Goal: Task Accomplishment & Management: Use online tool/utility

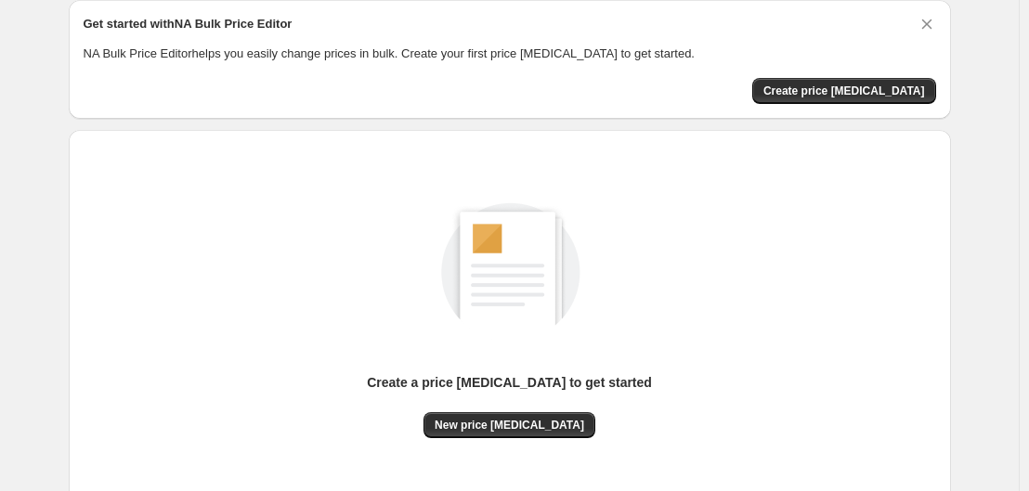
scroll to position [70, 0]
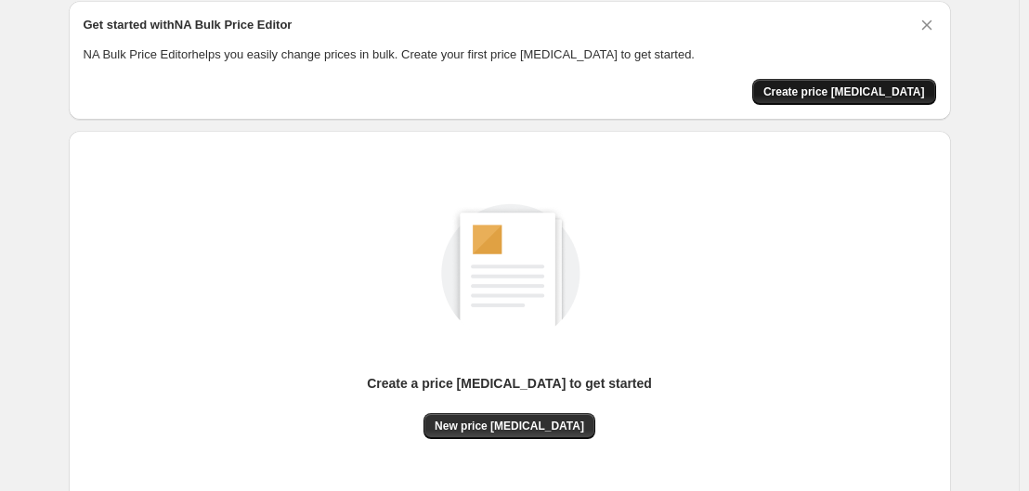
click at [856, 98] on span "Create price [MEDICAL_DATA]" at bounding box center [845, 92] width 162 height 15
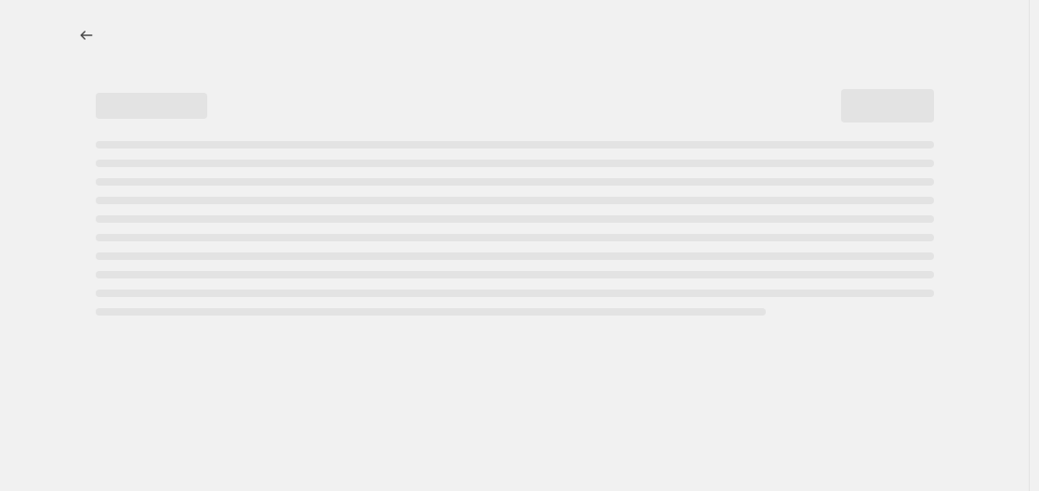
select select "percentage"
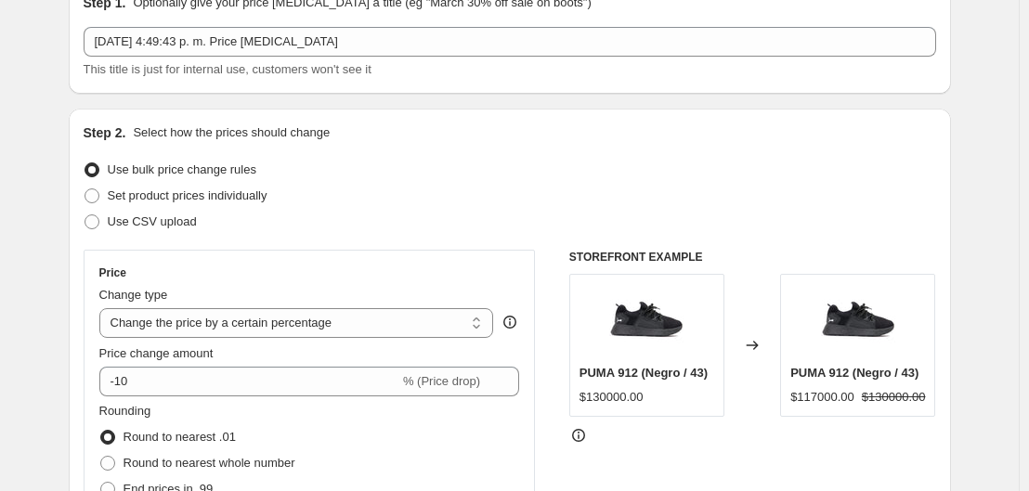
scroll to position [88, 0]
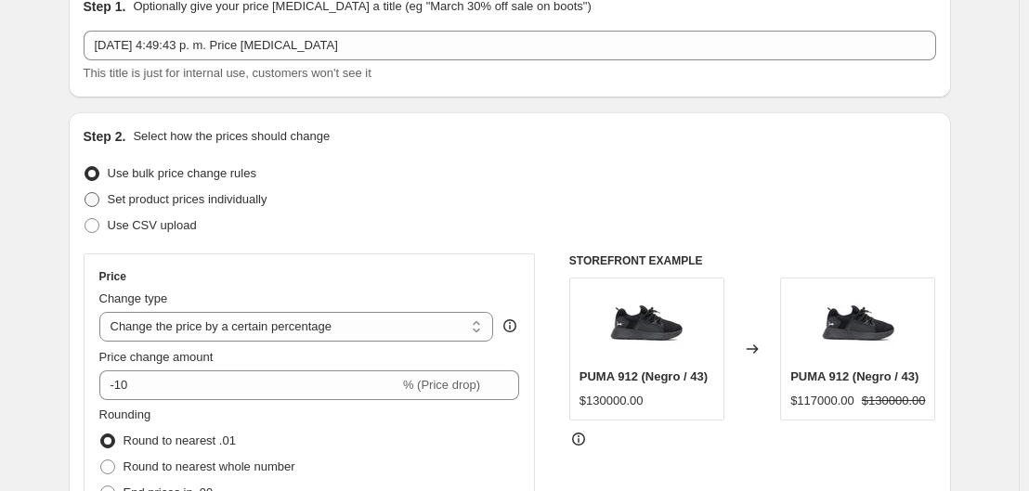
click at [95, 197] on span at bounding box center [92, 199] width 15 height 15
click at [85, 193] on input "Set product prices individually" at bounding box center [85, 192] width 1 height 1
radio input "true"
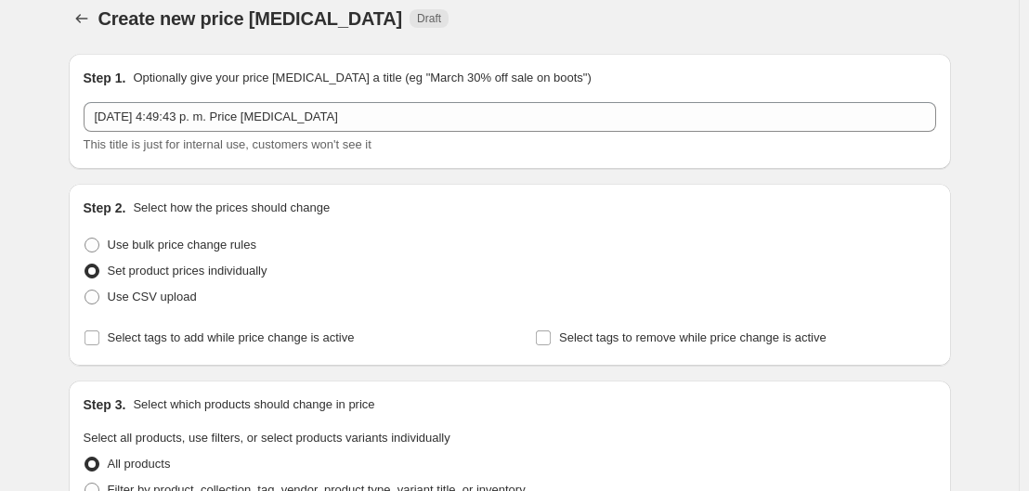
scroll to position [16, 0]
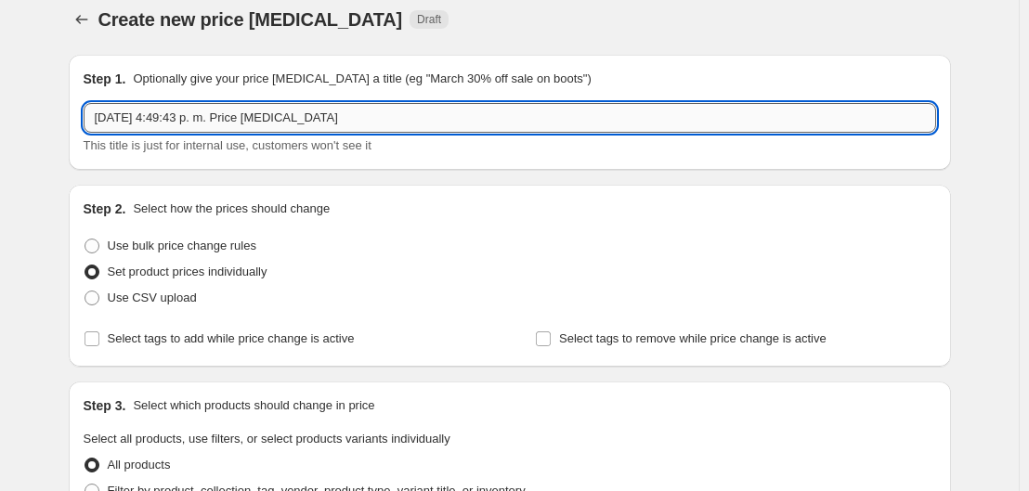
click at [397, 126] on input "[DATE] 4:49:43 p. m. Price [MEDICAL_DATA]" at bounding box center [510, 118] width 853 height 30
click at [478, 111] on input "Descuento en calzado especial. 30% dto. ¡Solo por el mes de Octubre!" at bounding box center [510, 118] width 853 height 30
paste input "¡Solo por el mes de Octubre!"
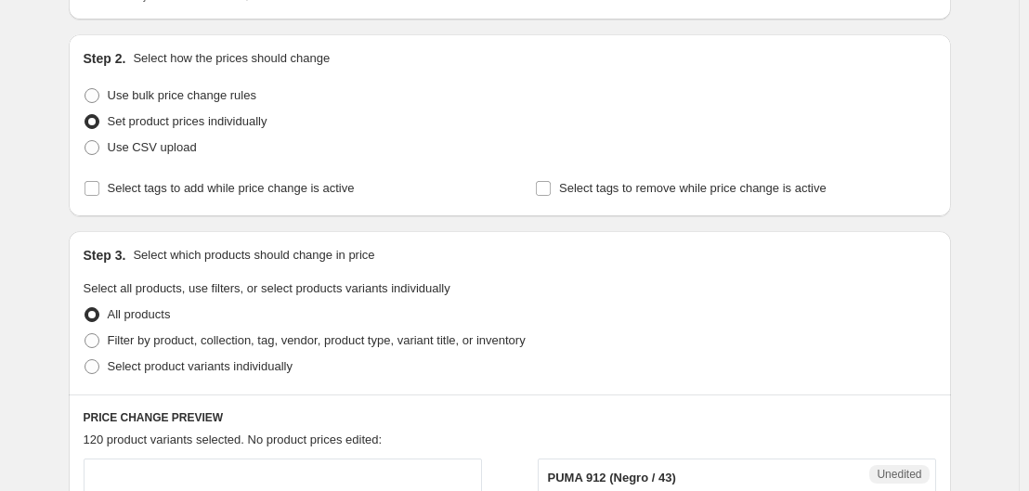
scroll to position [158, 0]
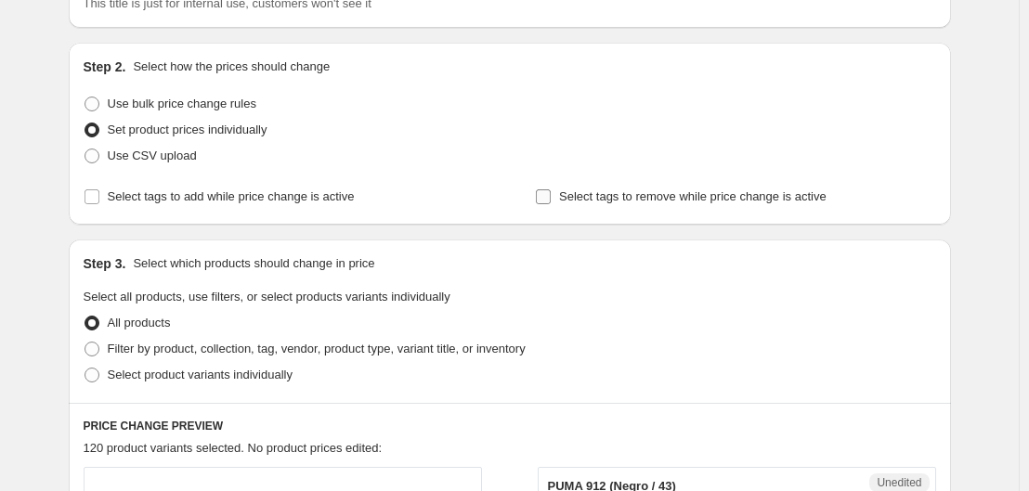
type input "¡Solo por el mes de Octubre! Descuento en calzado especial. 30% dto."
click at [548, 203] on input "Select tags to remove while price change is active" at bounding box center [543, 197] width 15 height 15
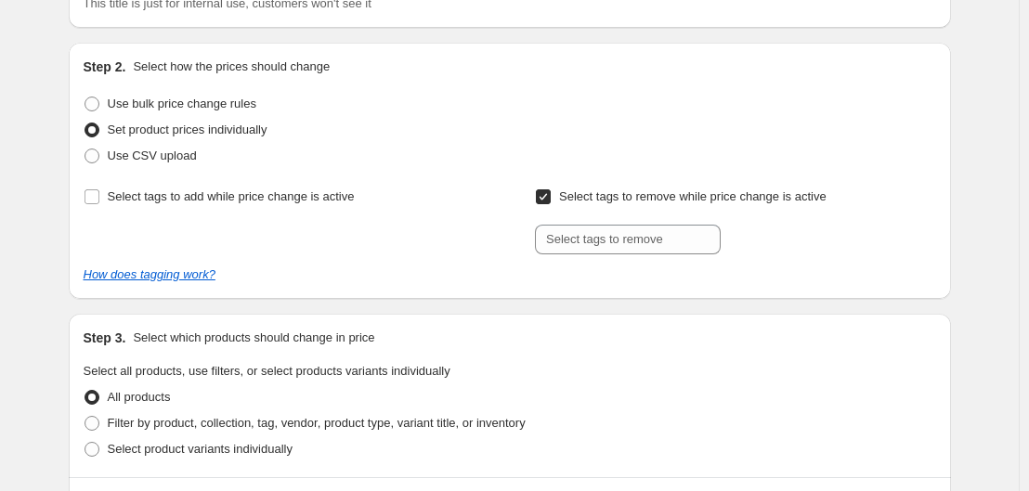
click at [548, 203] on input "Select tags to remove while price change is active" at bounding box center [543, 197] width 15 height 15
checkbox input "false"
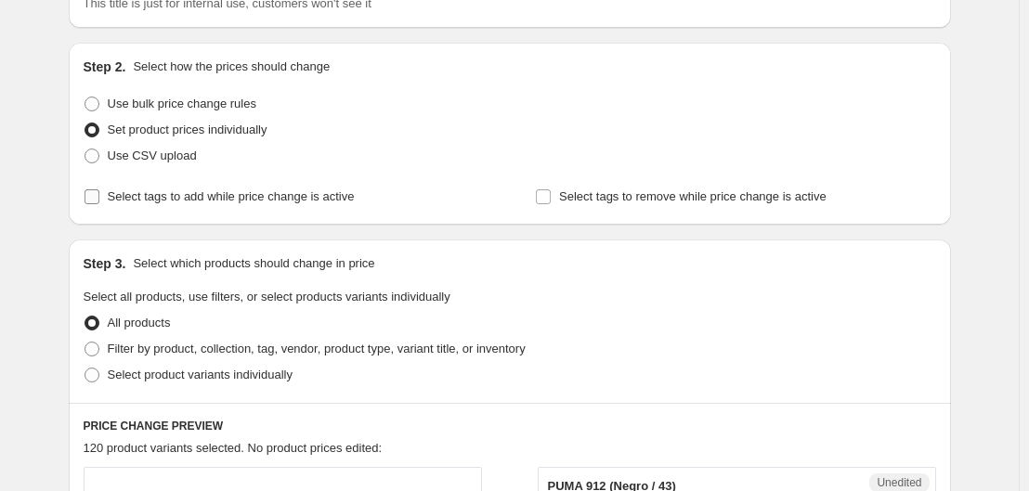
click at [89, 195] on input "Select tags to add while price change is active" at bounding box center [92, 197] width 15 height 15
checkbox input "true"
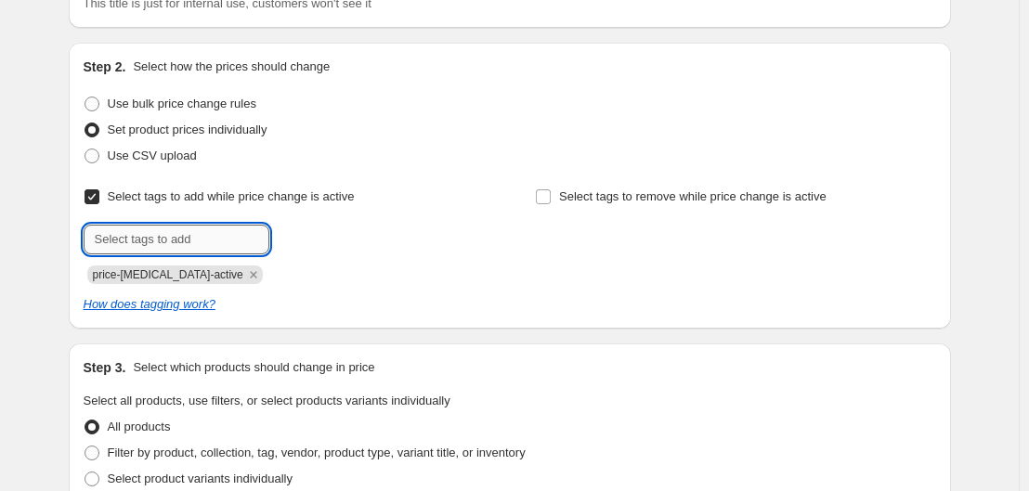
click at [179, 244] on input "text" at bounding box center [177, 240] width 186 height 30
type input "[PERSON_NAME]"
click at [84, 43] on button "Submit" at bounding box center [110, 53] width 53 height 20
type input "}"
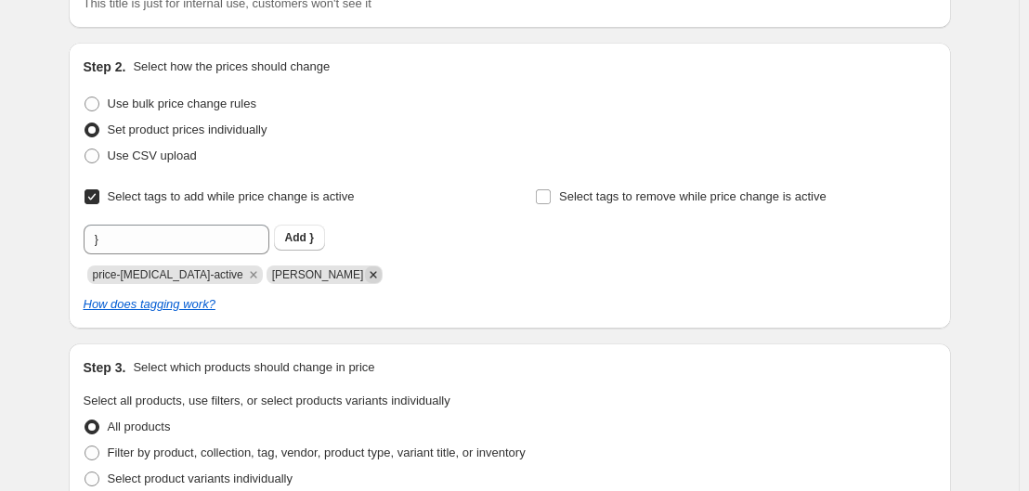
click at [371, 275] on icon "Remove hugo" at bounding box center [374, 274] width 7 height 7
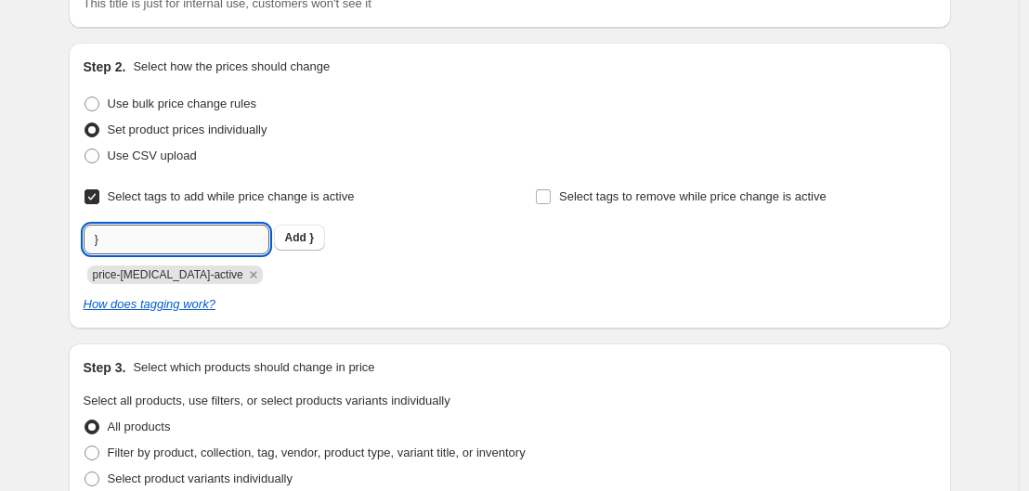
click at [234, 242] on input "}" at bounding box center [177, 240] width 186 height 30
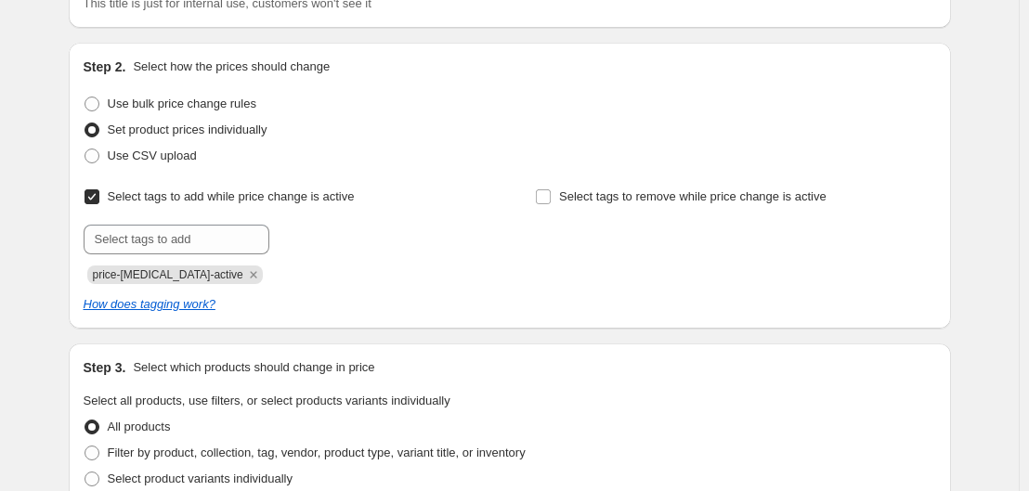
click at [311, 294] on div "Select tags to add while price change is active Submit price-[MEDICAL_DATA]-act…" at bounding box center [510, 249] width 853 height 130
drag, startPoint x: 725, startPoint y: 3, endPoint x: 1028, endPoint y: 29, distance: 304.0
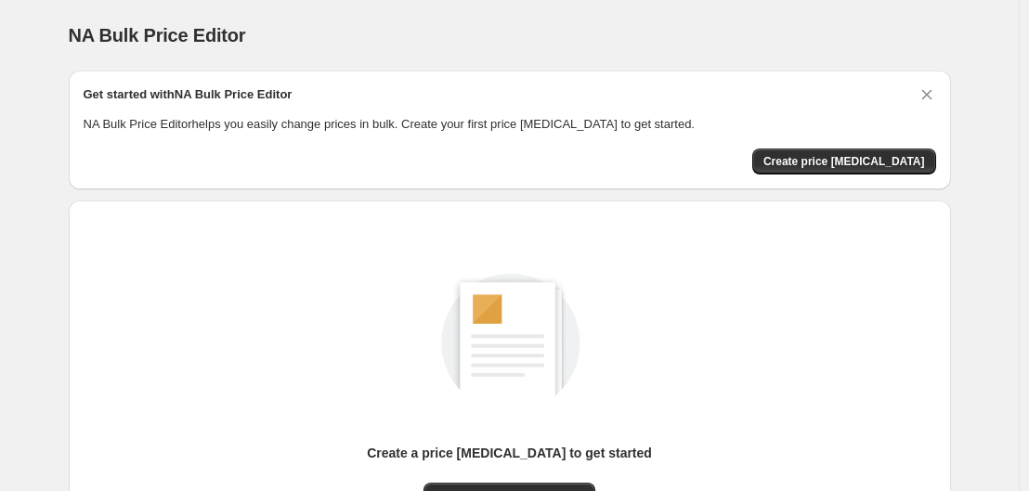
scroll to position [204, 0]
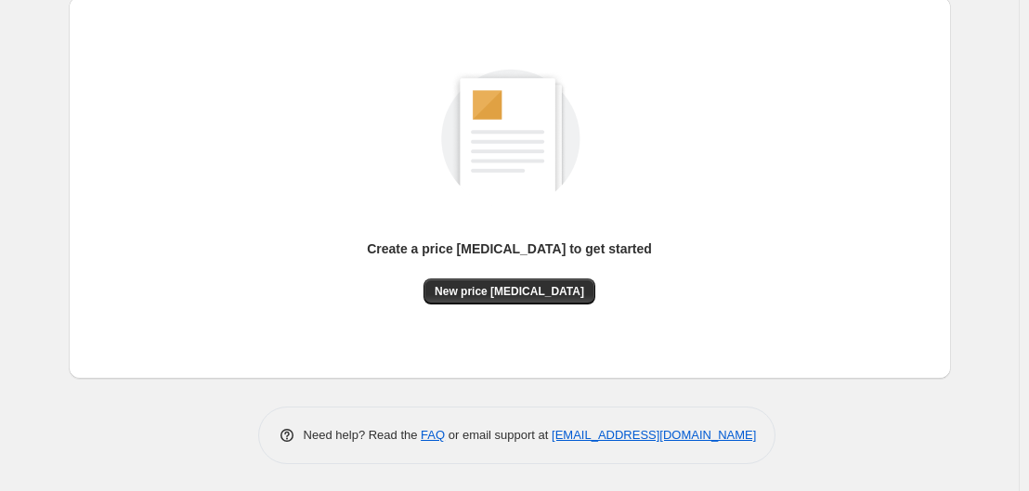
click at [511, 277] on div "Create a price [MEDICAL_DATA] to get started" at bounding box center [509, 259] width 285 height 39
click at [512, 280] on button "New price [MEDICAL_DATA]" at bounding box center [510, 292] width 172 height 26
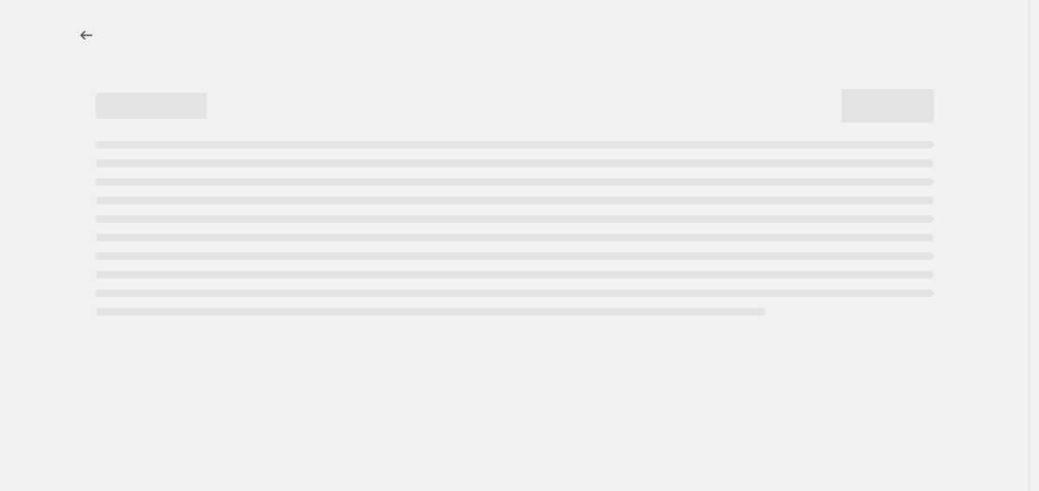
select select "percentage"
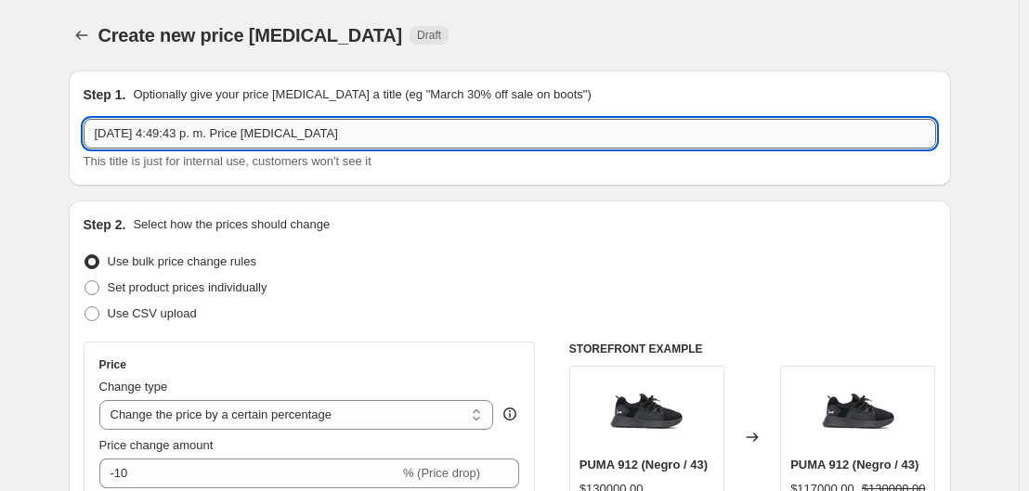
click at [404, 138] on input "[DATE] 4:49:43 p. m. Price [MEDICAL_DATA]" at bounding box center [510, 134] width 853 height 30
paste input "¡Solo por el mes de Octubre!"
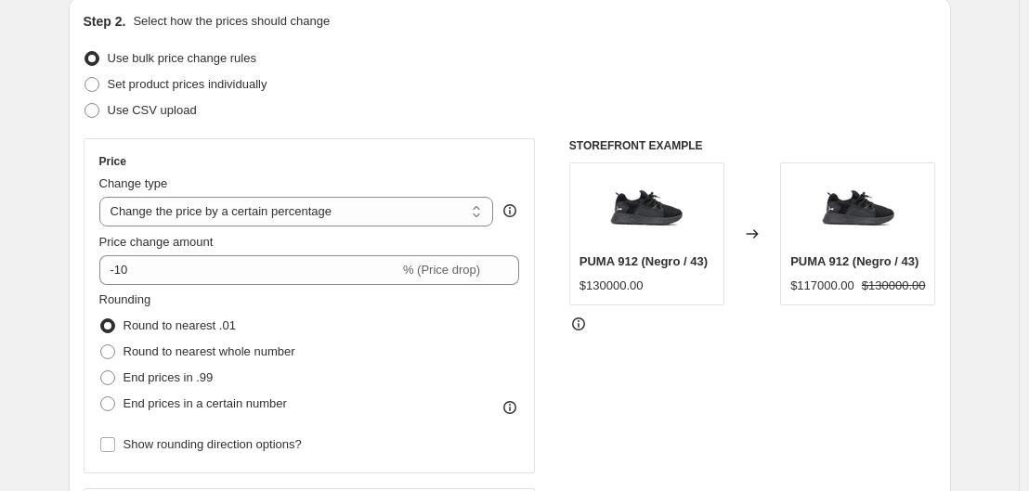
scroll to position [191, 0]
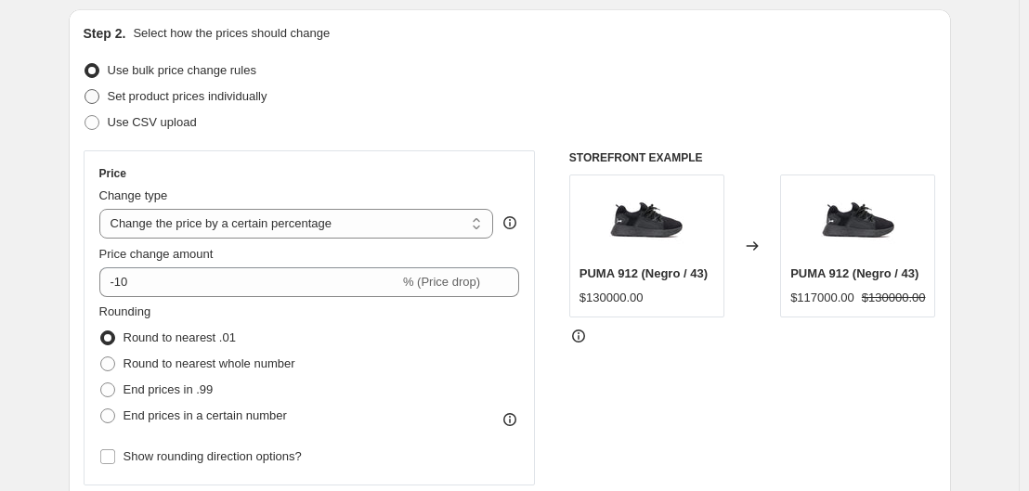
type input "¡Solo por el mes de Octubre! Descuentos especiales en productos seleccionados"
click at [233, 97] on span "Set product prices individually" at bounding box center [188, 96] width 160 height 14
click at [85, 90] on input "Set product prices individually" at bounding box center [85, 89] width 1 height 1
radio input "true"
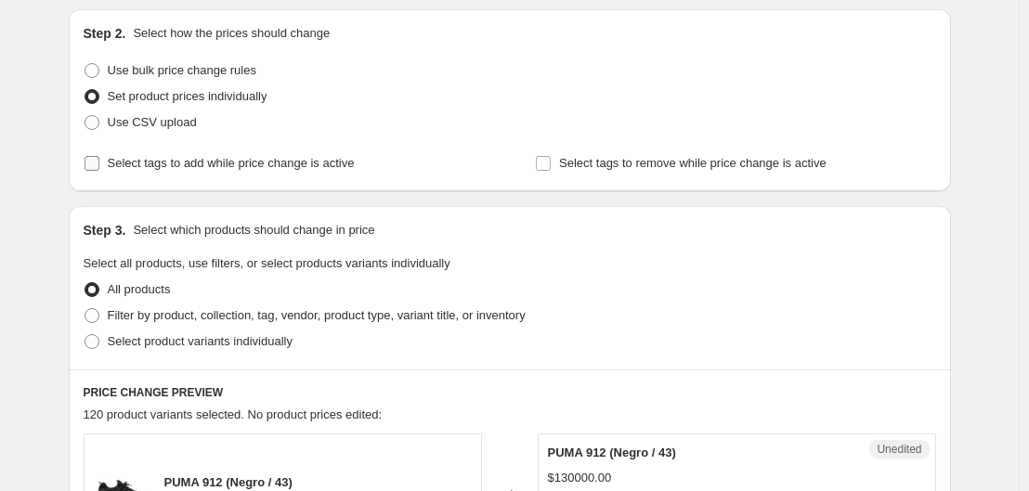
click at [164, 164] on span "Select tags to add while price change is active" at bounding box center [231, 163] width 247 height 14
click at [99, 164] on input "Select tags to add while price change is active" at bounding box center [92, 163] width 15 height 15
checkbox input "true"
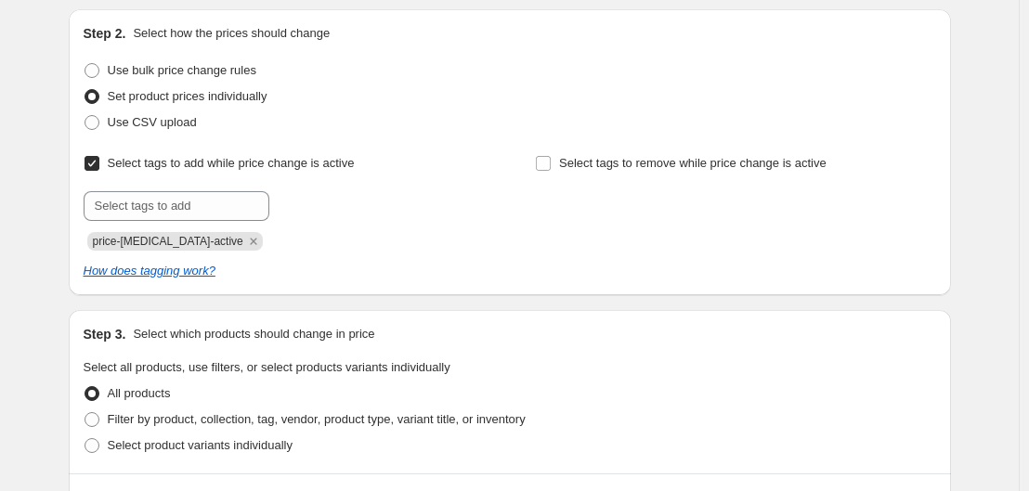
click at [314, 244] on div "price-[MEDICAL_DATA]-active" at bounding box center [284, 240] width 400 height 22
click at [160, 119] on span "Use CSV upload" at bounding box center [152, 122] width 89 height 14
click at [85, 116] on input "Use CSV upload" at bounding box center [85, 115] width 1 height 1
radio input "true"
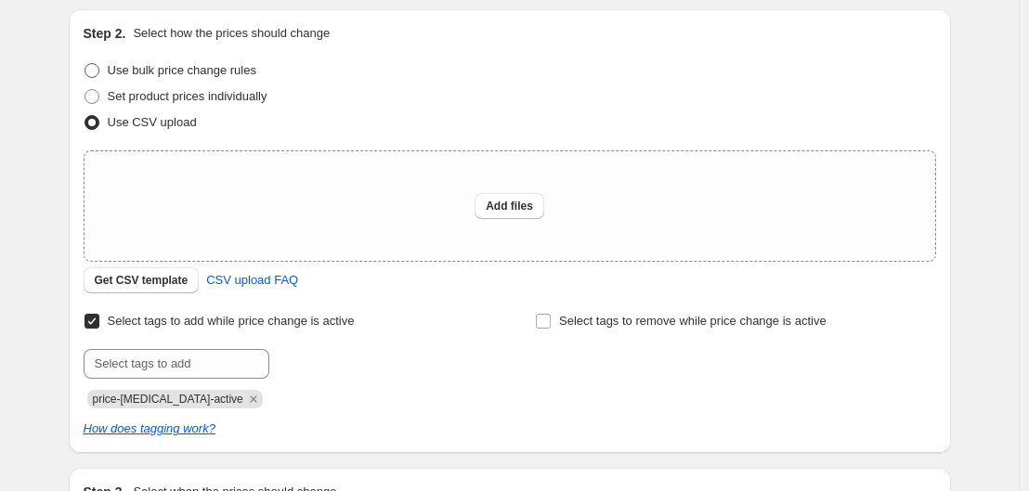
click at [199, 66] on span "Use bulk price change rules" at bounding box center [182, 70] width 149 height 14
click at [85, 64] on input "Use bulk price change rules" at bounding box center [85, 63] width 1 height 1
radio input "true"
select select "percentage"
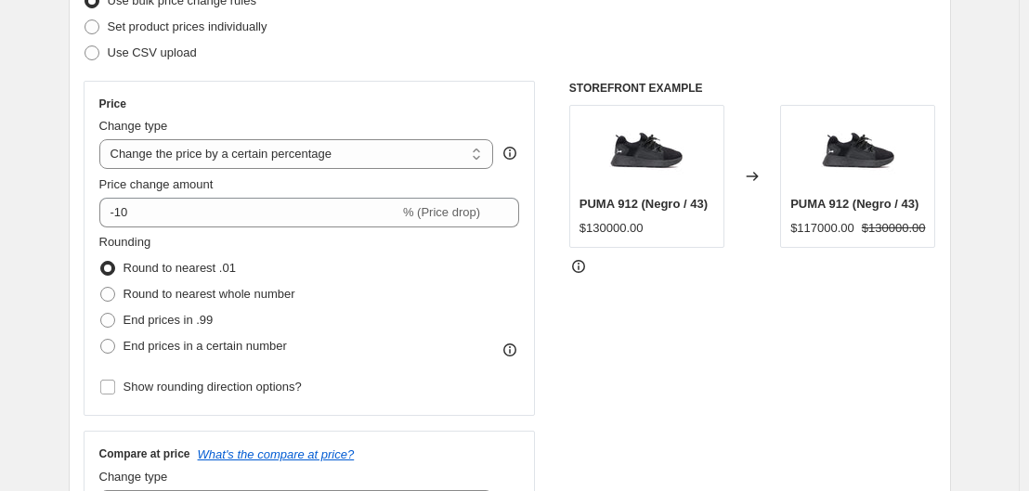
scroll to position [262, 0]
click at [332, 228] on div "Price Change type Change the price to a certain amount Change the price by a ce…" at bounding box center [309, 248] width 421 height 304
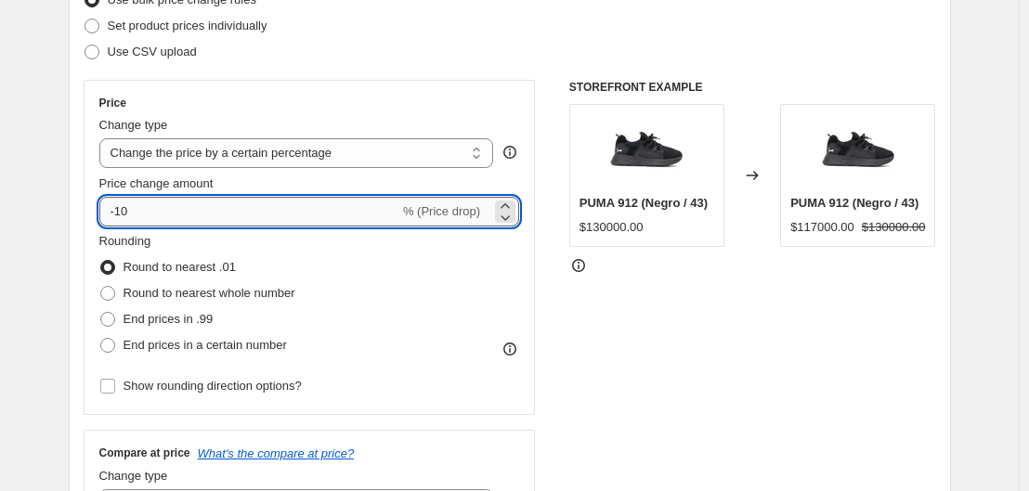
click at [317, 224] on input "-10" at bounding box center [249, 212] width 300 height 30
type input "-1"
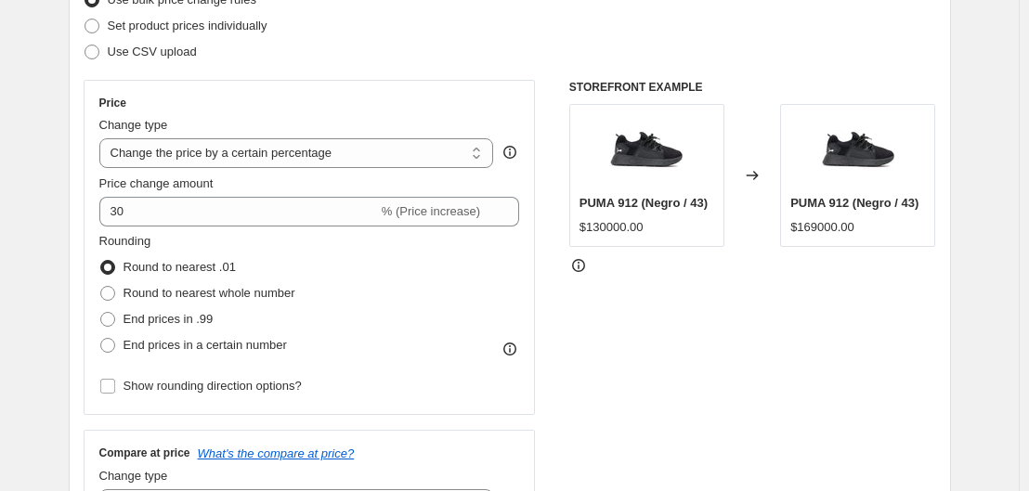
click at [576, 314] on div "STOREFRONT EXAMPLE PUMA 912 (Negro / 43) $130000.00 Changed to PUMA 912 (Negro …" at bounding box center [753, 307] width 367 height 455
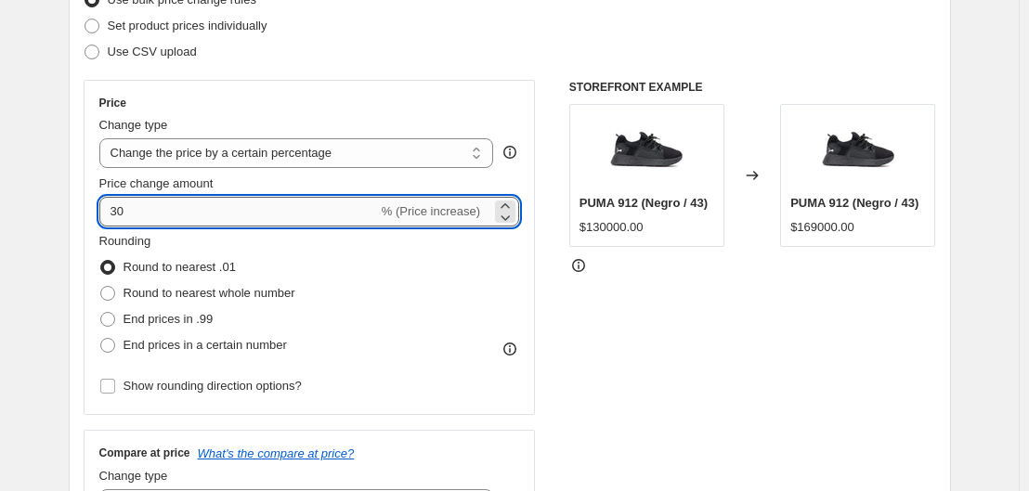
click at [326, 210] on input "30" at bounding box center [238, 212] width 279 height 30
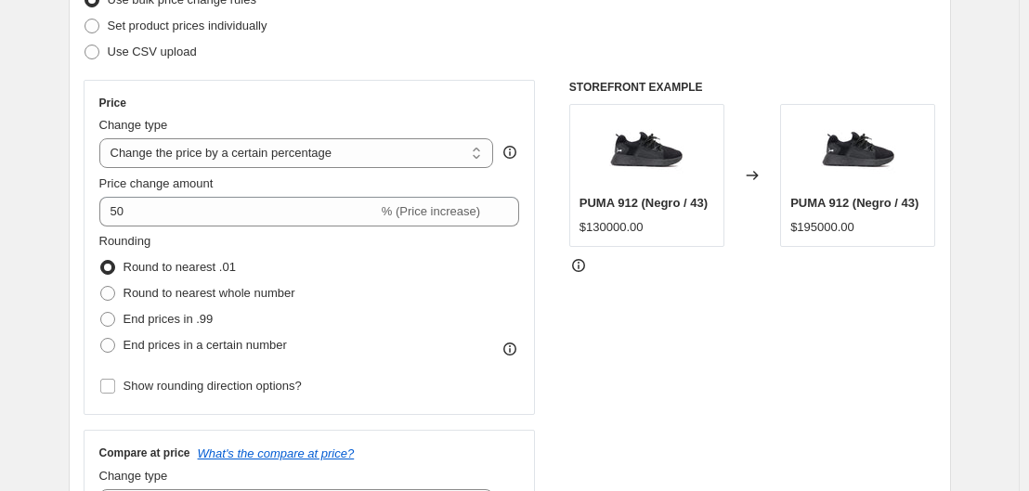
click at [607, 338] on div "STOREFRONT EXAMPLE PUMA 912 (Negro / 43) $130000.00 Changed to PUMA 912 (Negro …" at bounding box center [753, 307] width 367 height 455
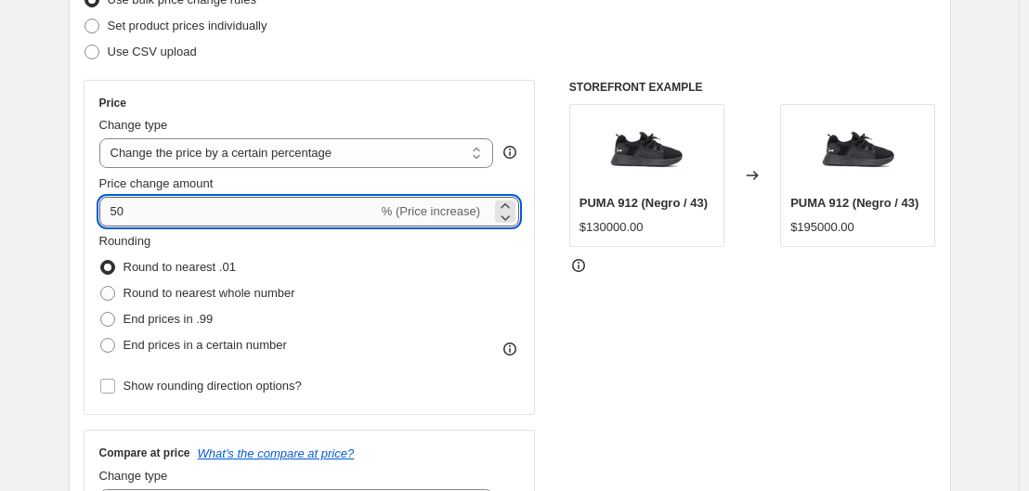
click at [333, 217] on input "50" at bounding box center [238, 212] width 279 height 30
type input "5"
type input "30"
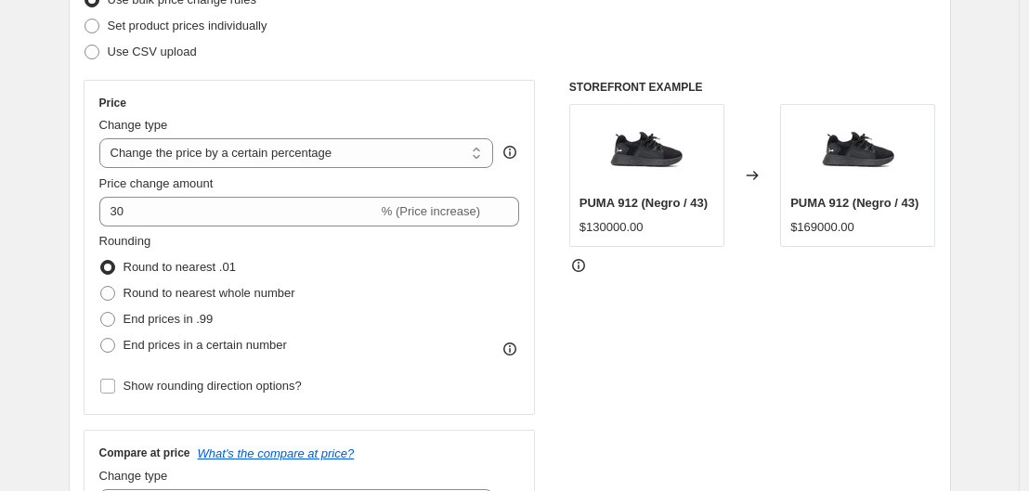
click at [614, 300] on div "STOREFRONT EXAMPLE PUMA 912 (Negro / 43) $130000.00 Changed to PUMA 912 (Negro …" at bounding box center [753, 307] width 367 height 455
click at [111, 323] on span at bounding box center [107, 319] width 15 height 15
click at [101, 313] on input "End prices in .99" at bounding box center [100, 312] width 1 height 1
radio input "true"
click at [111, 288] on span at bounding box center [107, 293] width 15 height 15
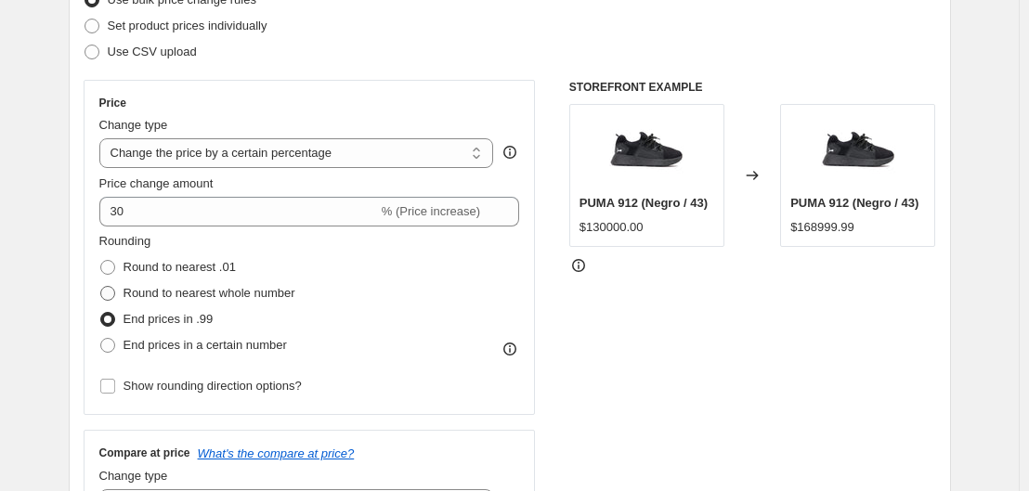
click at [101, 287] on input "Round to nearest whole number" at bounding box center [100, 286] width 1 height 1
radio input "true"
click at [110, 267] on span at bounding box center [107, 267] width 15 height 15
click at [101, 261] on input "Round to nearest .01" at bounding box center [100, 260] width 1 height 1
radio input "true"
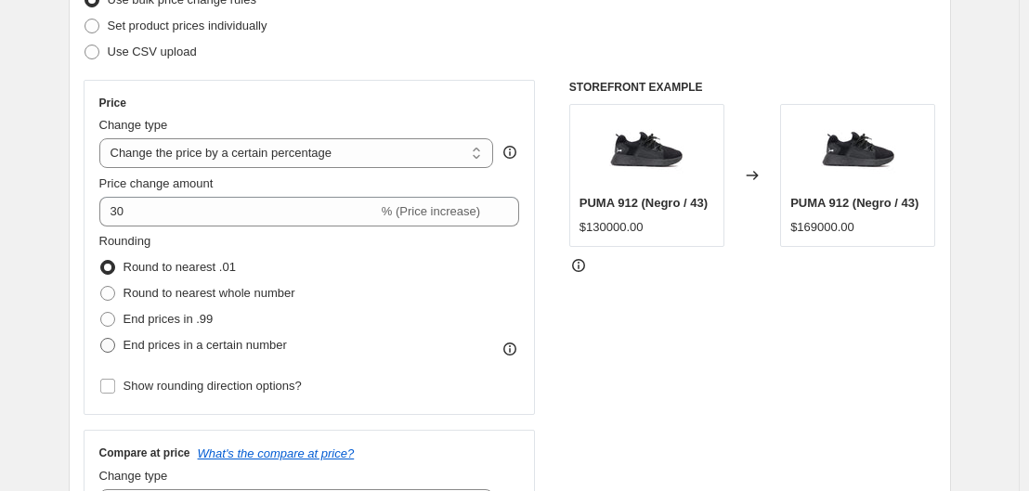
click at [114, 342] on span at bounding box center [107, 345] width 15 height 15
click at [101, 339] on input "End prices in a certain number" at bounding box center [100, 338] width 1 height 1
radio input "true"
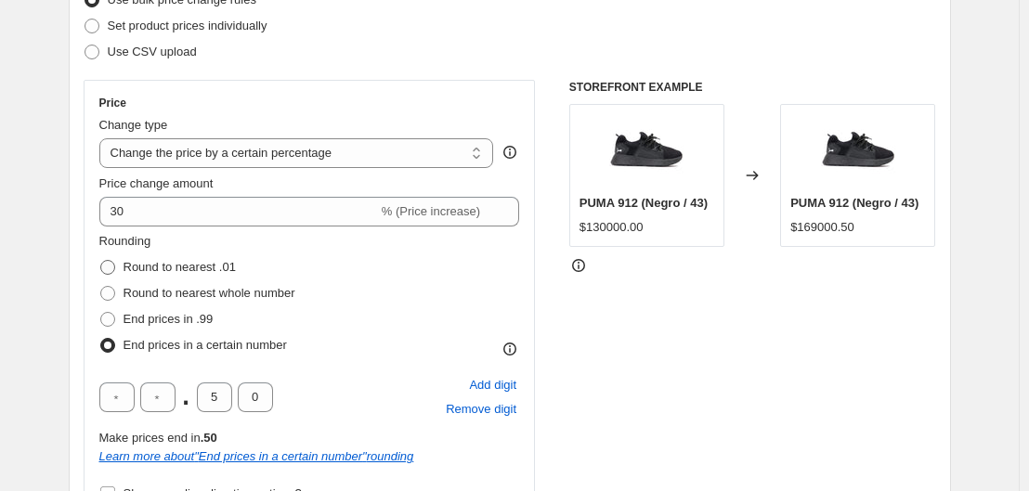
click at [109, 269] on span at bounding box center [107, 267] width 15 height 15
click at [101, 261] on input "Round to nearest .01" at bounding box center [100, 260] width 1 height 1
radio input "true"
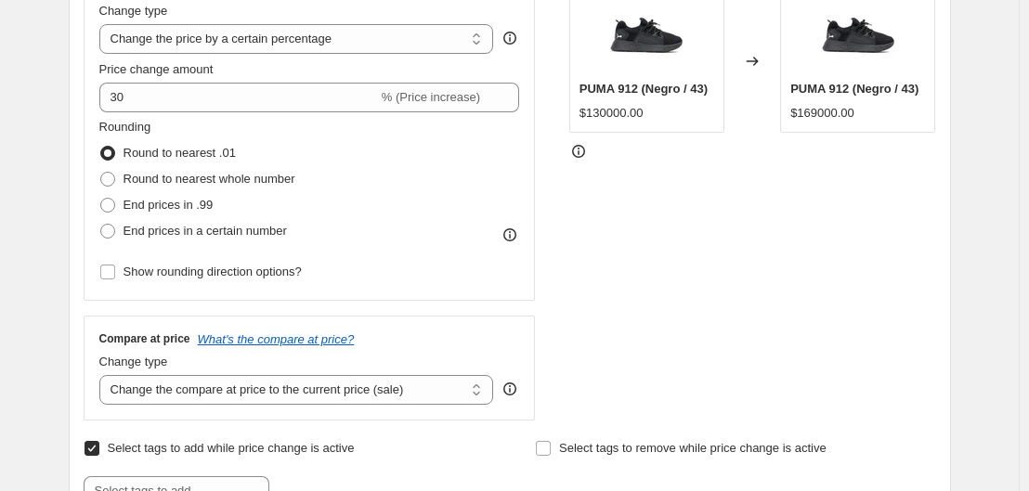
scroll to position [377, 0]
click at [105, 272] on input "Show rounding direction options?" at bounding box center [107, 271] width 15 height 15
checkbox input "true"
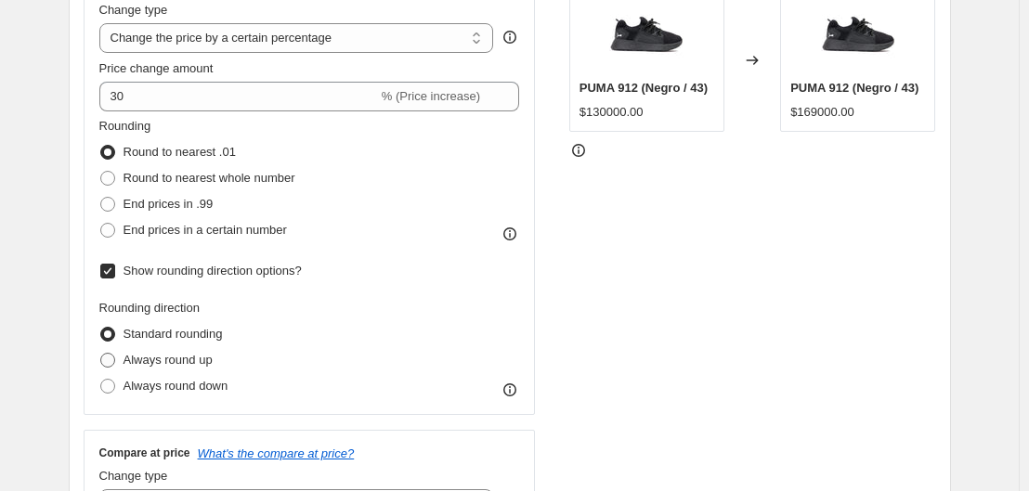
click at [111, 363] on span at bounding box center [107, 360] width 15 height 15
click at [101, 354] on input "Always round up" at bounding box center [100, 353] width 1 height 1
radio input "true"
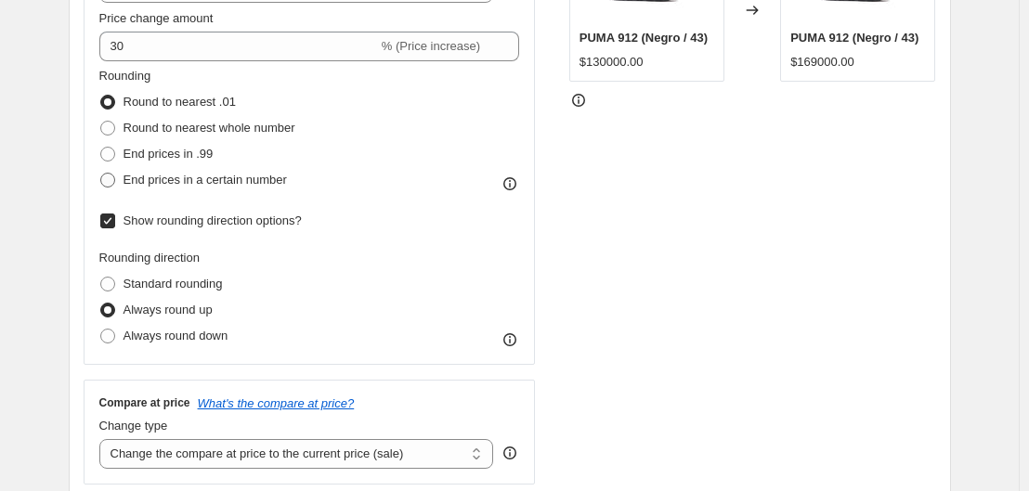
scroll to position [431, 0]
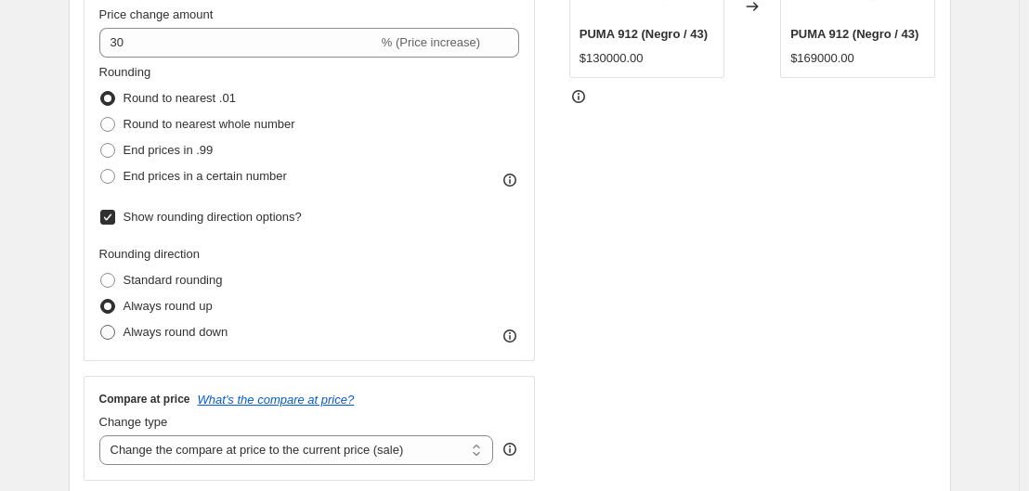
click at [121, 334] on label "Always round down" at bounding box center [163, 333] width 129 height 26
click at [101, 326] on input "Always round down" at bounding box center [100, 325] width 1 height 1
radio input "true"
click at [111, 218] on input "Show rounding direction options?" at bounding box center [107, 217] width 15 height 15
checkbox input "false"
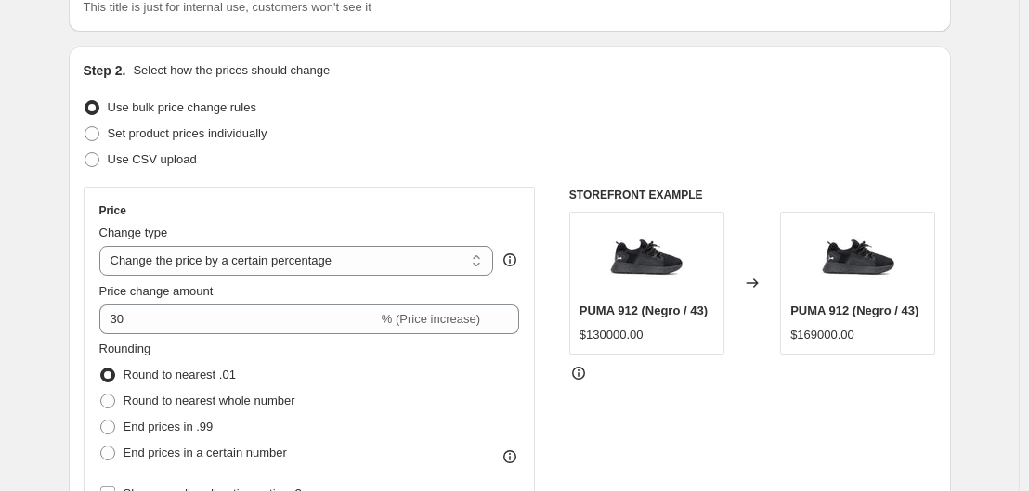
scroll to position [255, 0]
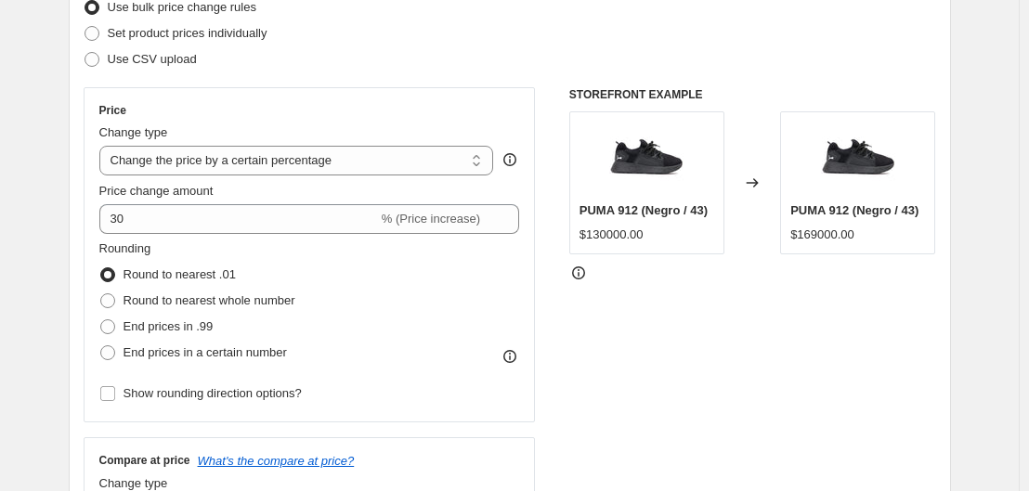
click at [637, 177] on img at bounding box center [646, 159] width 74 height 74
click at [581, 281] on icon at bounding box center [579, 273] width 19 height 19
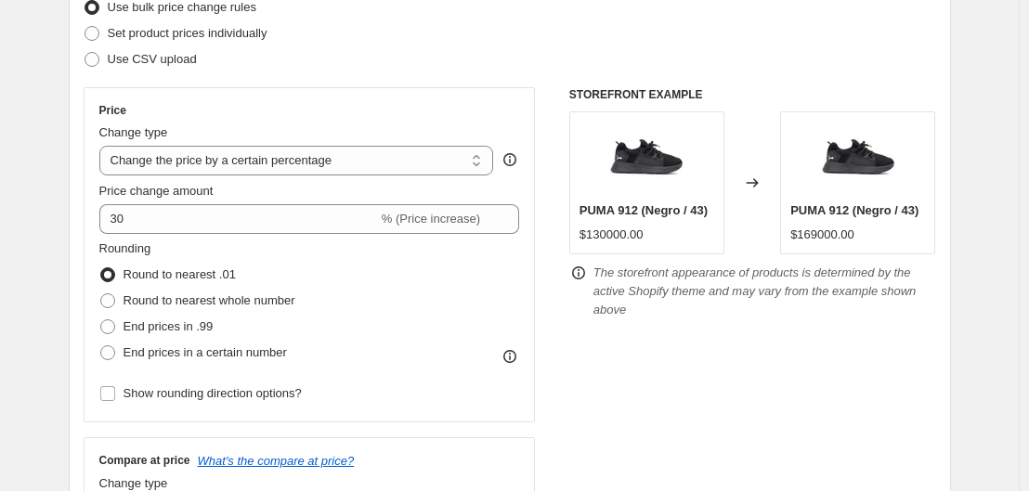
click at [618, 360] on div "STOREFRONT EXAMPLE PUMA 912 (Negro / 43) $130000.00 Changed to PUMA 912 (Negro …" at bounding box center [753, 314] width 367 height 455
click at [651, 97] on h6 "STOREFRONT EXAMPLE" at bounding box center [753, 94] width 367 height 15
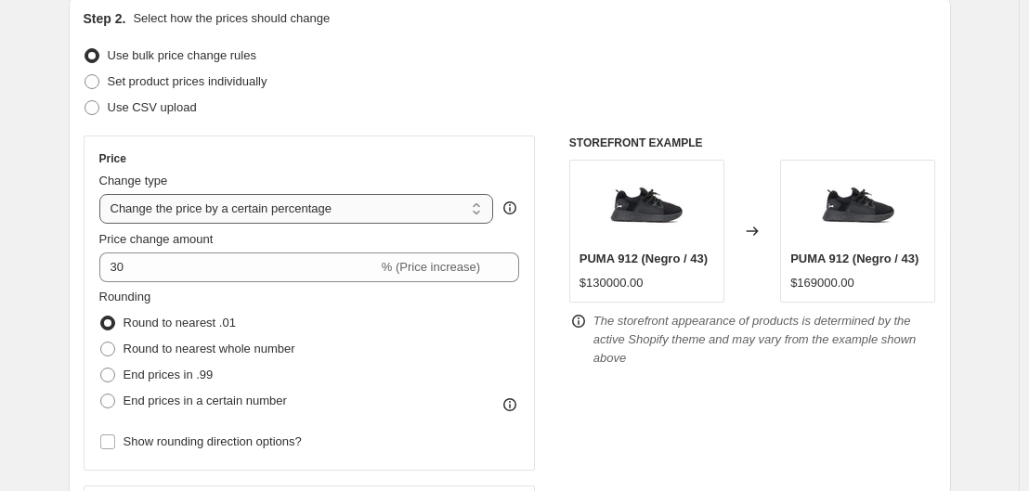
click at [430, 208] on select "Change the price to a certain amount Change the price by a certain amount Chang…" at bounding box center [296, 209] width 395 height 30
select select "bcap"
click at [103, 194] on select "Change the price to a certain amount Change the price by a certain amount Chang…" at bounding box center [296, 209] width 395 height 30
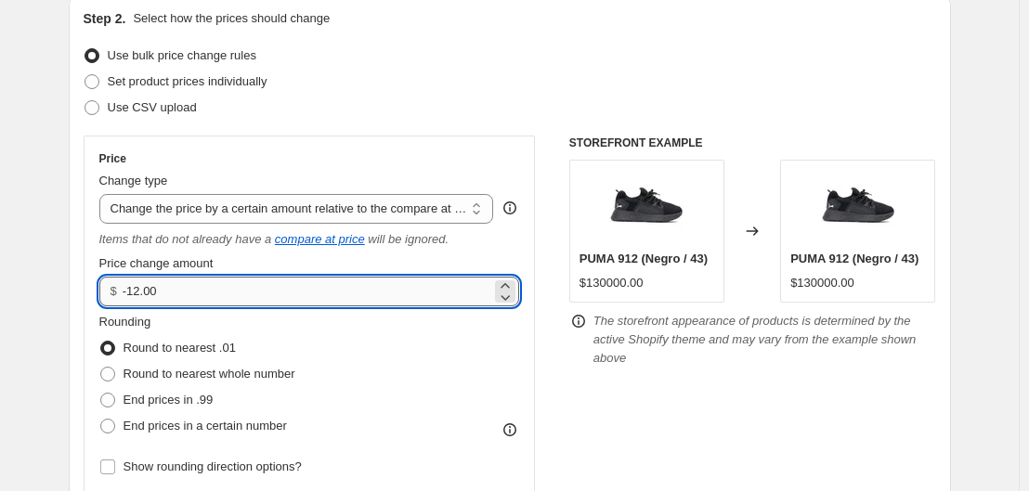
click at [343, 292] on input "-12.00" at bounding box center [307, 292] width 369 height 30
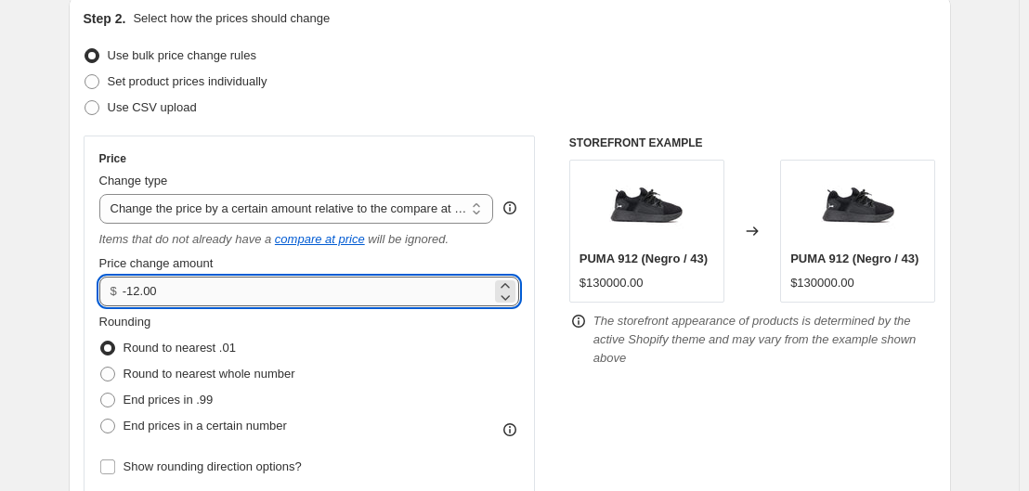
click at [343, 292] on input "-12.00" at bounding box center [307, 292] width 369 height 30
type input "20000.00"
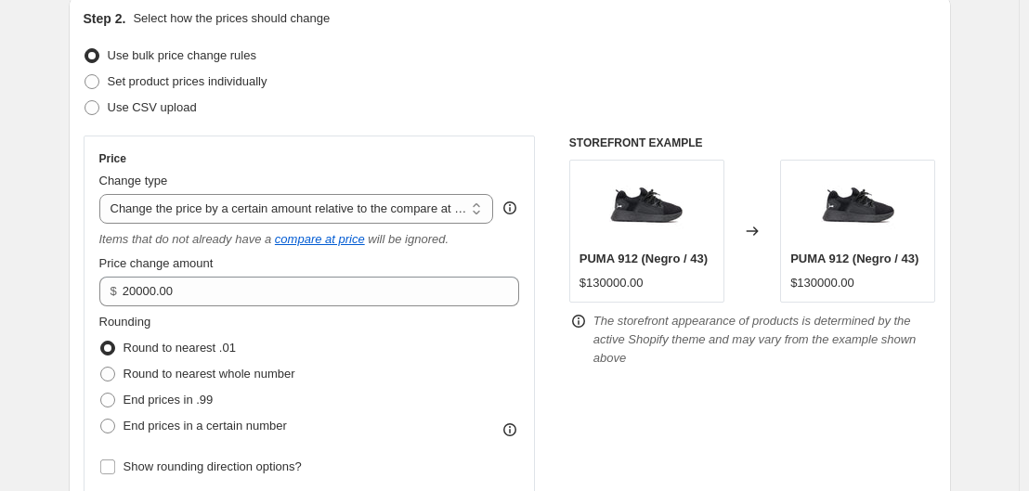
click at [626, 413] on div "STOREFRONT EXAMPLE PUMA 912 (Negro / 43) $130000.00 Changed to PUMA 912 (Negro …" at bounding box center [753, 375] width 367 height 479
click at [336, 216] on select "Change the price to a certain amount Change the price by a certain amount Chang…" at bounding box center [296, 209] width 395 height 30
select select "percentage"
click at [103, 194] on select "Change the price to a certain amount Change the price by a certain amount Chang…" at bounding box center [296, 209] width 395 height 30
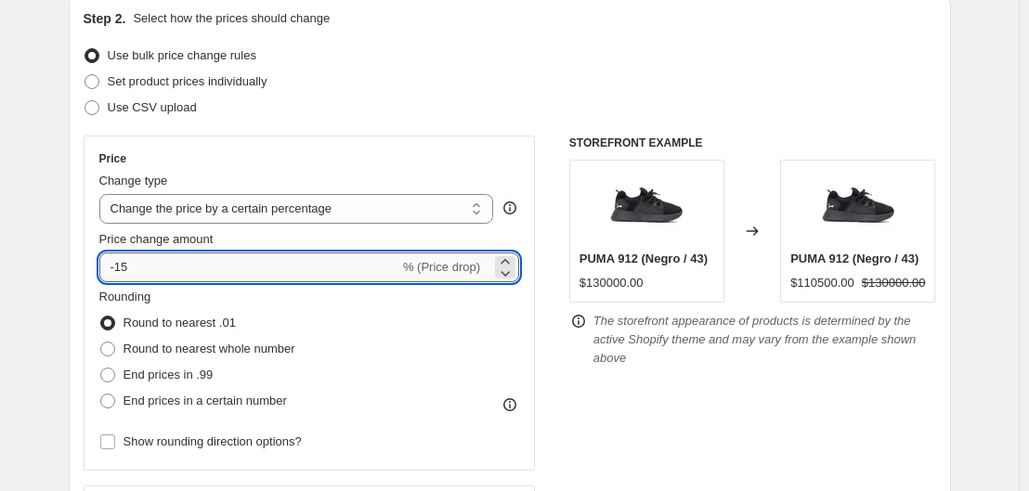
click at [306, 269] on input "-15" at bounding box center [249, 268] width 300 height 30
type input "-1"
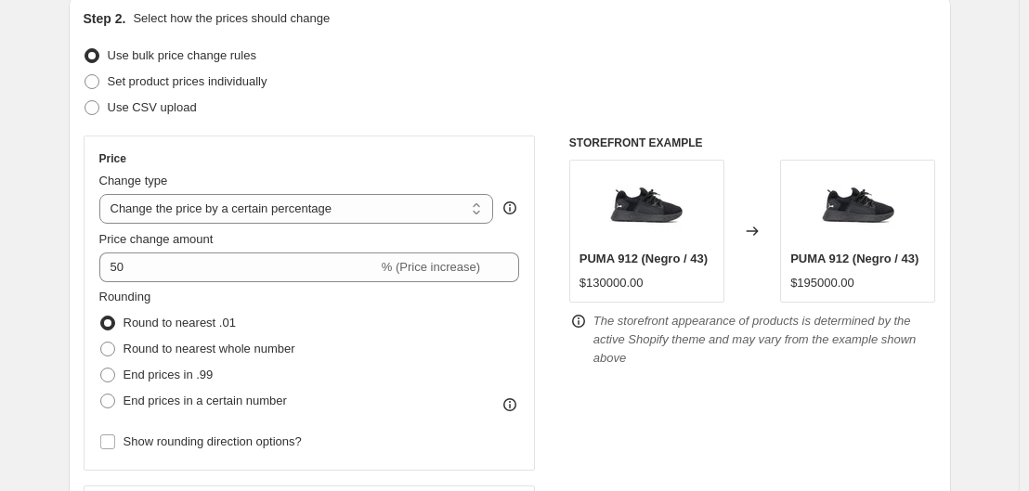
click at [655, 403] on div "STOREFRONT EXAMPLE PUMA 912 (Negro / 43) $130000.00 Changed to PUMA 912 (Negro …" at bounding box center [753, 363] width 367 height 455
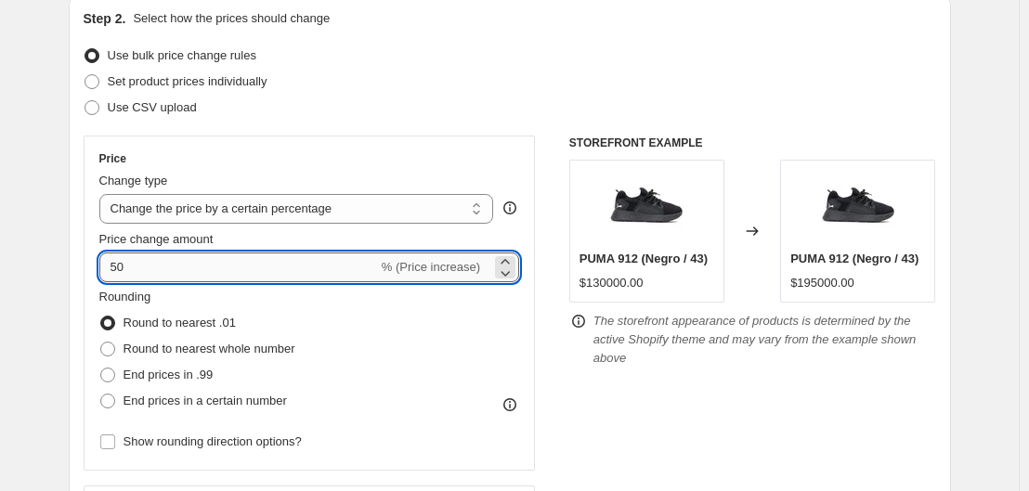
click at [338, 266] on input "50" at bounding box center [238, 268] width 279 height 30
type input "5"
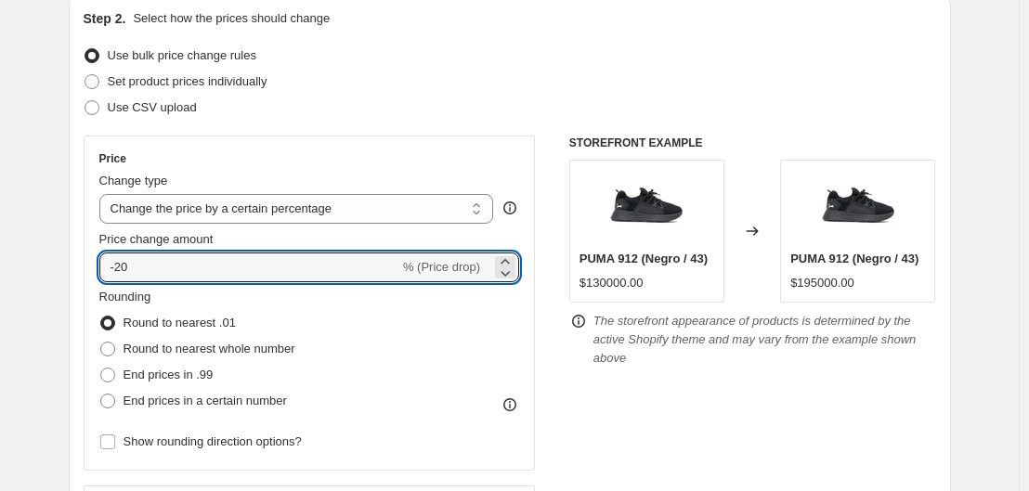
type input "-20"
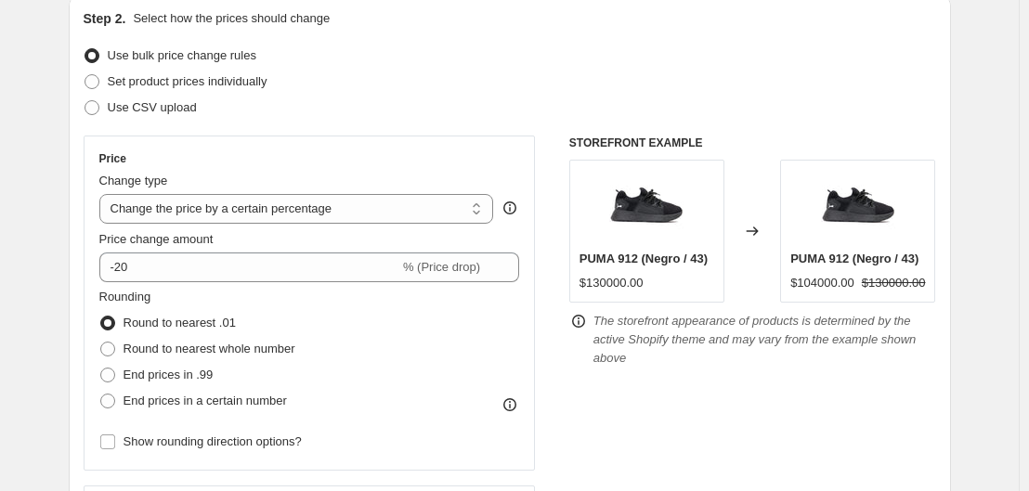
click at [700, 407] on div "STOREFRONT EXAMPLE PUMA 912 (Negro / 43) $130000.00 Changed to PUMA 912 (Negro …" at bounding box center [753, 363] width 367 height 455
click at [326, 206] on select "Change the price to a certain amount Change the price by a certain amount Chang…" at bounding box center [296, 209] width 395 height 30
select select "pcap"
click at [103, 194] on select "Change the price to a certain amount Change the price by a certain amount Chang…" at bounding box center [296, 209] width 395 height 30
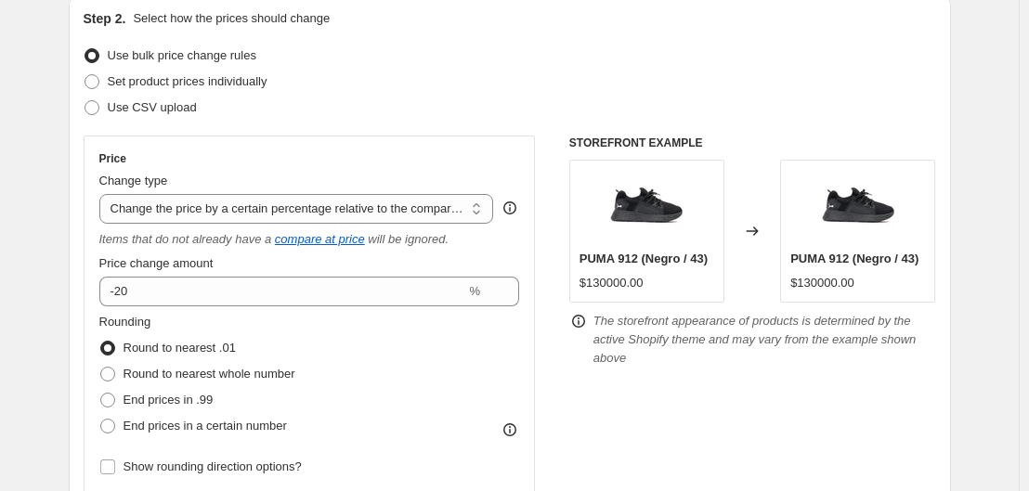
click at [350, 321] on div "Rounding Round to nearest .01 Round to nearest whole number End prices in .99 E…" at bounding box center [309, 376] width 421 height 126
drag, startPoint x: 326, startPoint y: 308, endPoint x: 308, endPoint y: 300, distance: 19.2
click at [308, 300] on div "Price Change type Change the price to a certain amount Change the price by a ce…" at bounding box center [309, 315] width 421 height 329
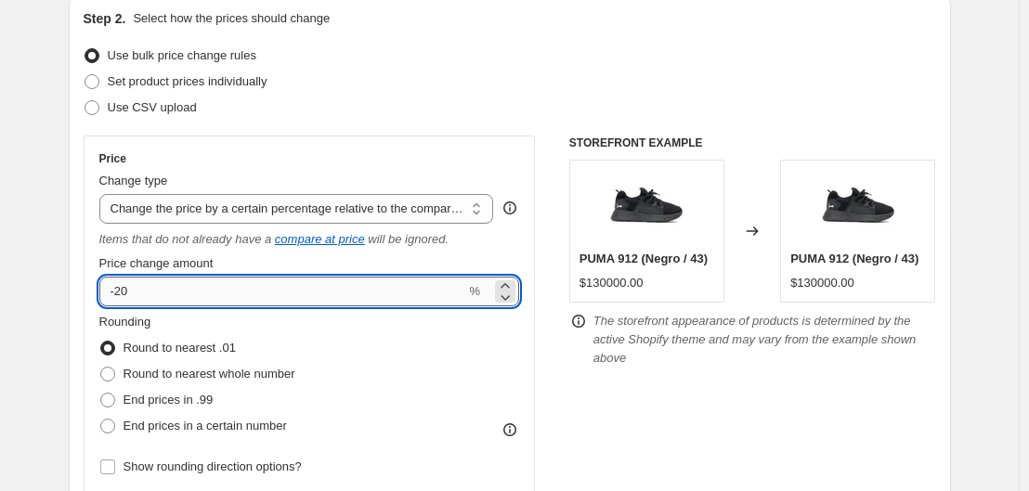
click at [308, 300] on input "-20" at bounding box center [282, 292] width 367 height 30
type input "20"
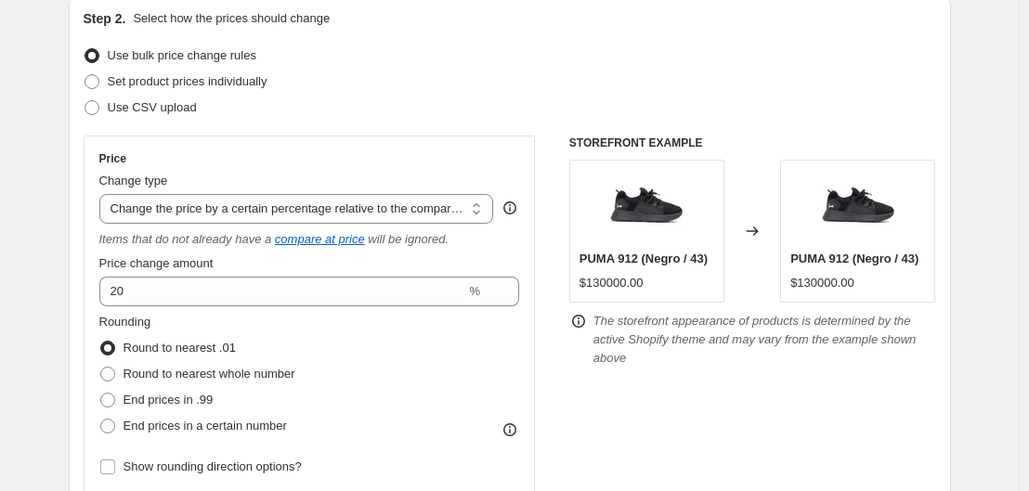
click at [635, 394] on div "STOREFRONT EXAMPLE PUMA 912 (Negro / 43) $130000.00 Changed to PUMA 912 (Negro …" at bounding box center [753, 375] width 367 height 479
click at [326, 243] on icon "compare at price" at bounding box center [320, 239] width 90 height 14
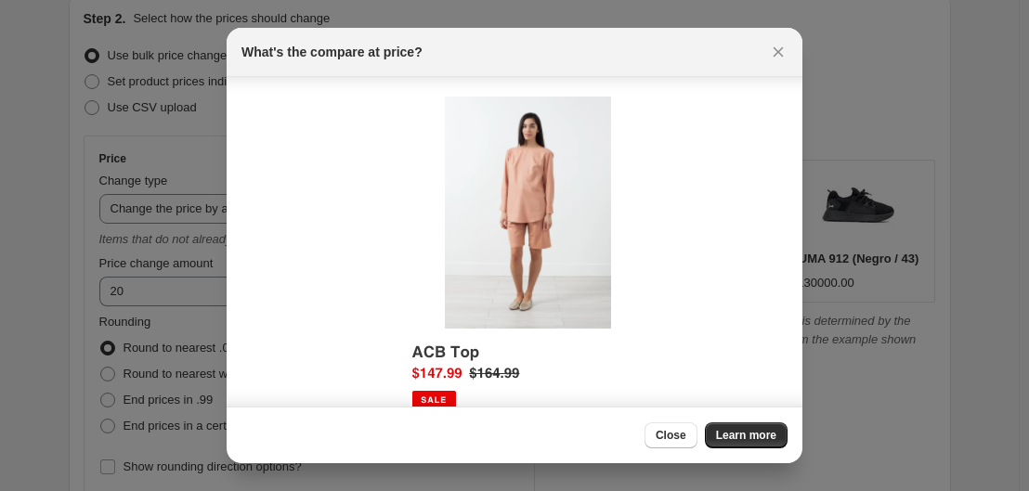
scroll to position [74, 0]
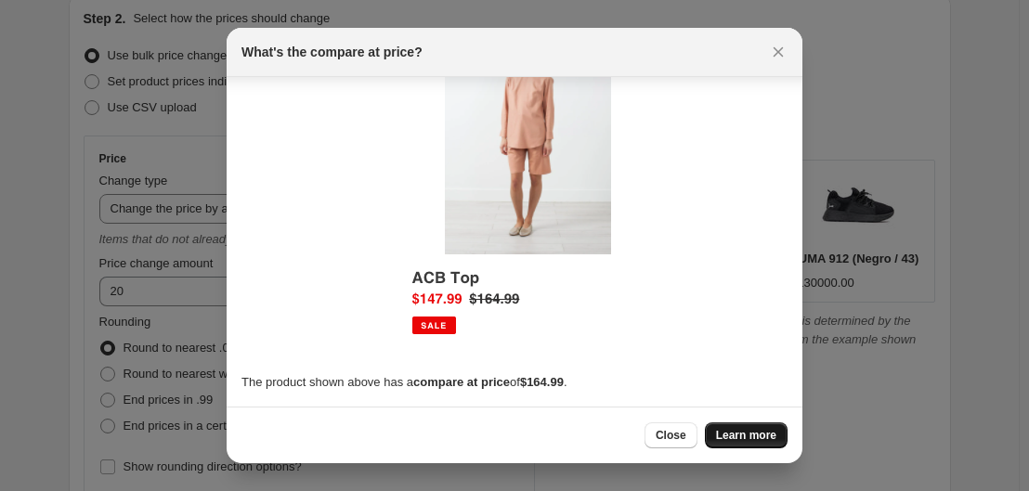
click at [729, 435] on span "Learn more" at bounding box center [746, 435] width 60 height 15
click at [675, 430] on span "Close" at bounding box center [671, 435] width 31 height 15
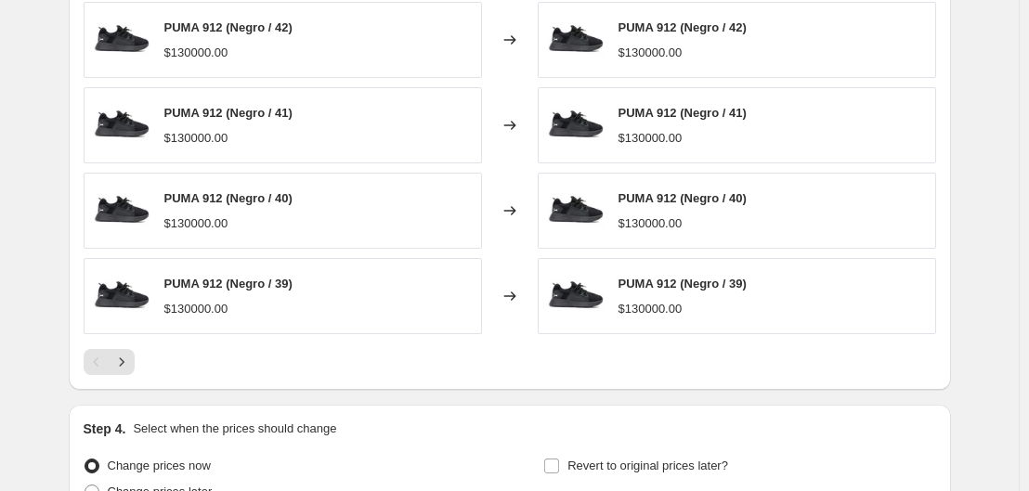
scroll to position [1302, 0]
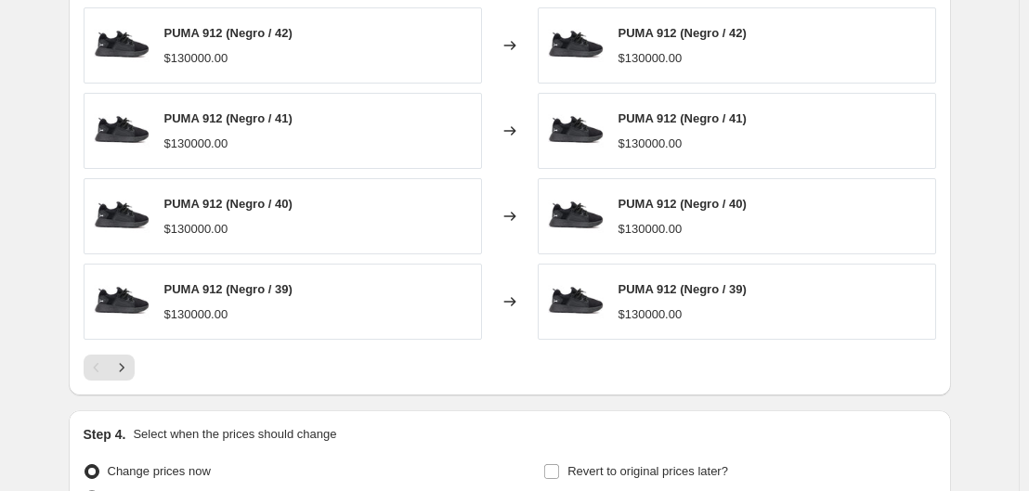
click at [649, 316] on div "$130000.00" at bounding box center [651, 315] width 64 height 19
click at [129, 371] on icon "Next" at bounding box center [121, 368] width 19 height 19
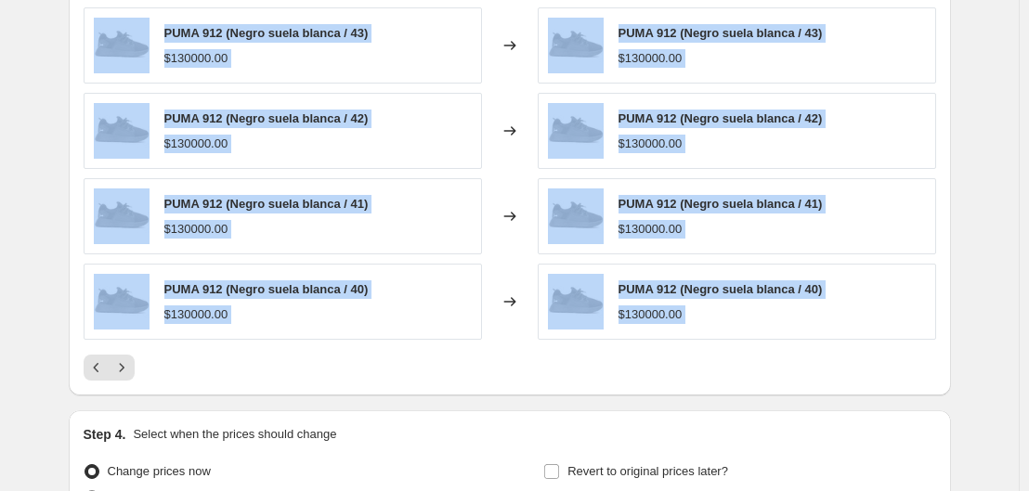
click at [186, 376] on div at bounding box center [510, 368] width 853 height 26
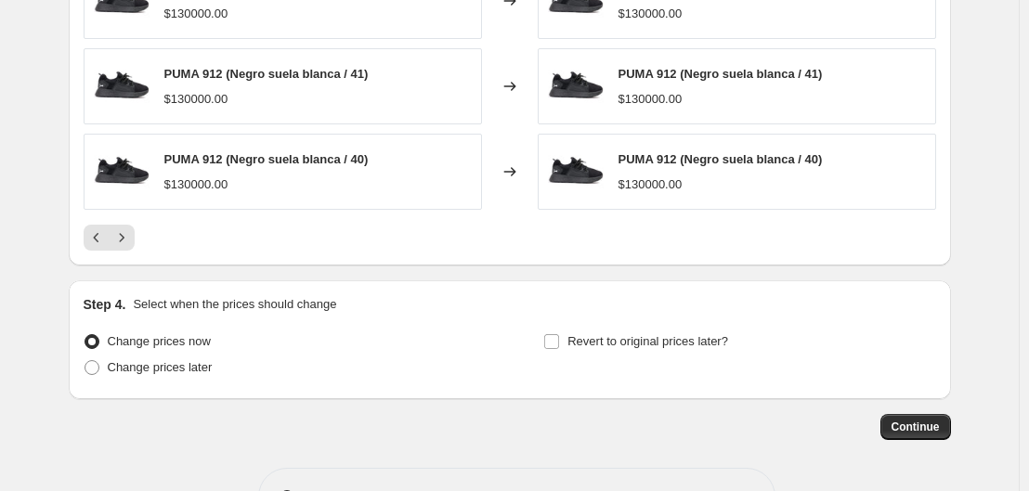
scroll to position [1435, 0]
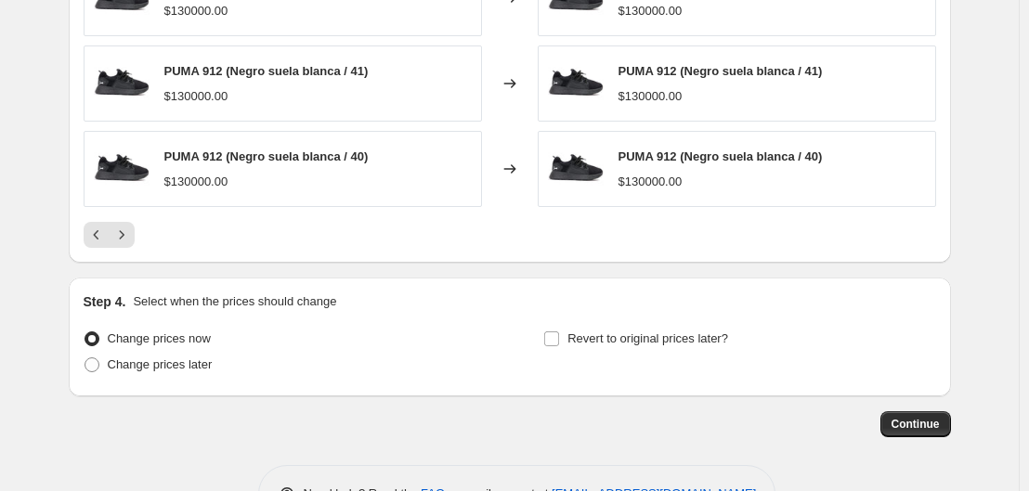
click at [157, 344] on span "Change prices now" at bounding box center [159, 339] width 103 height 14
click at [85, 333] on input "Change prices now" at bounding box center [85, 332] width 1 height 1
click at [556, 338] on input "Revert to original prices later?" at bounding box center [551, 339] width 15 height 15
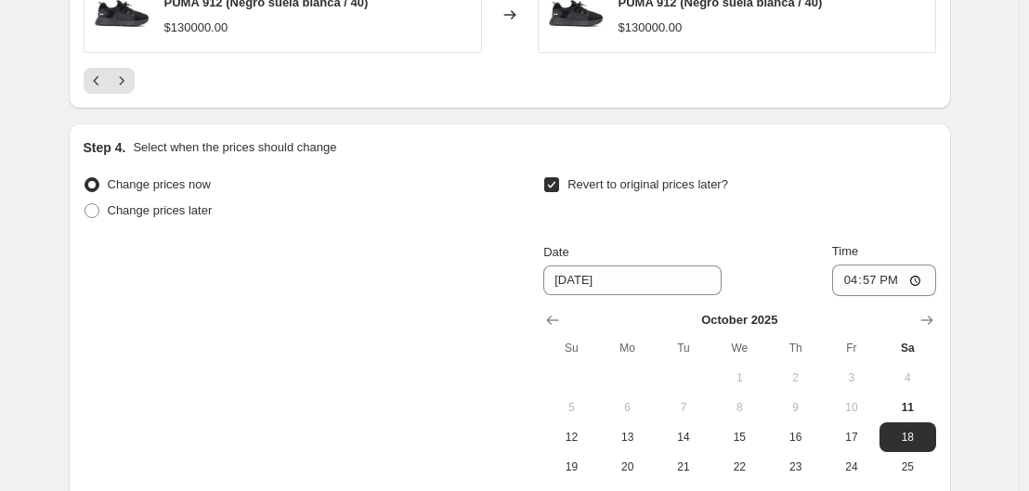
scroll to position [1590, 0]
click at [555, 182] on input "Revert to original prices later?" at bounding box center [551, 184] width 15 height 15
checkbox input "false"
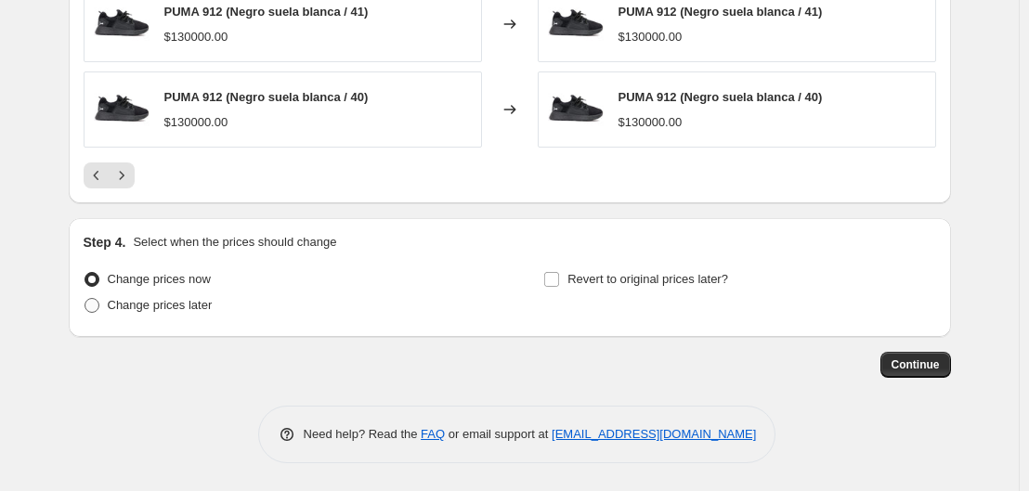
click at [103, 315] on label "Change prices later" at bounding box center [148, 306] width 129 height 26
click at [85, 299] on input "Change prices later" at bounding box center [85, 298] width 1 height 1
radio input "true"
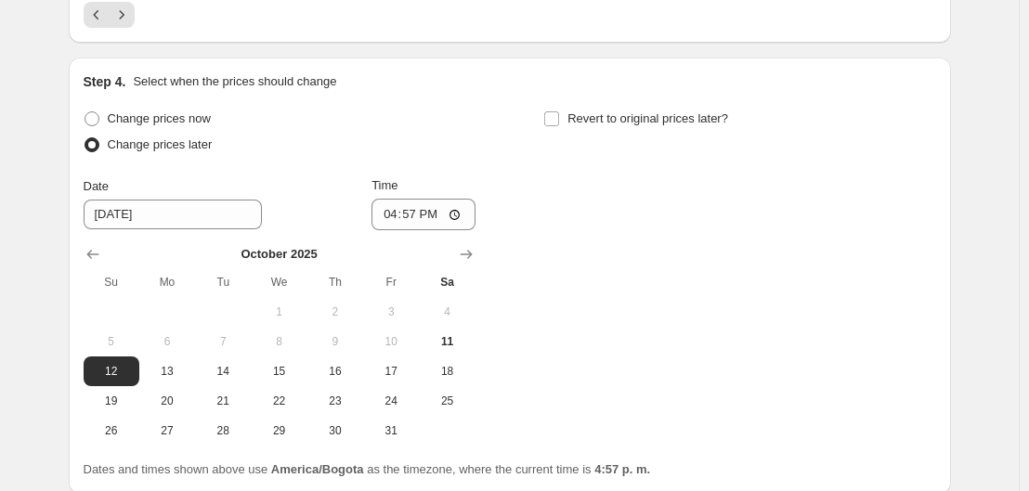
scroll to position [1659, 0]
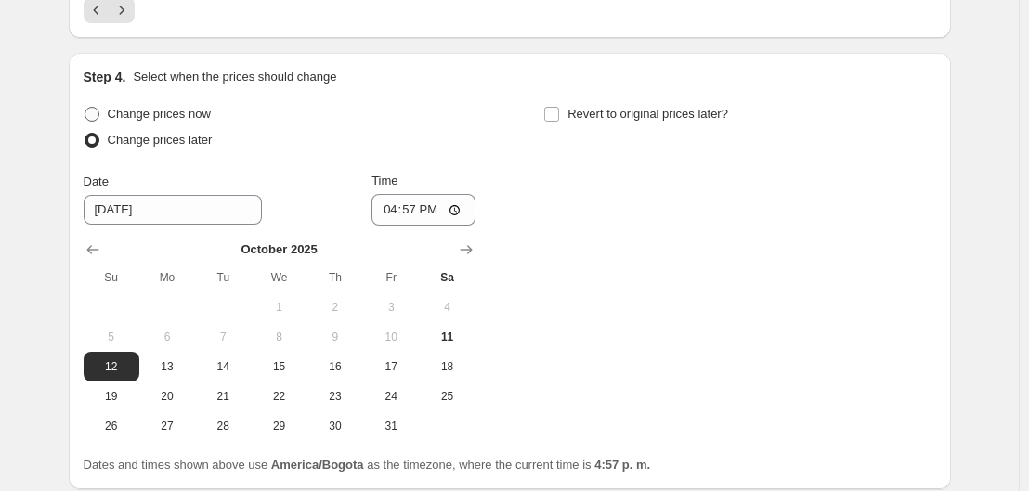
click at [91, 110] on span at bounding box center [92, 114] width 15 height 15
click at [85, 108] on input "Change prices now" at bounding box center [85, 107] width 1 height 1
radio input "true"
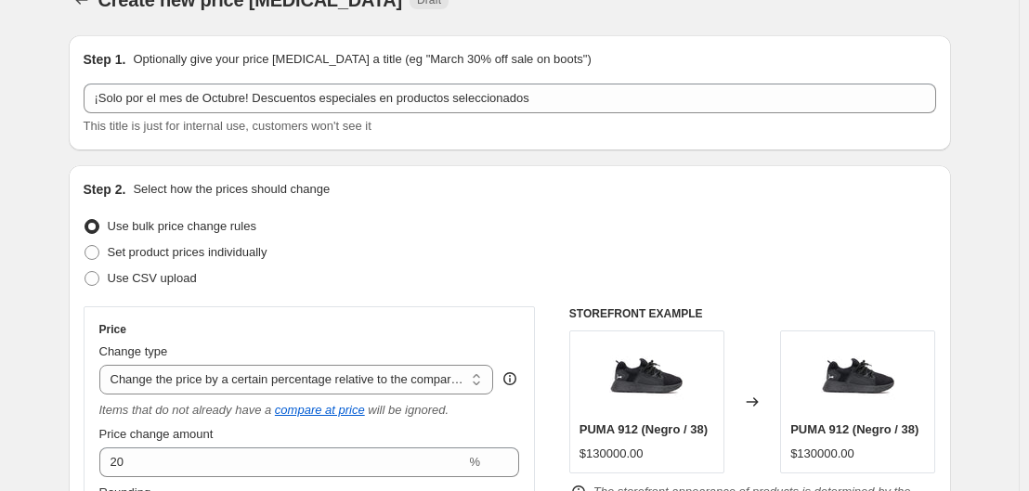
scroll to position [36, 0]
click at [242, 256] on span "Set product prices individually" at bounding box center [188, 251] width 160 height 14
click at [85, 245] on input "Set product prices individually" at bounding box center [85, 244] width 1 height 1
radio input "true"
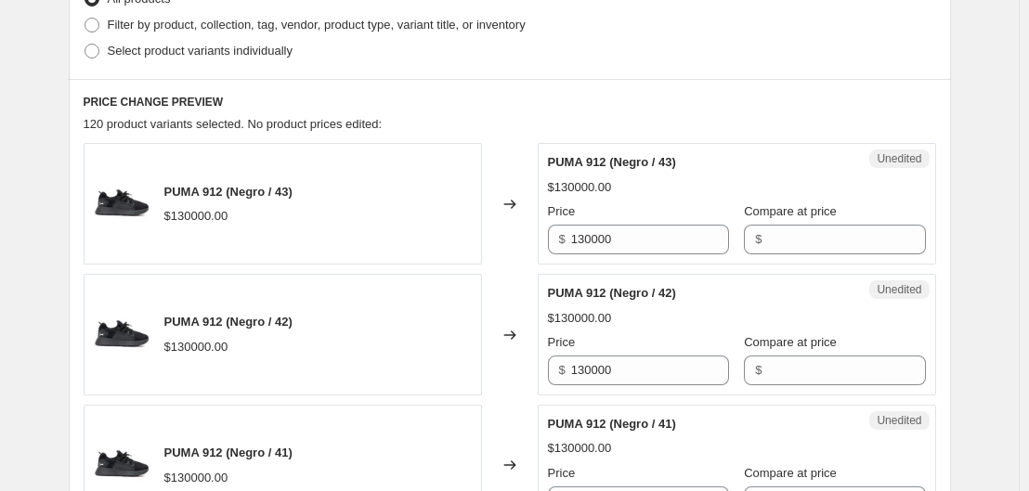
scroll to position [588, 0]
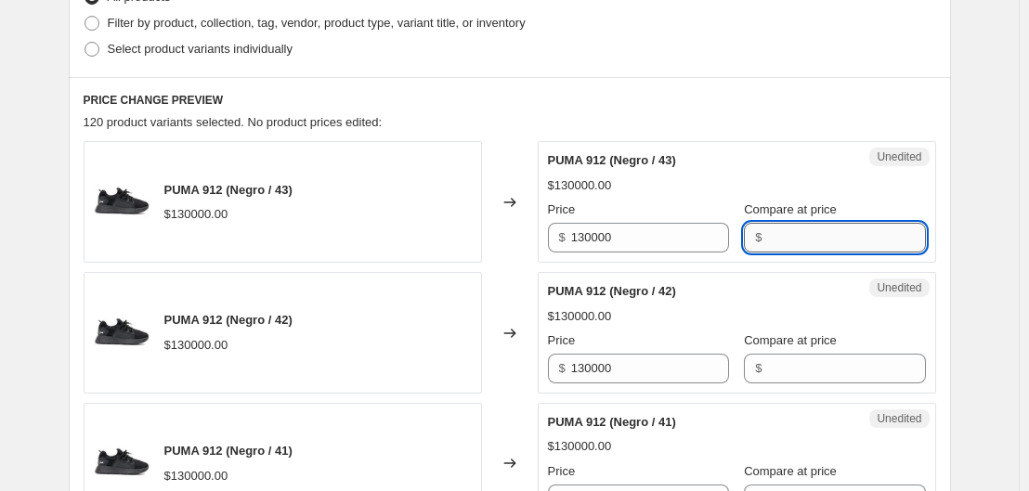
click at [767, 229] on input "Compare at price" at bounding box center [846, 238] width 158 height 30
type input "169900"
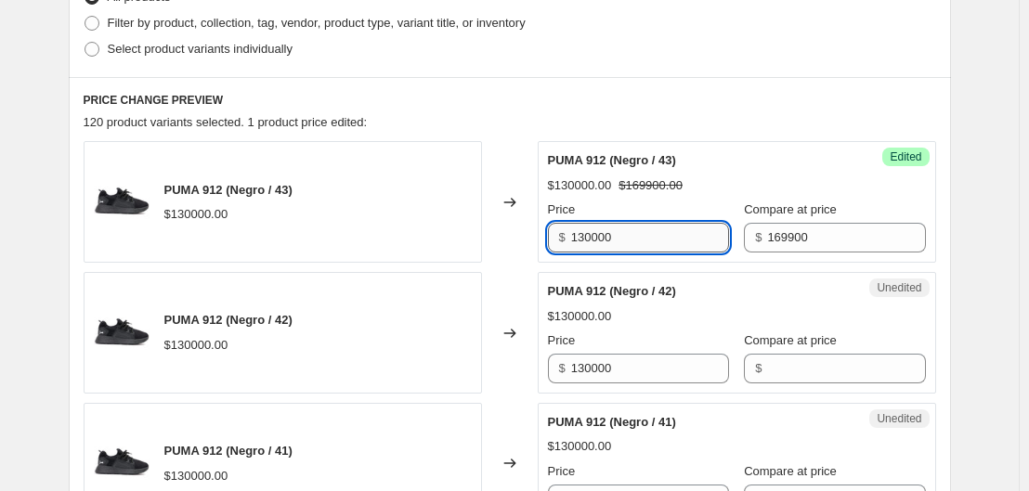
click at [634, 227] on input "130000" at bounding box center [650, 238] width 158 height 30
type input "129900"
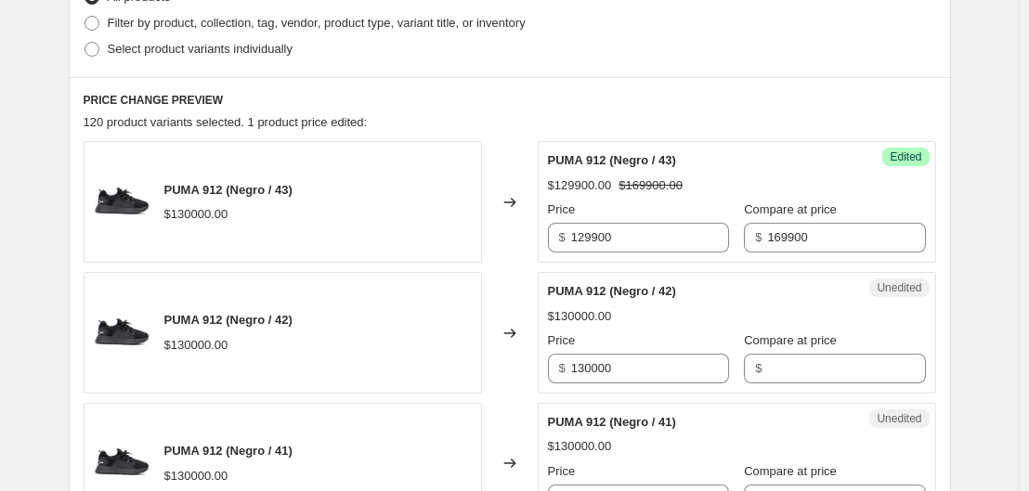
click at [919, 207] on div "Success Edited PUMA 912 (Negro / 43) $129900.00 $169900.00 Price $ 129900 Compa…" at bounding box center [737, 202] width 399 height 122
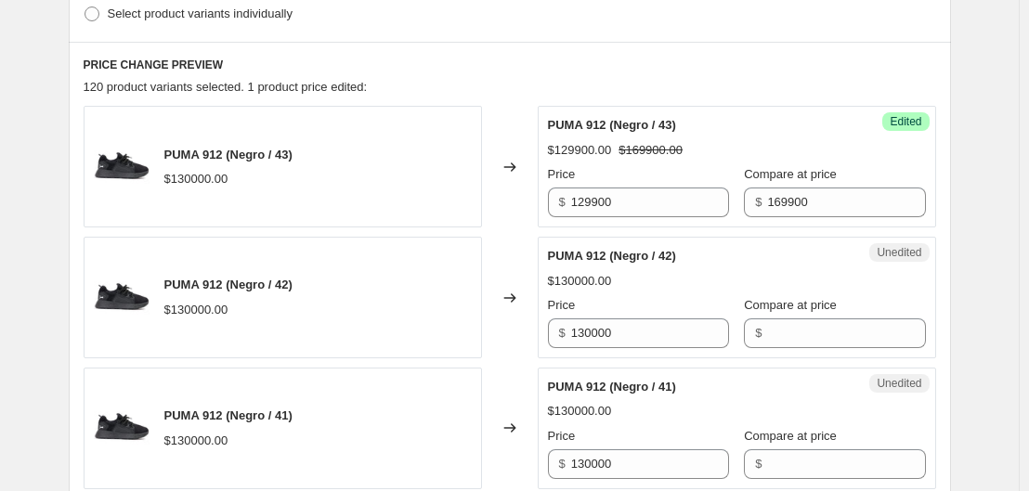
scroll to position [663, 0]
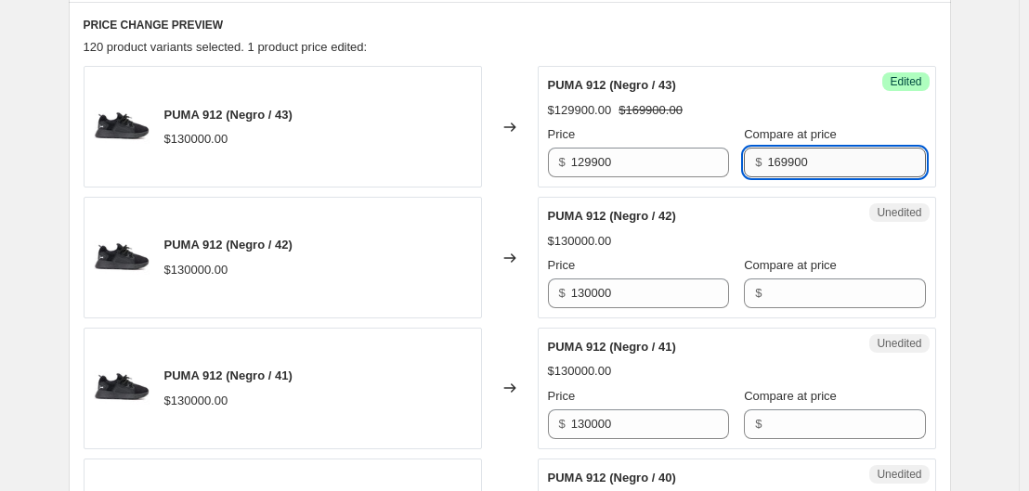
click at [792, 159] on input "169900" at bounding box center [846, 163] width 158 height 30
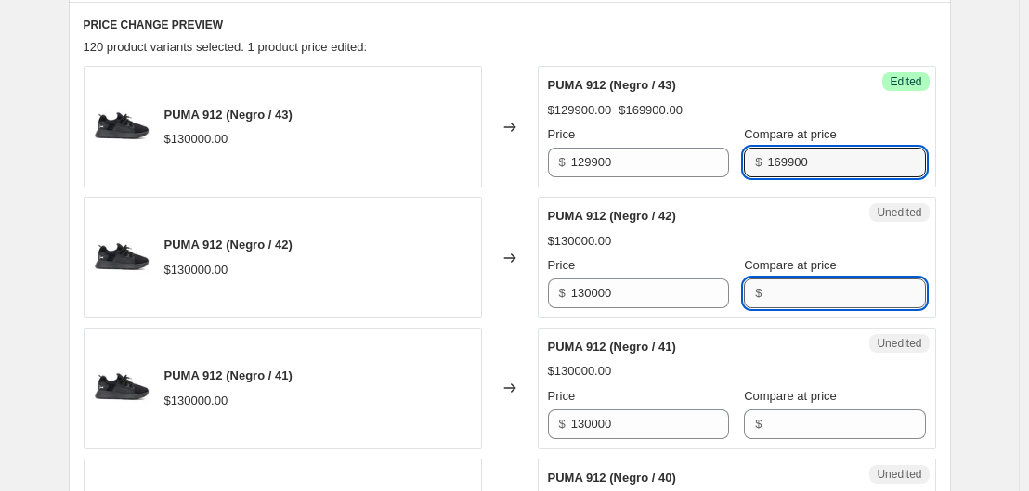
paste input "169900"
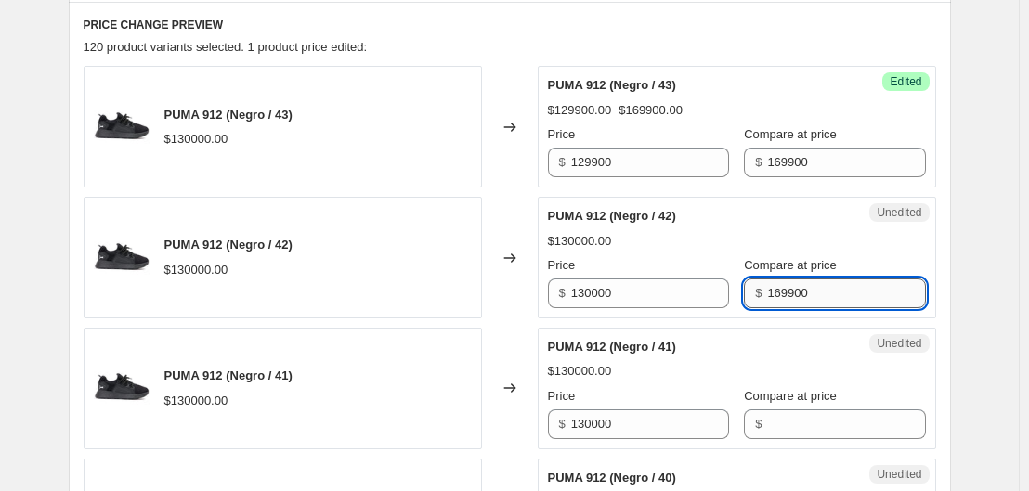
click at [776, 294] on input "169900" at bounding box center [846, 294] width 158 height 30
type input "169900"
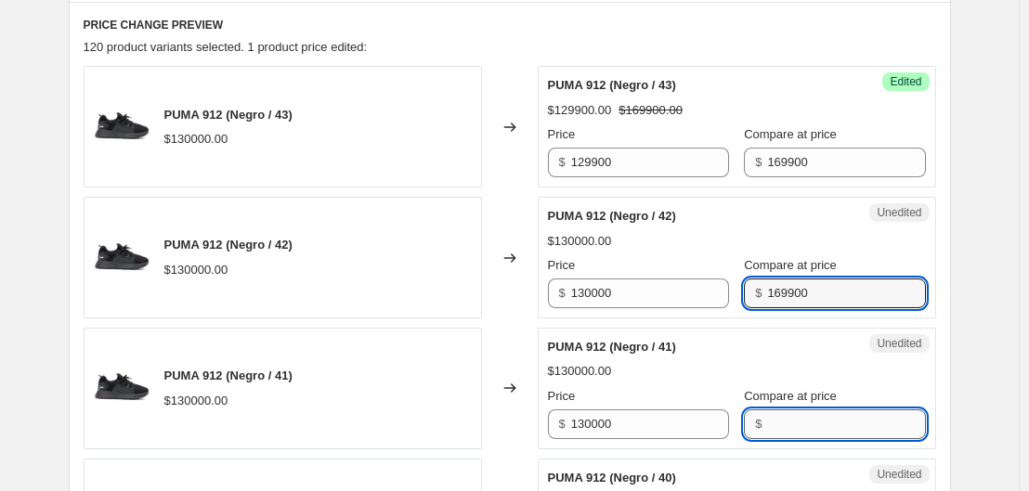
paste input "169900"
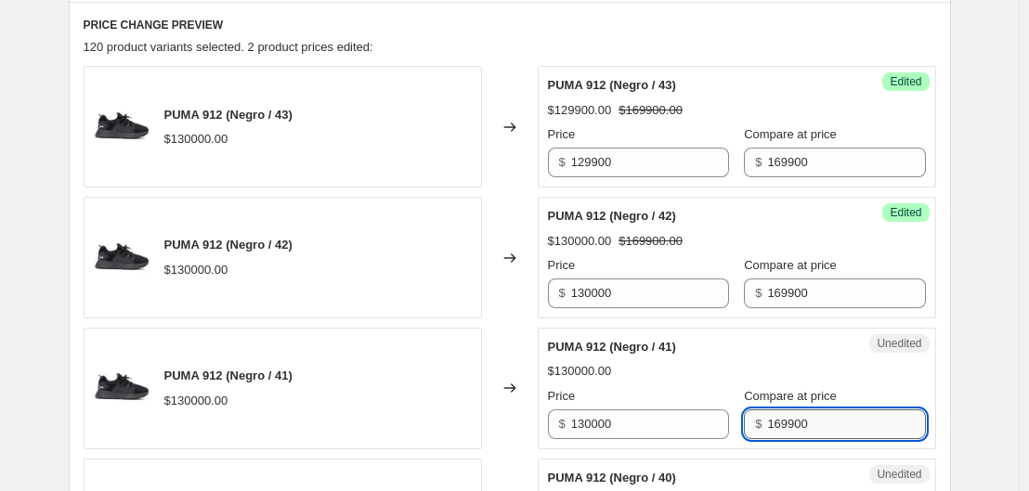
click at [775, 428] on input "169900" at bounding box center [846, 425] width 158 height 30
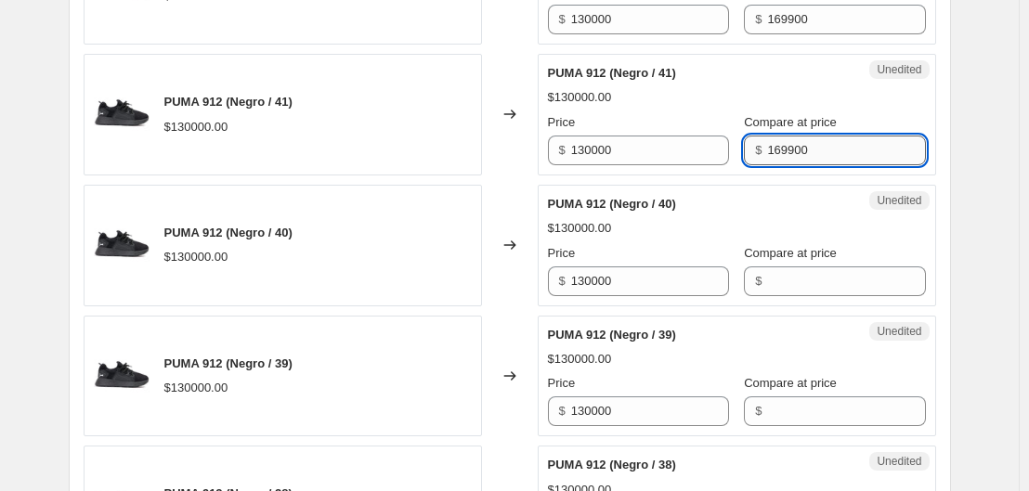
scroll to position [943, 0]
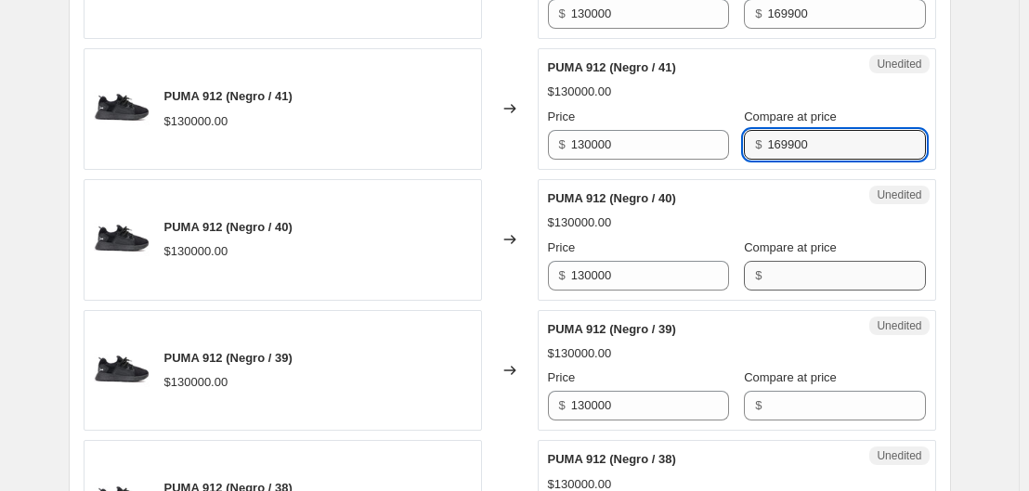
type input "169900"
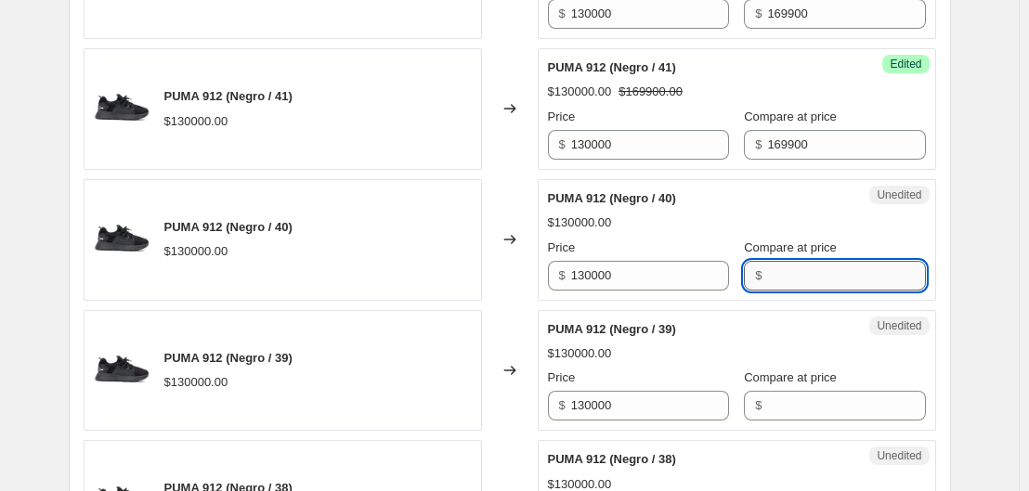
paste input "169900"
click at [782, 281] on input "169900" at bounding box center [846, 276] width 158 height 30
paste input "169900"
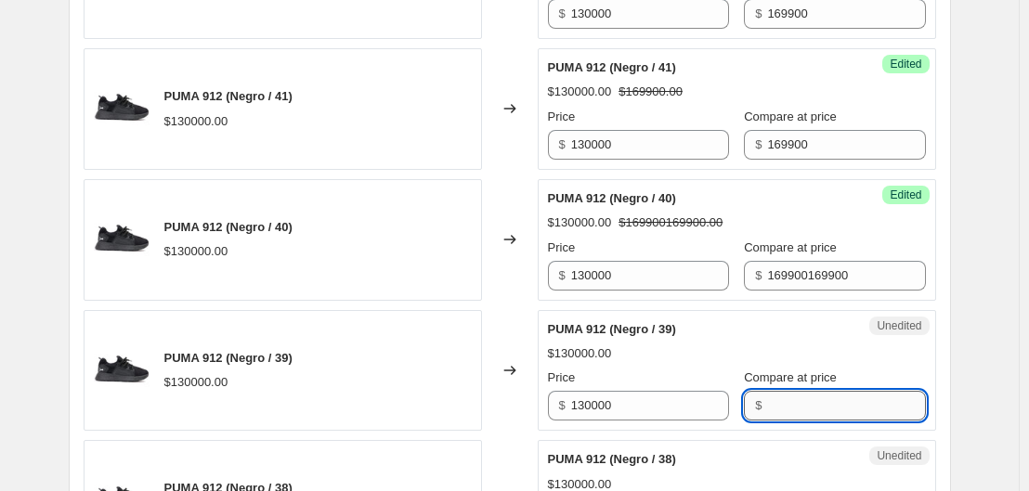
click at [776, 415] on input "Compare at price" at bounding box center [846, 406] width 158 height 30
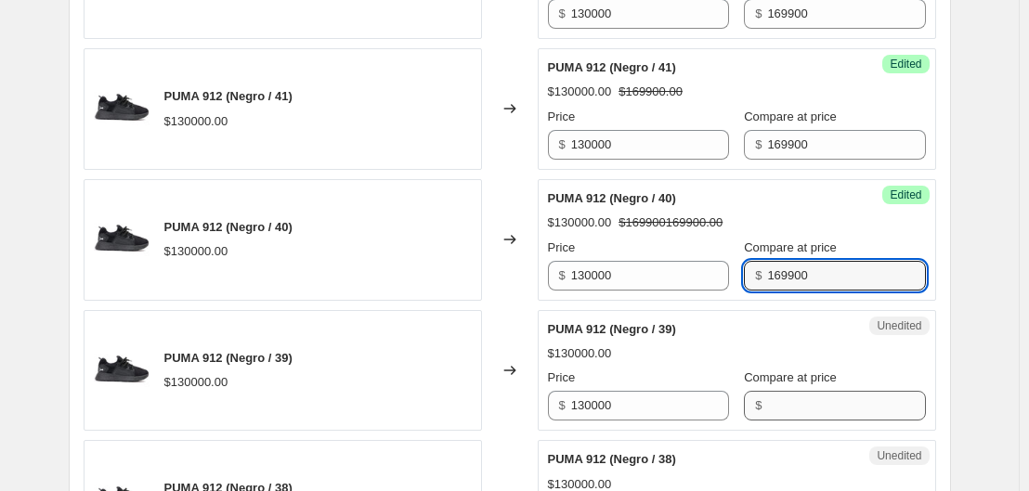
type input "169900"
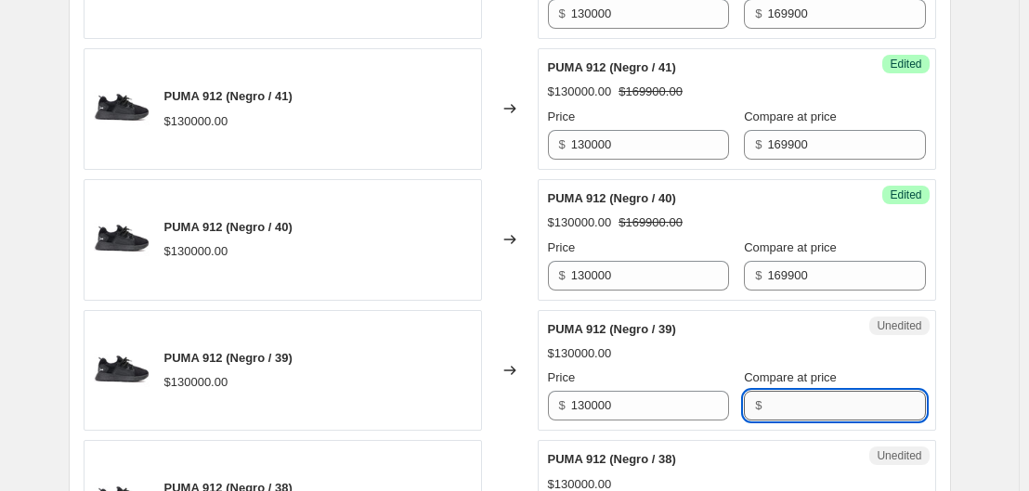
click at [776, 415] on input "Compare at price" at bounding box center [846, 406] width 158 height 30
paste input "169900"
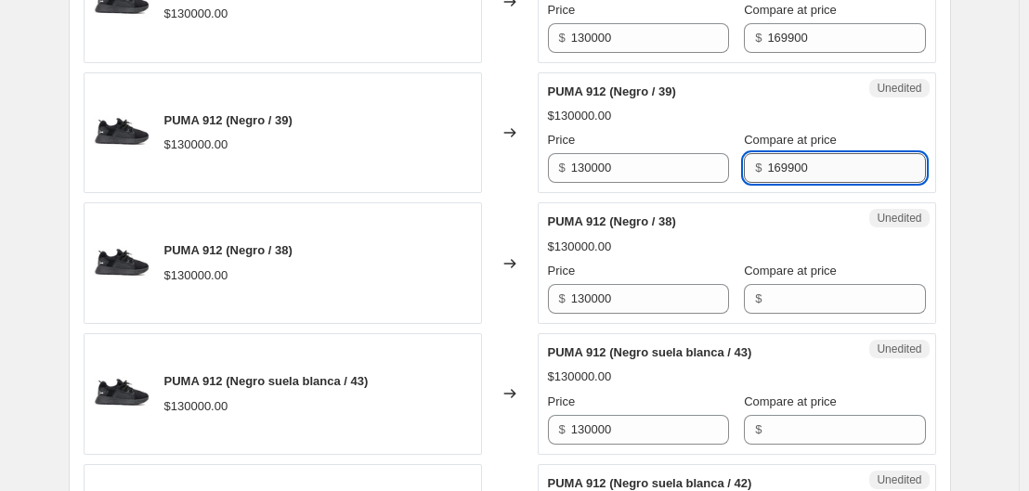
scroll to position [1198, 0]
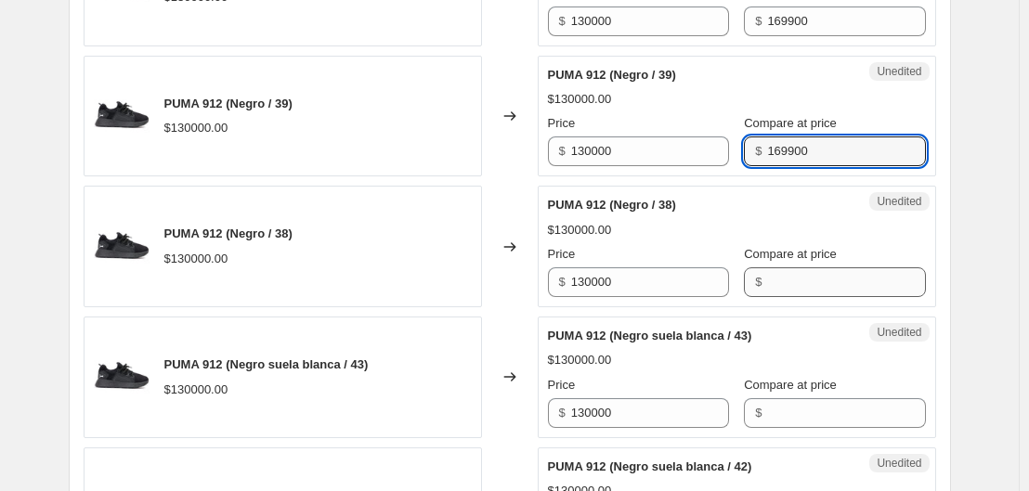
type input "169900"
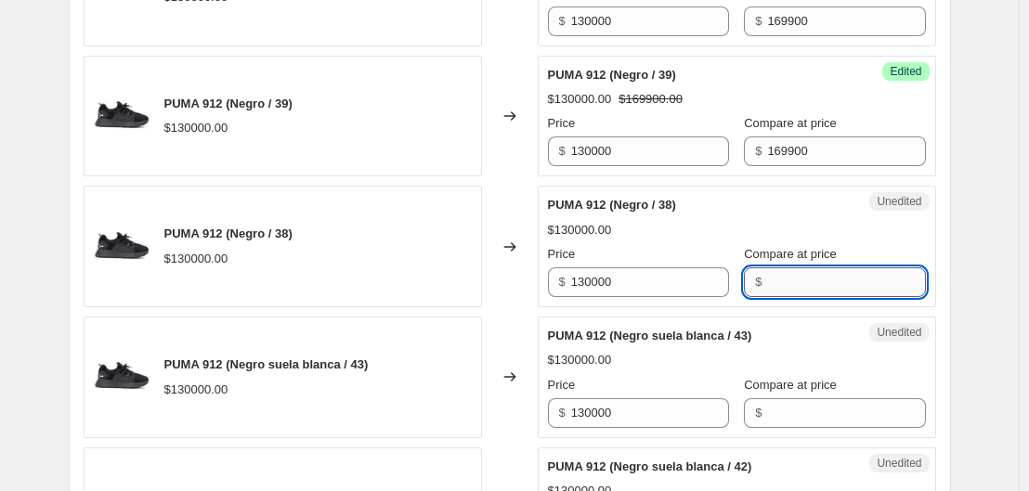
paste input "169900"
click at [787, 278] on input "169900" at bounding box center [846, 283] width 158 height 30
type input "169900"
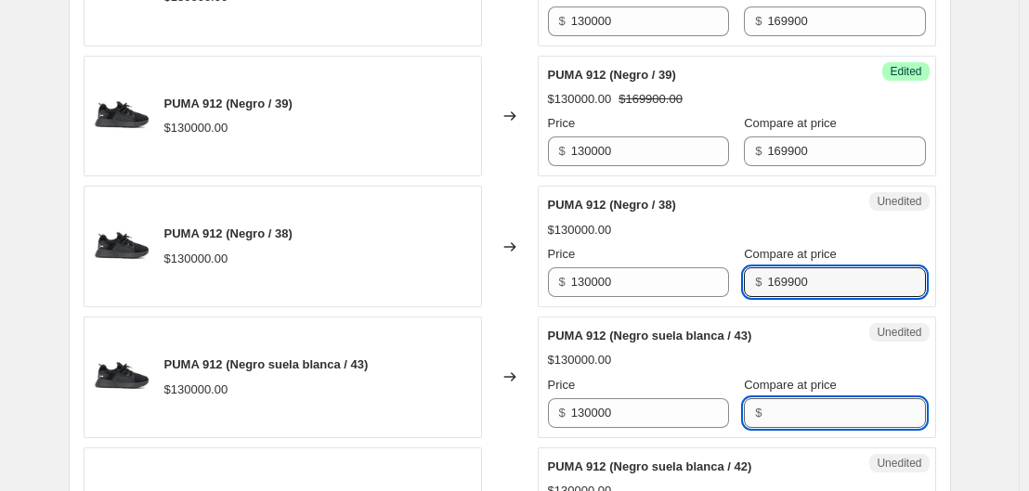
paste input "169900"
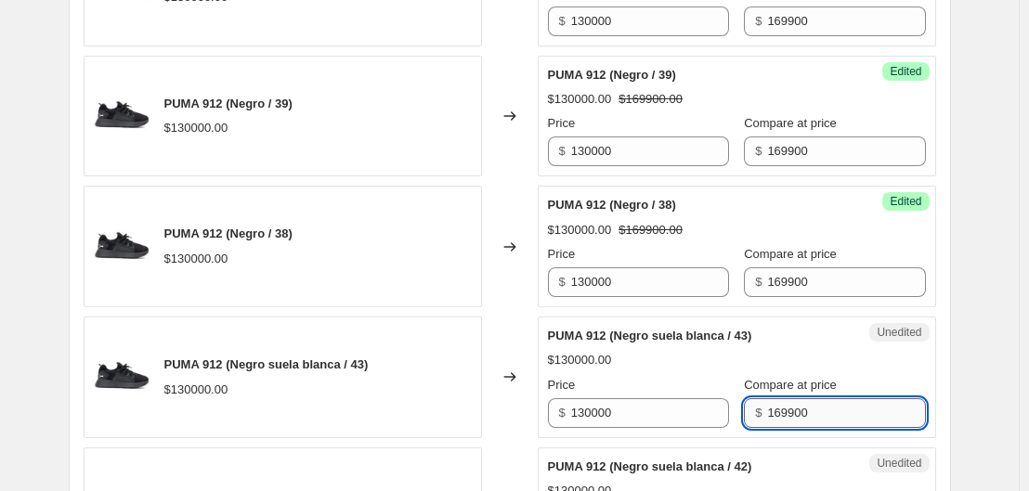
click at [792, 420] on input "169900" at bounding box center [846, 414] width 158 height 30
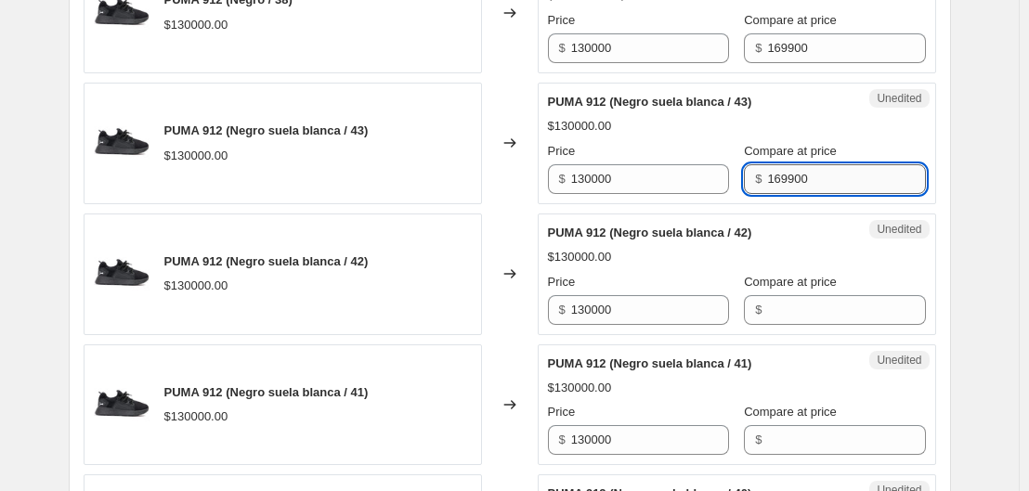
scroll to position [1435, 0]
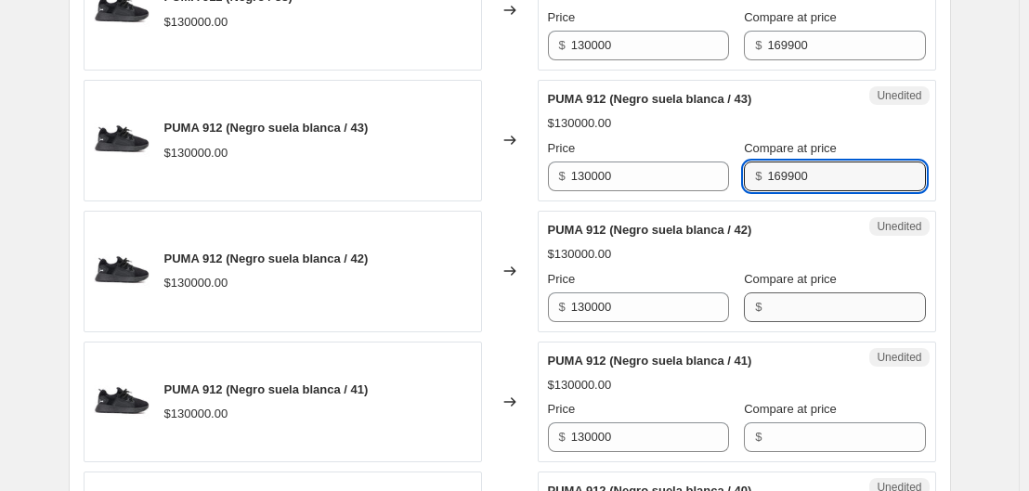
type input "169900"
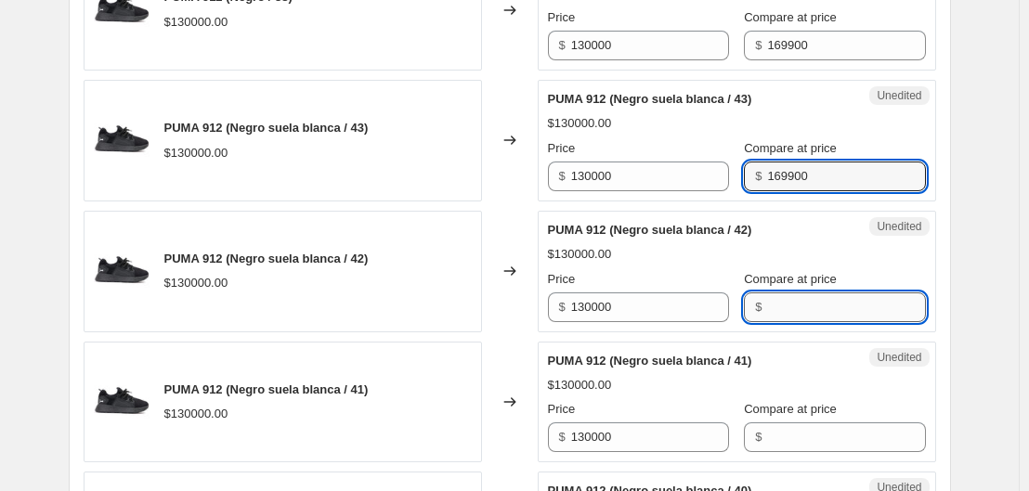
paste input "169900"
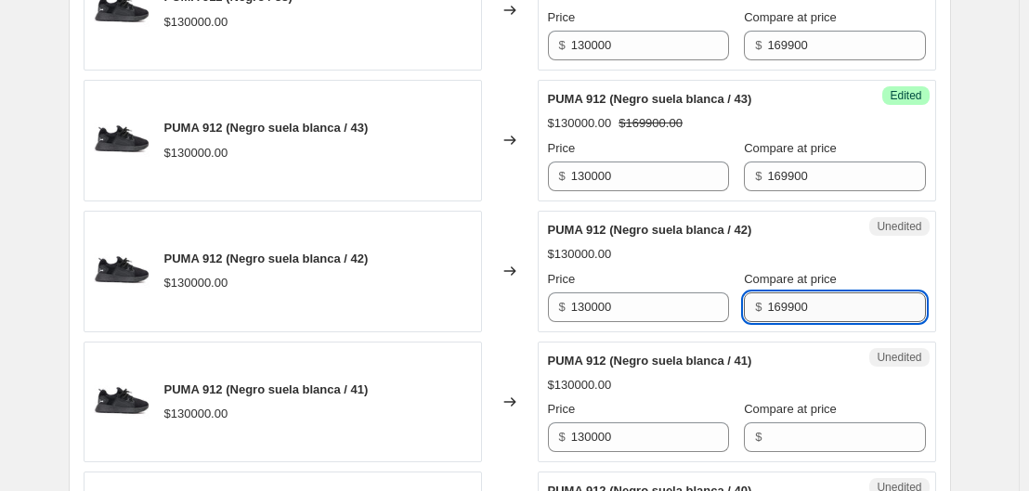
click at [792, 306] on input "169900" at bounding box center [846, 308] width 158 height 30
type input "169900"
paste input "169900"
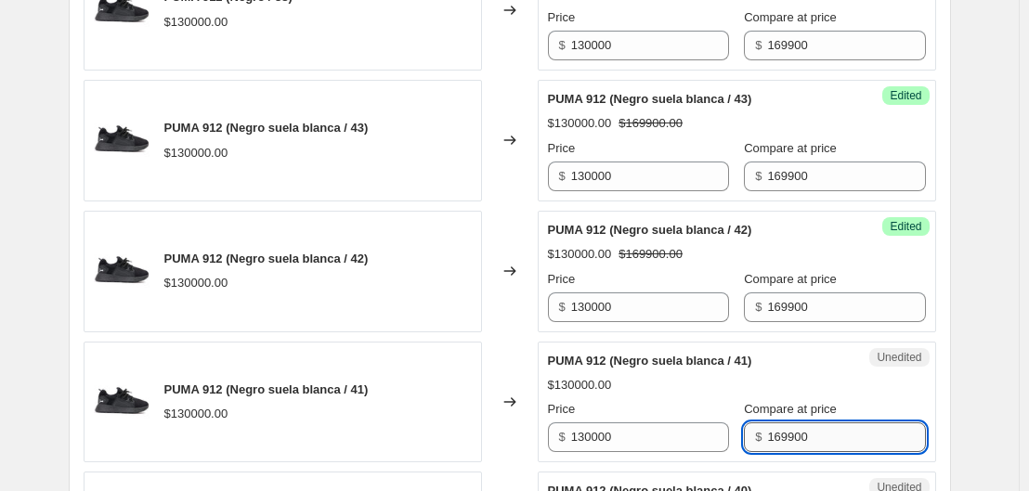
click at [784, 433] on input "169900" at bounding box center [846, 438] width 158 height 30
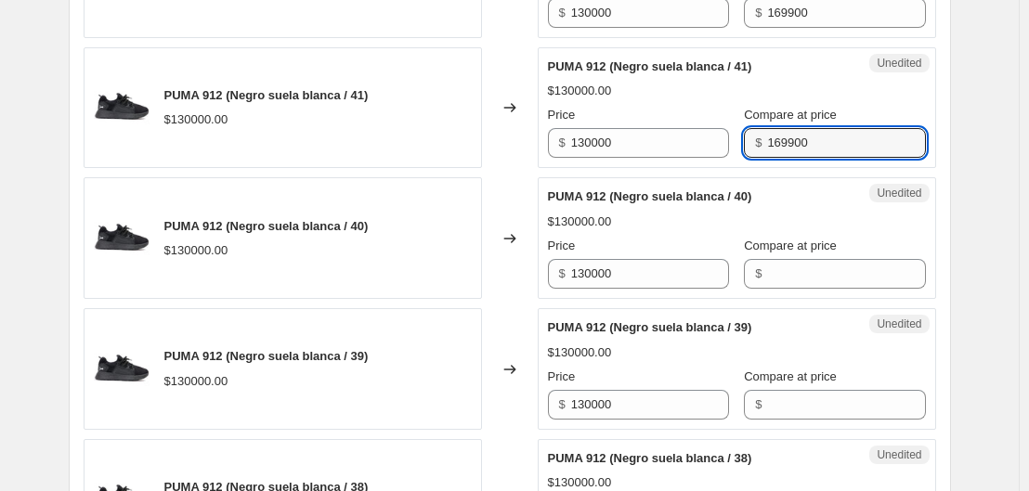
scroll to position [1730, 0]
type input "169900"
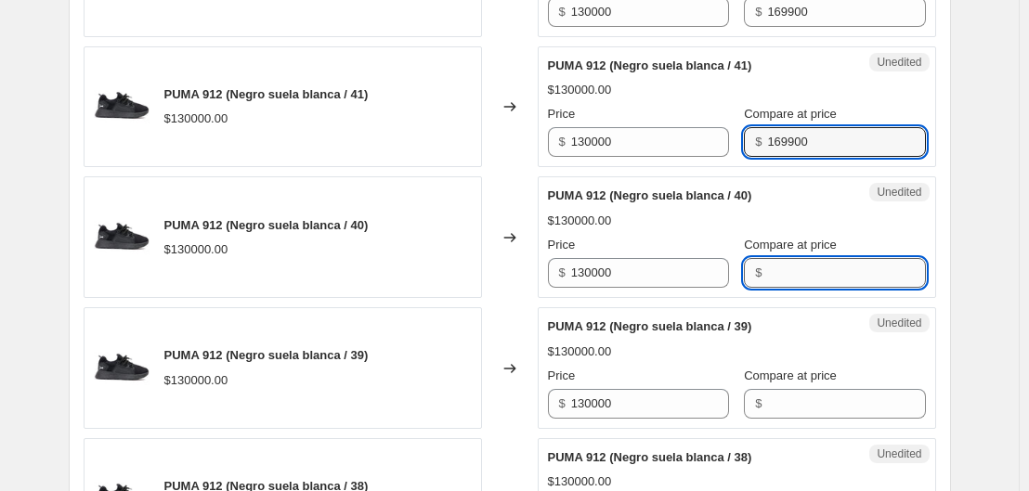
paste input "169900"
click at [782, 277] on input "169900" at bounding box center [846, 273] width 158 height 30
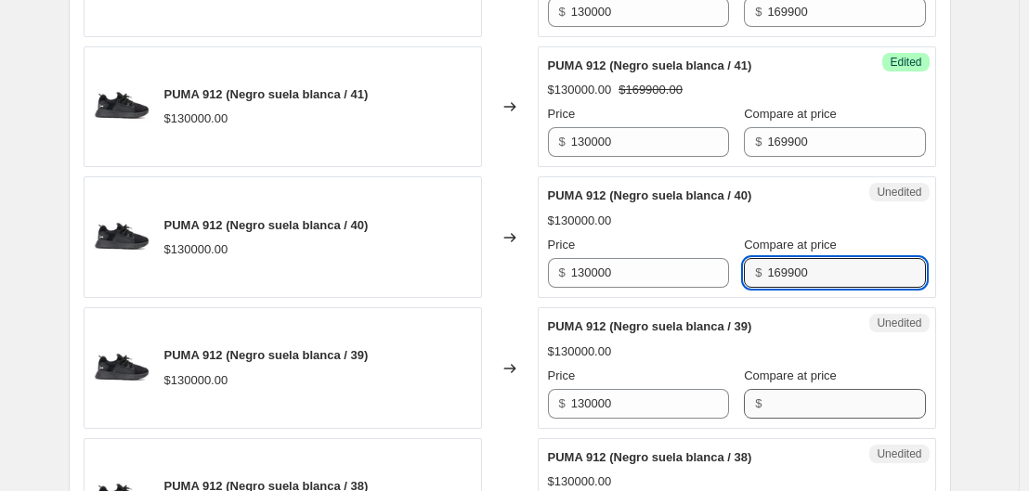
paste input "169900"
type input "169900"
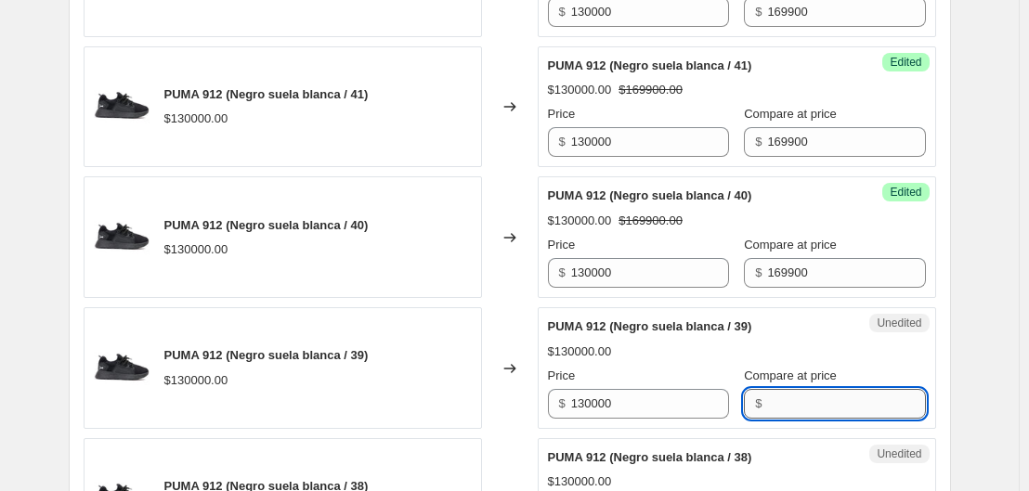
click at [779, 394] on input "Compare at price" at bounding box center [846, 404] width 158 height 30
paste input "169900"
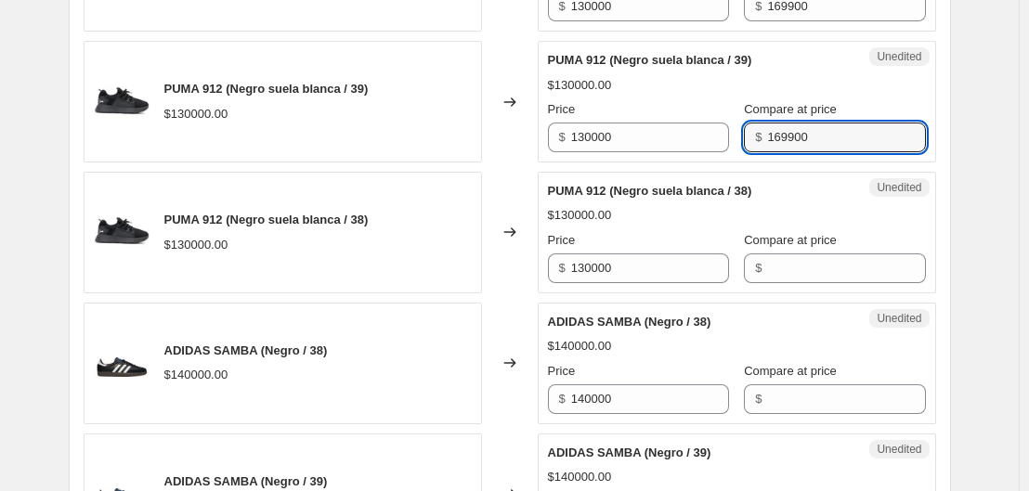
scroll to position [1998, 0]
type input "169900"
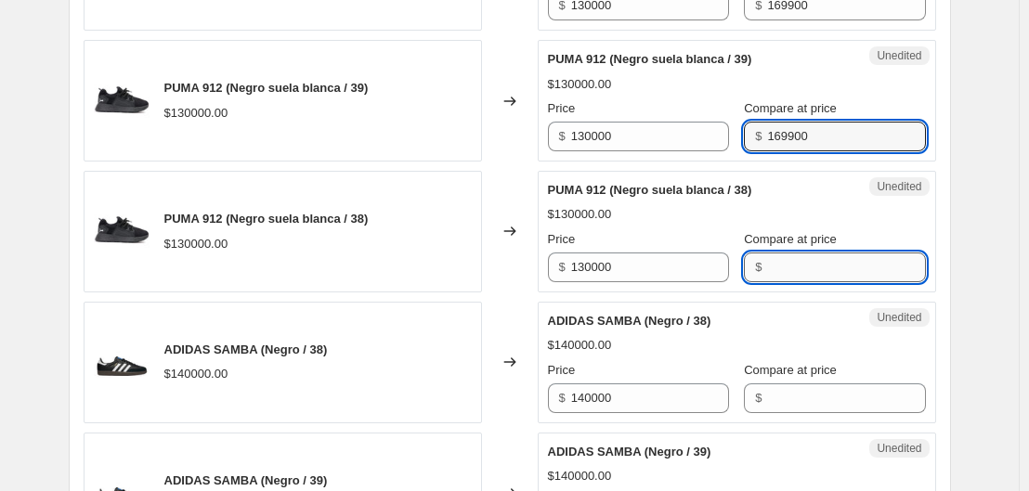
paste input "169900"
click at [792, 258] on input "169900" at bounding box center [846, 268] width 158 height 30
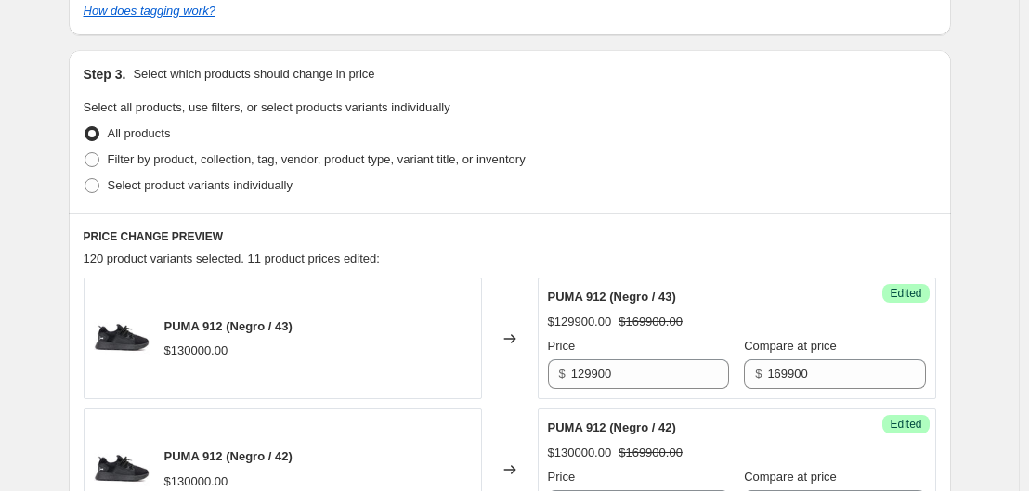
scroll to position [636, 0]
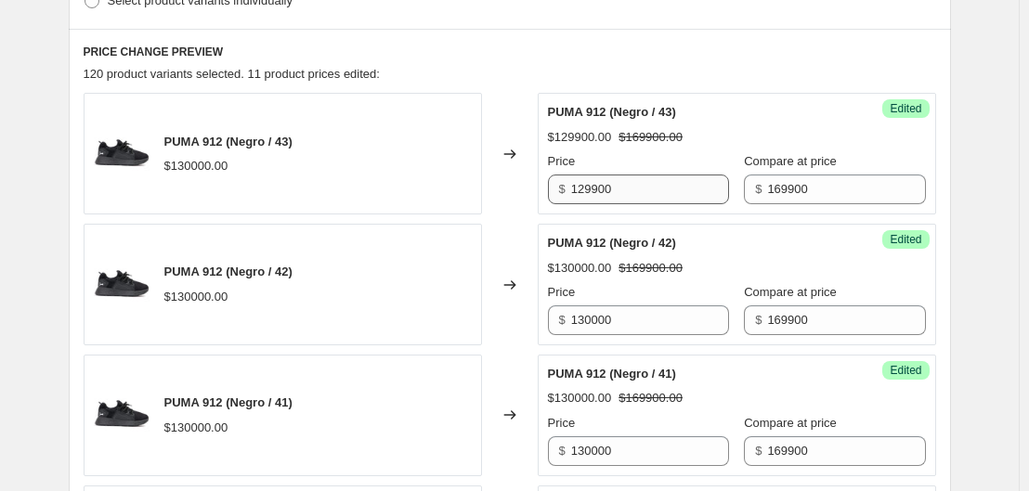
type input "169900"
click at [623, 190] on input "129900" at bounding box center [650, 190] width 158 height 30
click at [633, 311] on input "130000" at bounding box center [650, 321] width 158 height 30
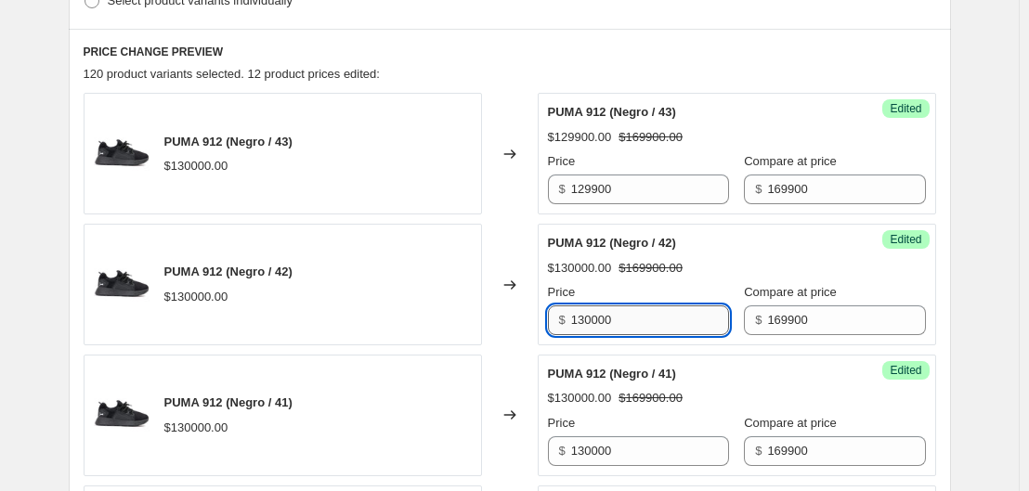
paste input "299"
click at [633, 311] on input "129900" at bounding box center [650, 321] width 158 height 30
type input "129900"
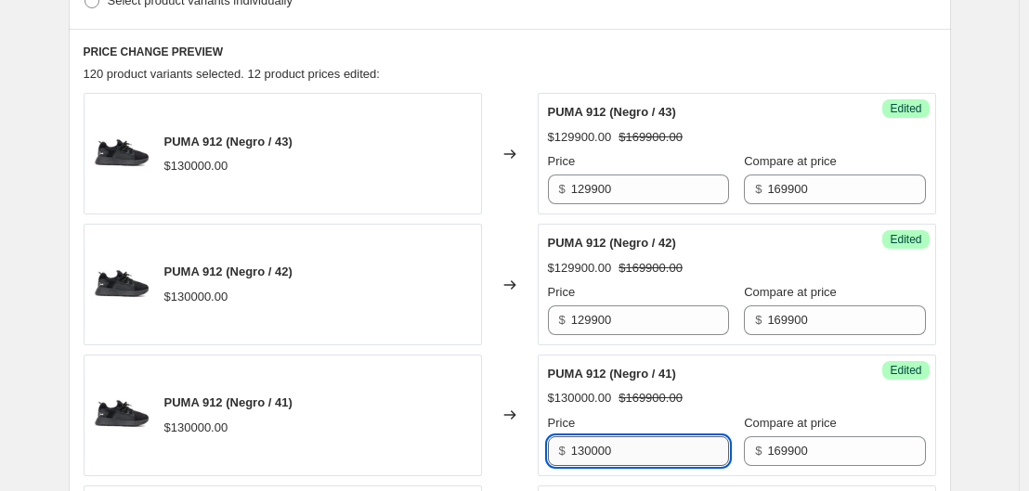
click at [633, 451] on input "130000" at bounding box center [650, 452] width 158 height 30
paste input "299"
click at [633, 451] on input "129900" at bounding box center [650, 452] width 158 height 30
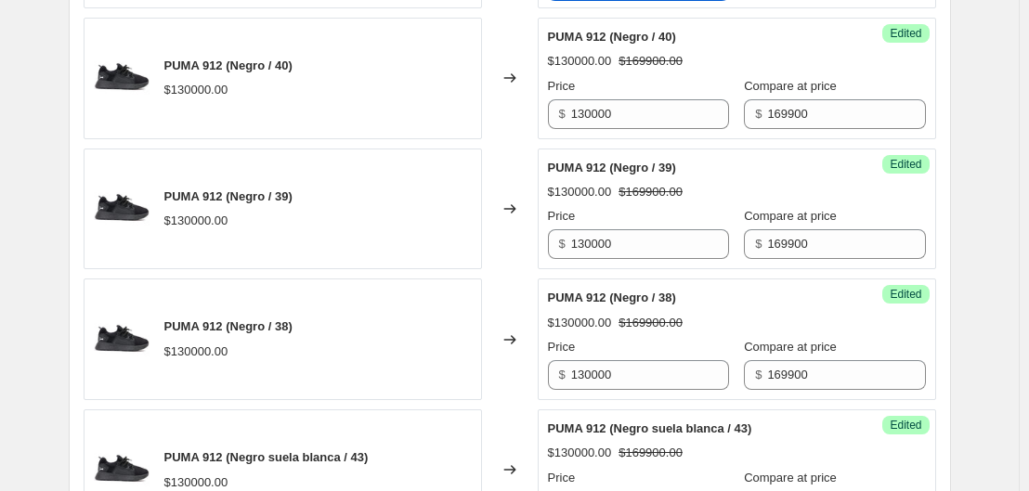
scroll to position [1109, 0]
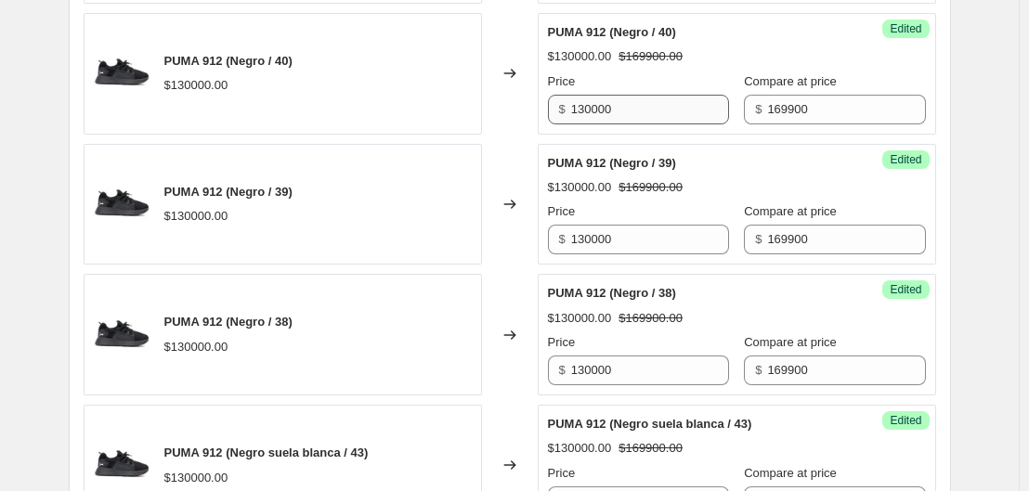
type input "129900"
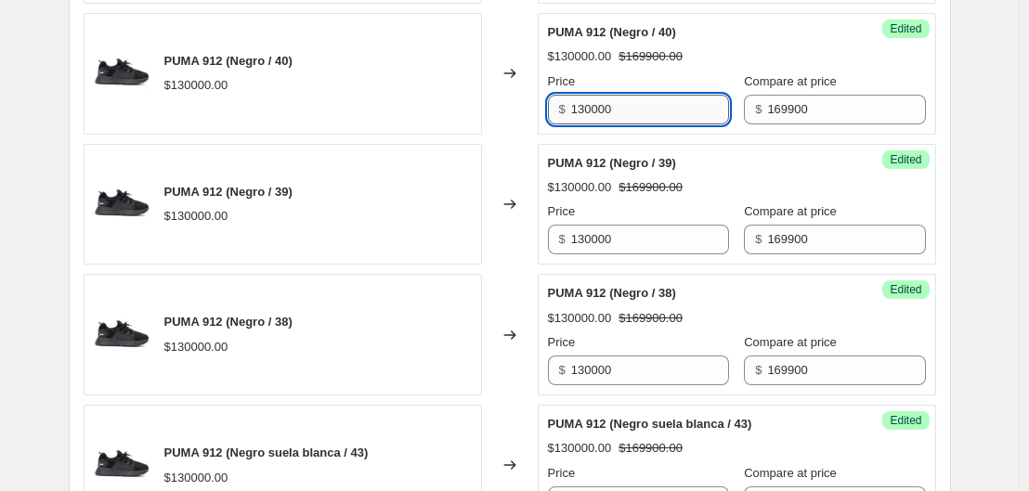
click at [640, 112] on input "130000" at bounding box center [650, 110] width 158 height 30
paste input "299"
click at [640, 112] on input "129900" at bounding box center [650, 110] width 158 height 30
type input "129900"
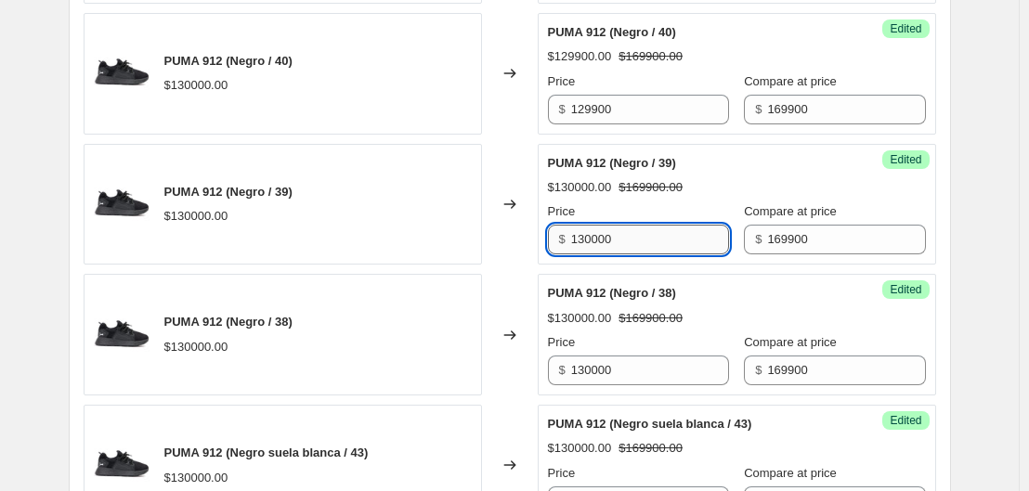
click at [644, 243] on input "130000" at bounding box center [650, 240] width 158 height 30
paste input "299"
click at [644, 243] on input "129900" at bounding box center [650, 240] width 158 height 30
type input "129900"
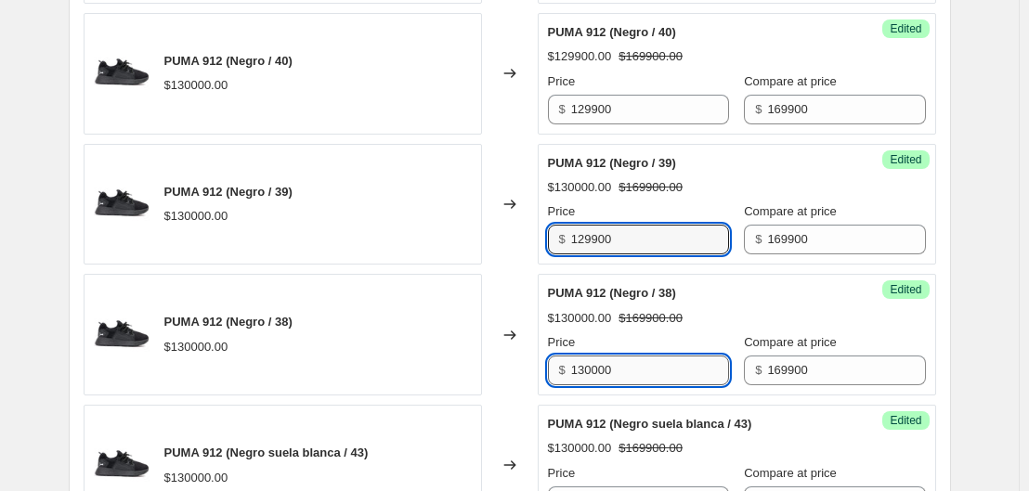
click at [644, 360] on input "130000" at bounding box center [650, 371] width 158 height 30
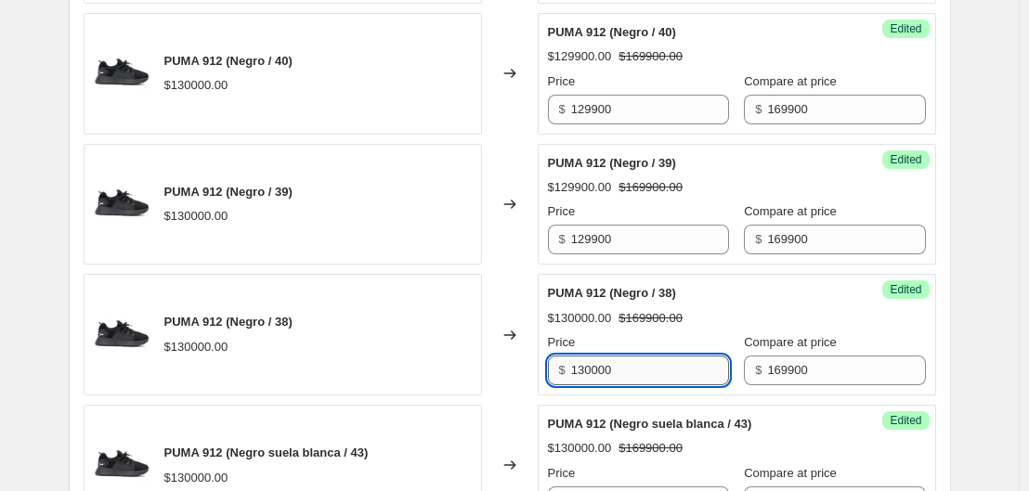
paste input "299"
click at [644, 360] on input "129900" at bounding box center [650, 371] width 158 height 30
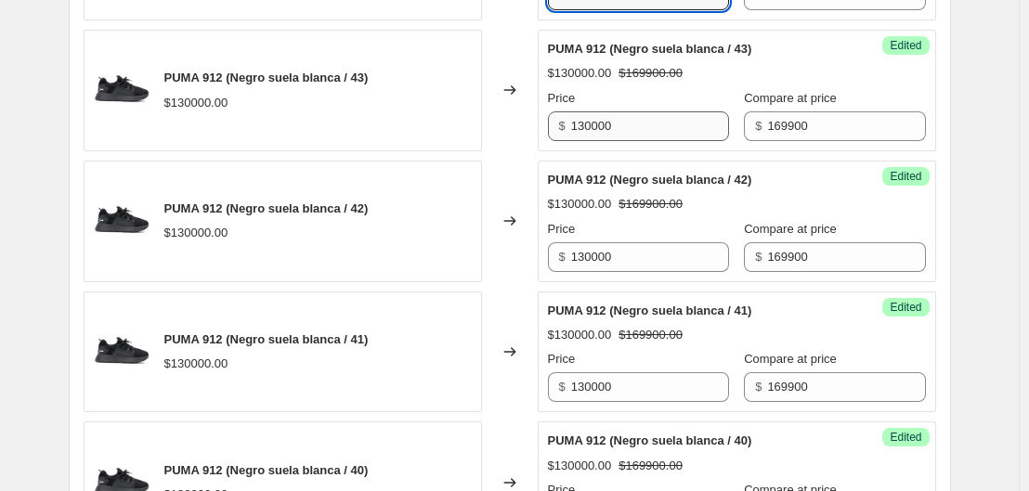
scroll to position [1486, 0]
type input "129900"
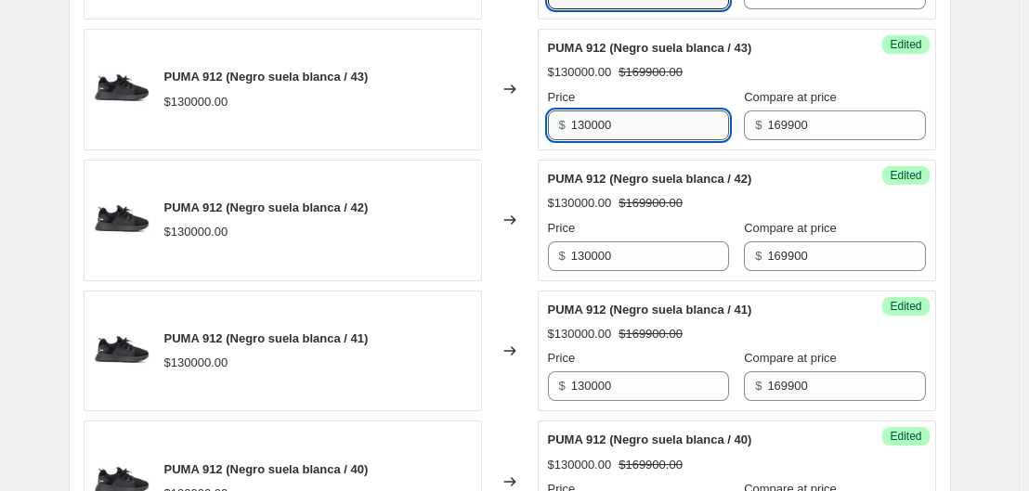
click at [633, 126] on input "130000" at bounding box center [650, 126] width 158 height 30
paste input "299"
click at [633, 126] on input "129900" at bounding box center [650, 126] width 158 height 30
type input "129900"
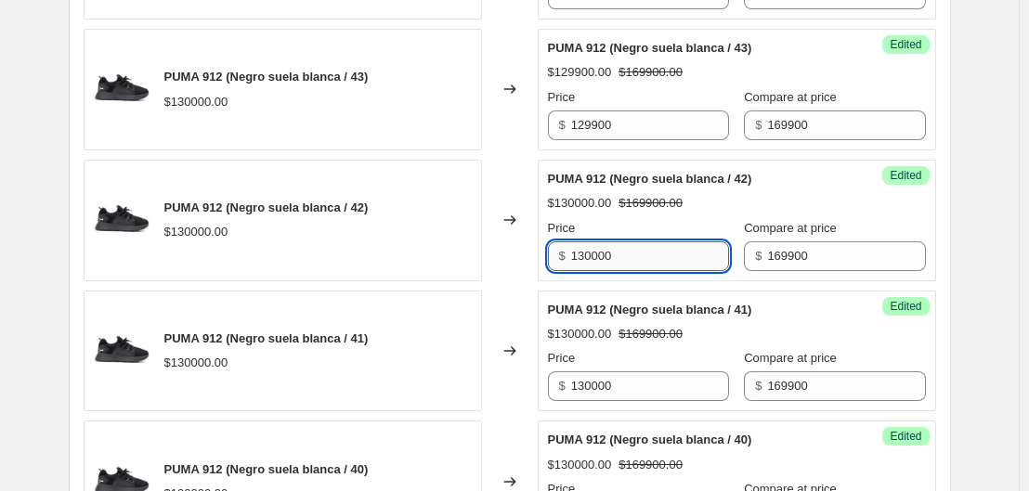
click at [638, 247] on input "130000" at bounding box center [650, 257] width 158 height 30
paste input "299"
click at [638, 247] on input "129900" at bounding box center [650, 257] width 158 height 30
type input "129900"
click at [634, 386] on input "130000" at bounding box center [650, 387] width 158 height 30
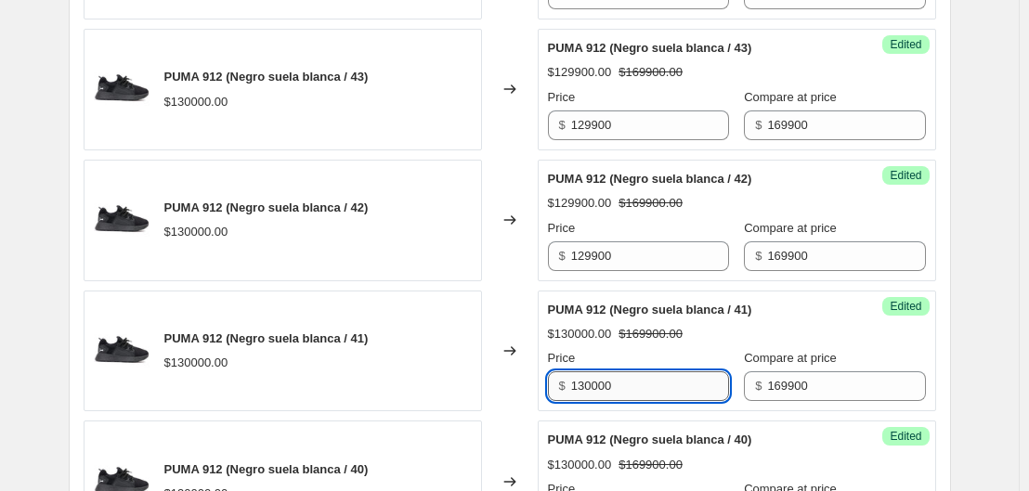
paste input "299"
click at [634, 386] on input "129900" at bounding box center [650, 387] width 158 height 30
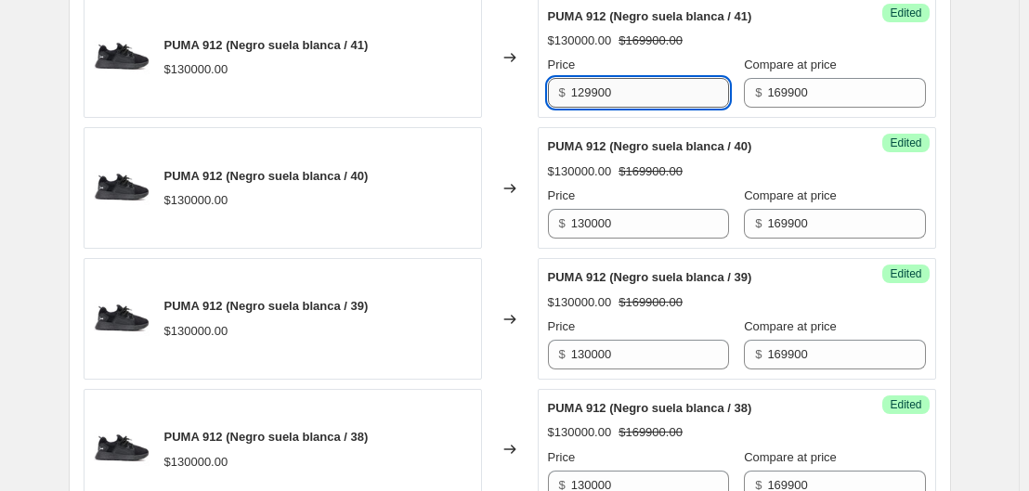
scroll to position [1816, 0]
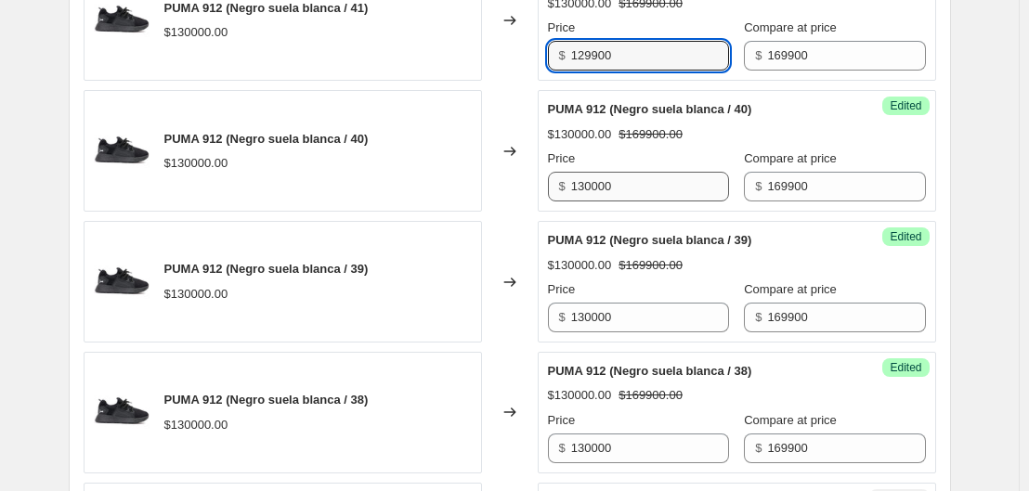
type input "129900"
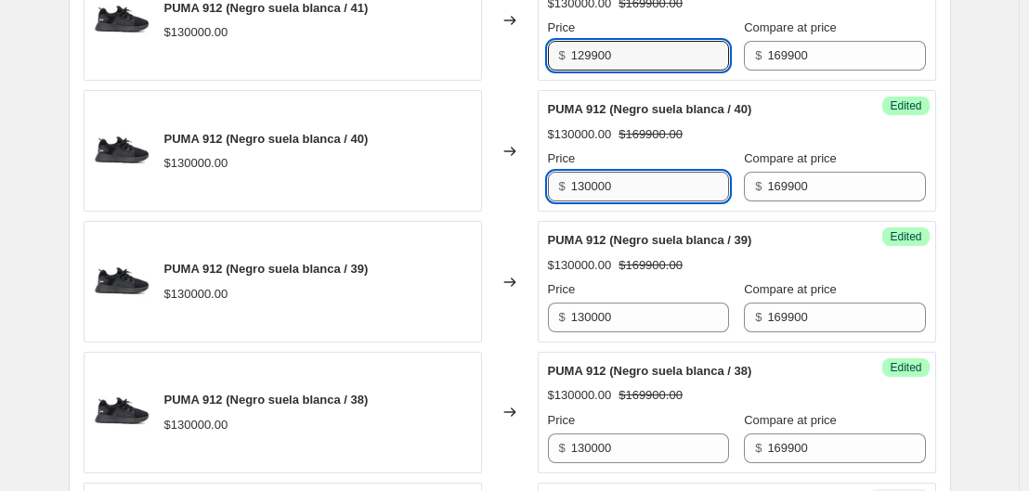
click at [643, 177] on input "130000" at bounding box center [650, 187] width 158 height 30
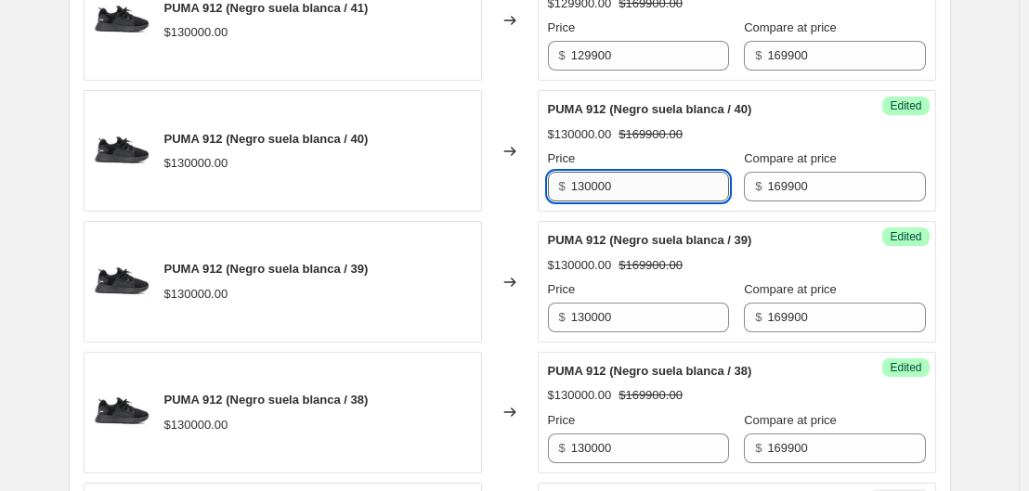
paste input "299"
click at [643, 177] on input "129900" at bounding box center [650, 187] width 158 height 30
type input "129900"
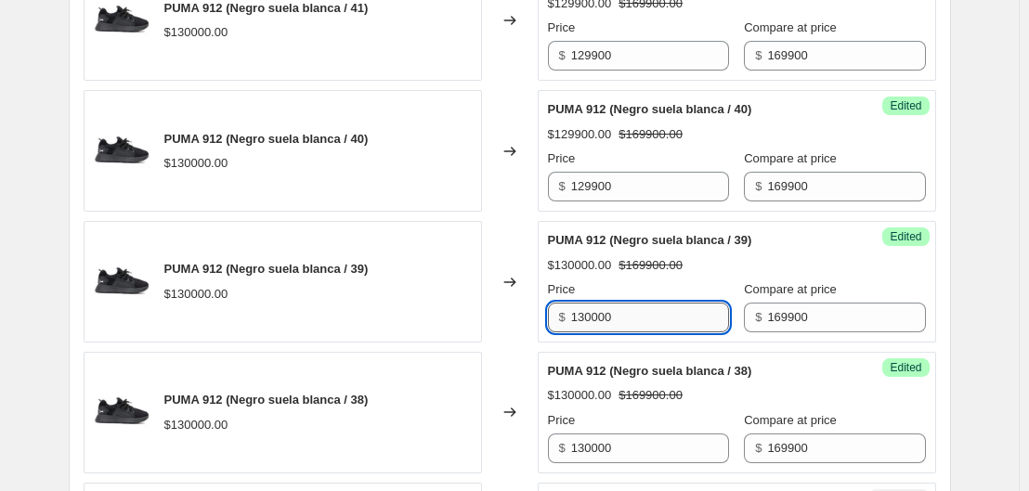
click at [644, 313] on input "130000" at bounding box center [650, 318] width 158 height 30
paste input "299"
click at [644, 313] on input "129900" at bounding box center [650, 318] width 158 height 30
type input "129900"
click at [645, 449] on input "130000" at bounding box center [650, 449] width 158 height 30
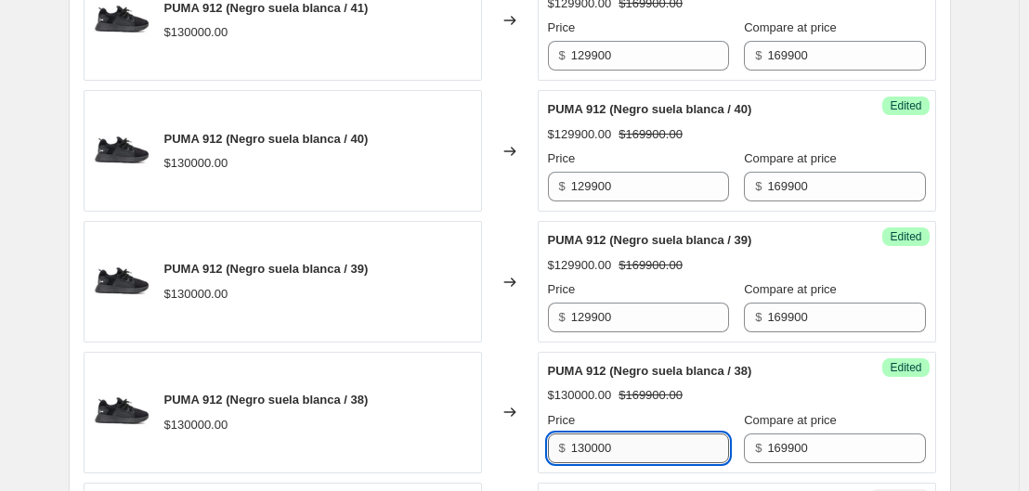
paste input "299"
click at [645, 449] on input "129900" at bounding box center [650, 449] width 158 height 30
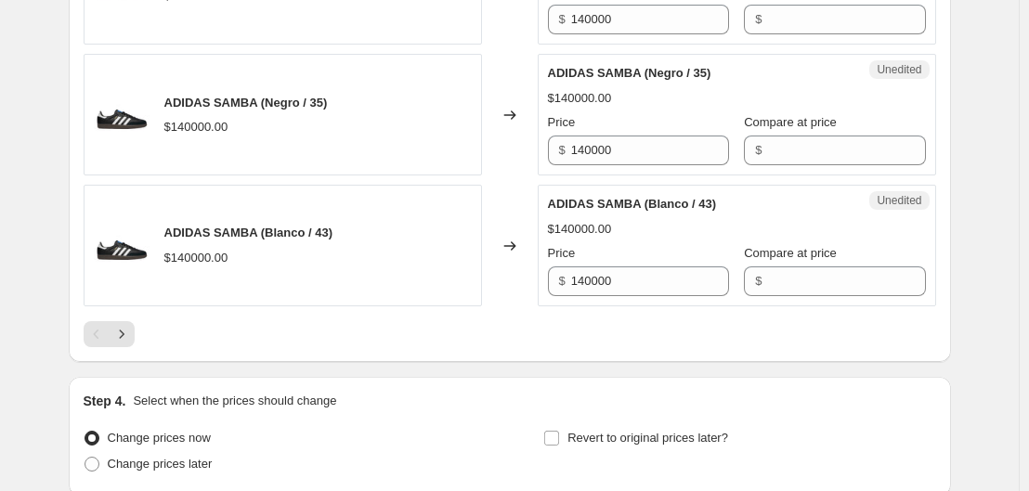
scroll to position [3189, 0]
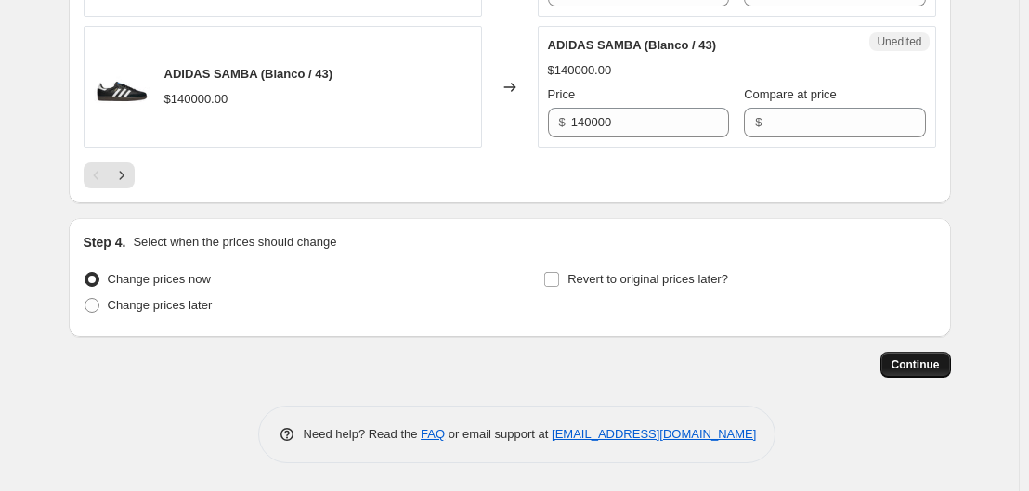
type input "129900"
click at [898, 367] on button "Continue" at bounding box center [916, 365] width 71 height 26
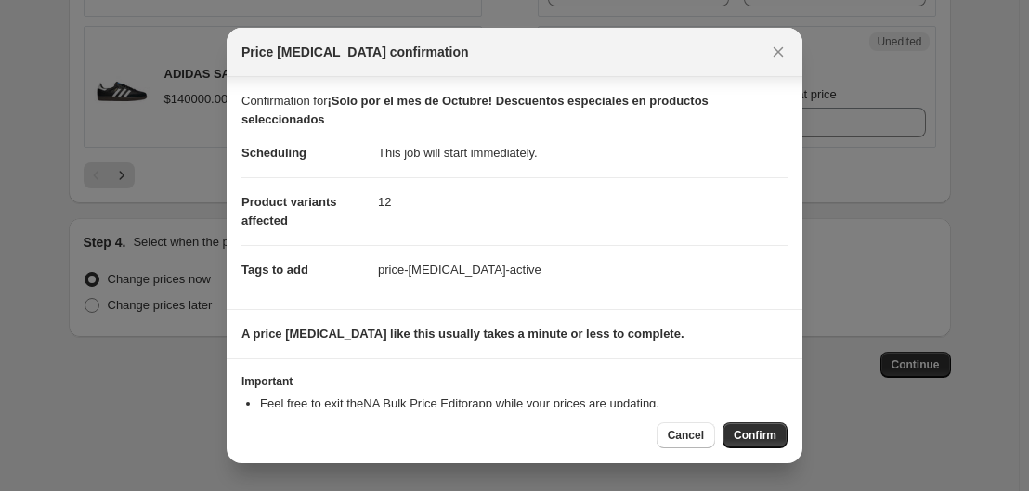
scroll to position [70, 0]
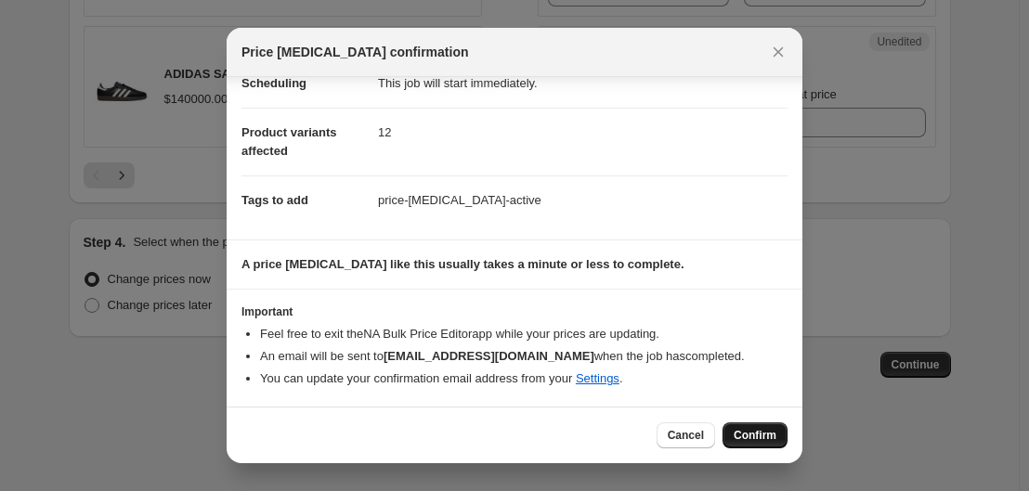
click at [737, 435] on span "Confirm" at bounding box center [755, 435] width 43 height 15
type input "¡Solo por el mes de Octubre! Descuentos especiales en productos seleccionados"
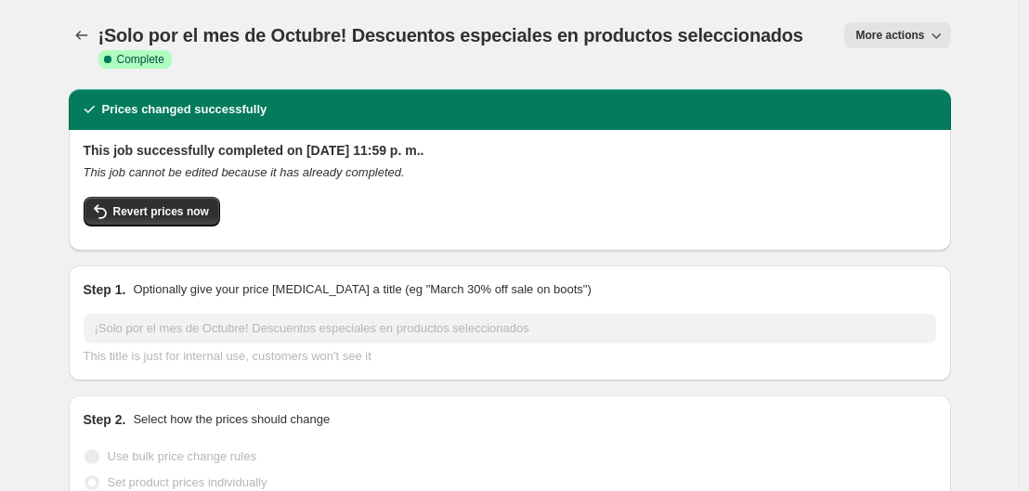
click at [314, 165] on icon "This job cannot be edited because it has already completed." at bounding box center [244, 172] width 321 height 14
click at [183, 104] on h2 "Prices changed successfully" at bounding box center [184, 109] width 165 height 19
click at [917, 31] on span "More actions" at bounding box center [890, 35] width 69 height 15
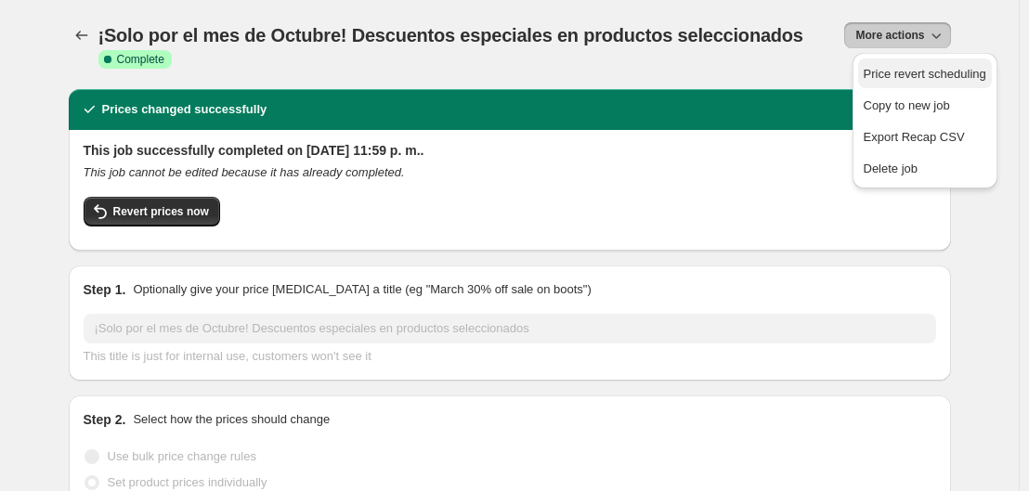
click at [926, 71] on span "Price revert scheduling" at bounding box center [925, 74] width 123 height 14
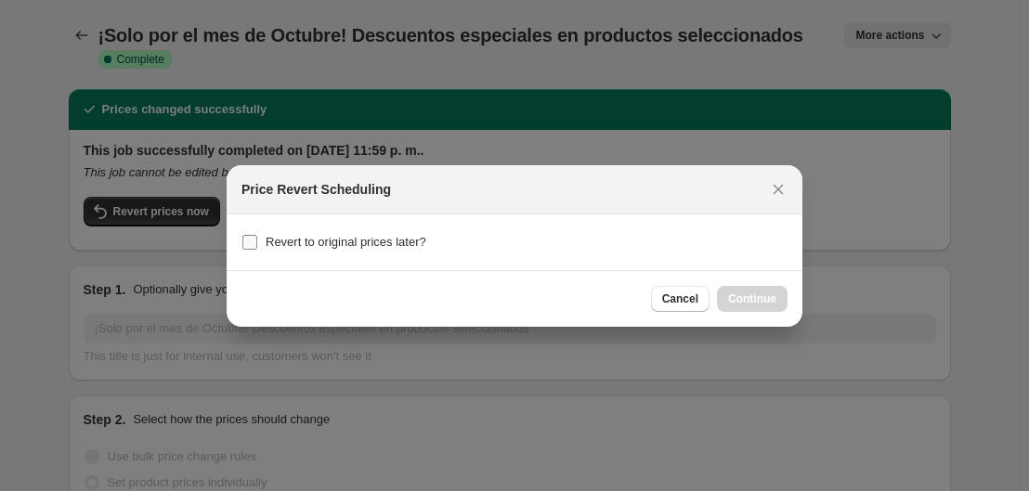
click at [250, 241] on input "Revert to original prices later?" at bounding box center [249, 242] width 15 height 15
checkbox input "true"
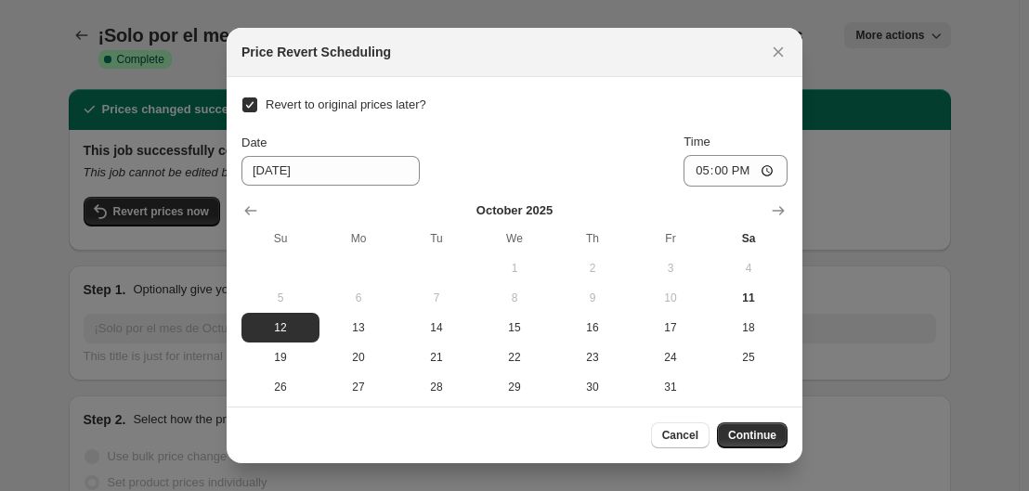
scroll to position [10, 0]
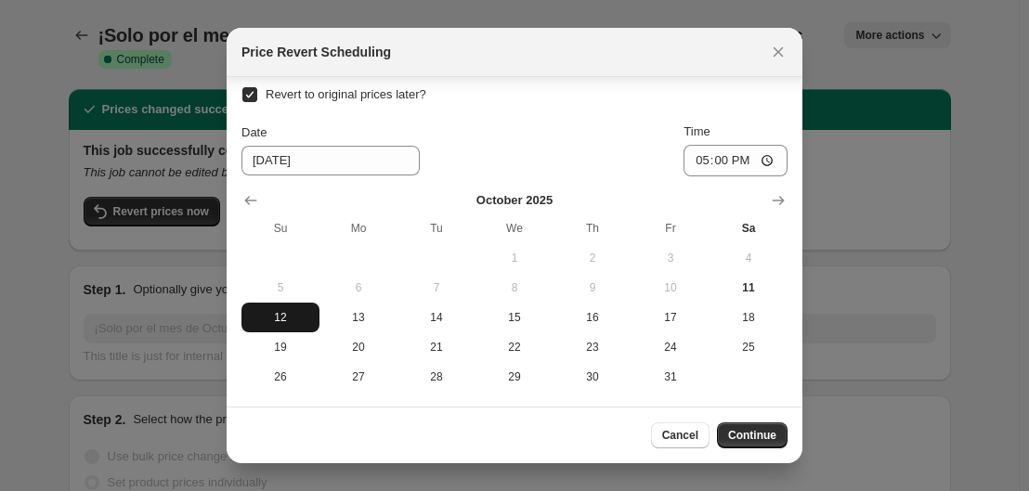
click at [298, 317] on span "12" at bounding box center [280, 317] width 63 height 15
click at [696, 162] on input "17:00" at bounding box center [736, 161] width 104 height 32
type input "05:00"
click at [772, 424] on button "Continue" at bounding box center [752, 436] width 71 height 26
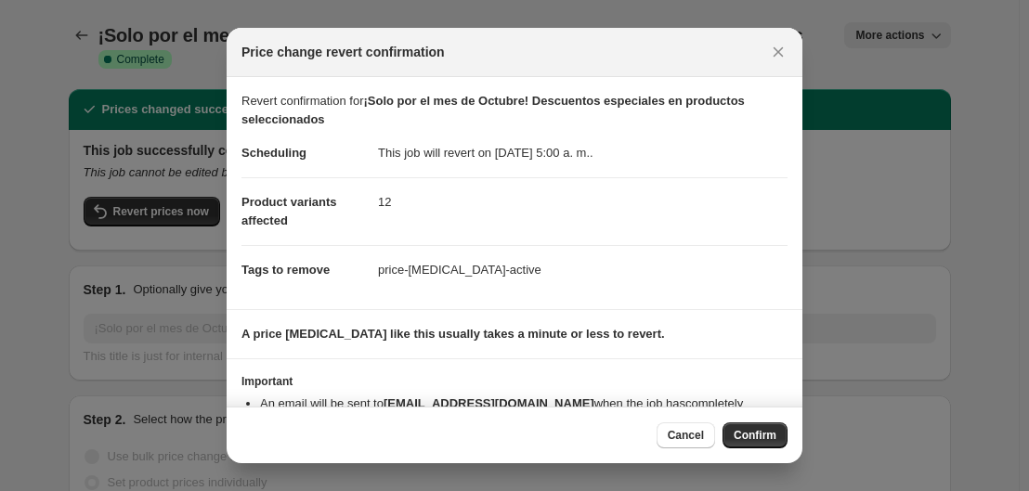
scroll to position [70, 0]
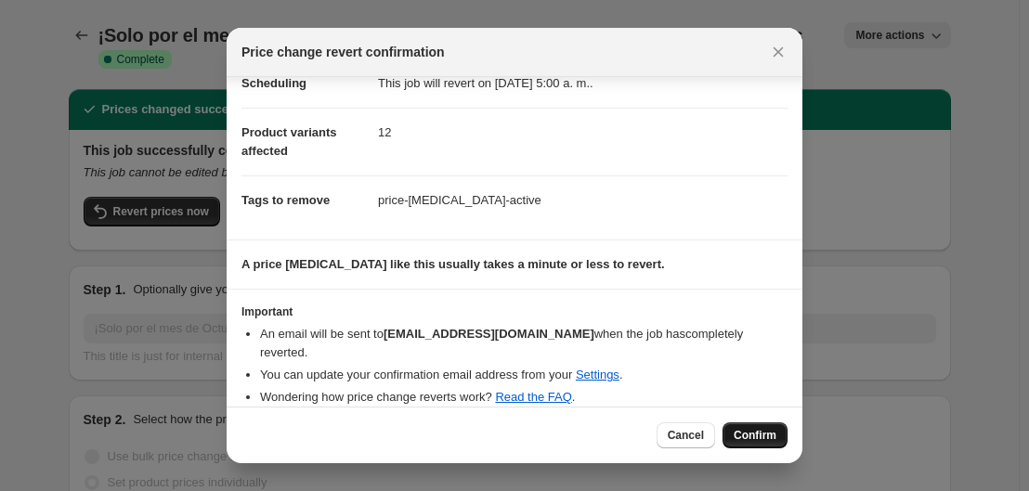
click at [748, 430] on span "Confirm" at bounding box center [755, 435] width 43 height 15
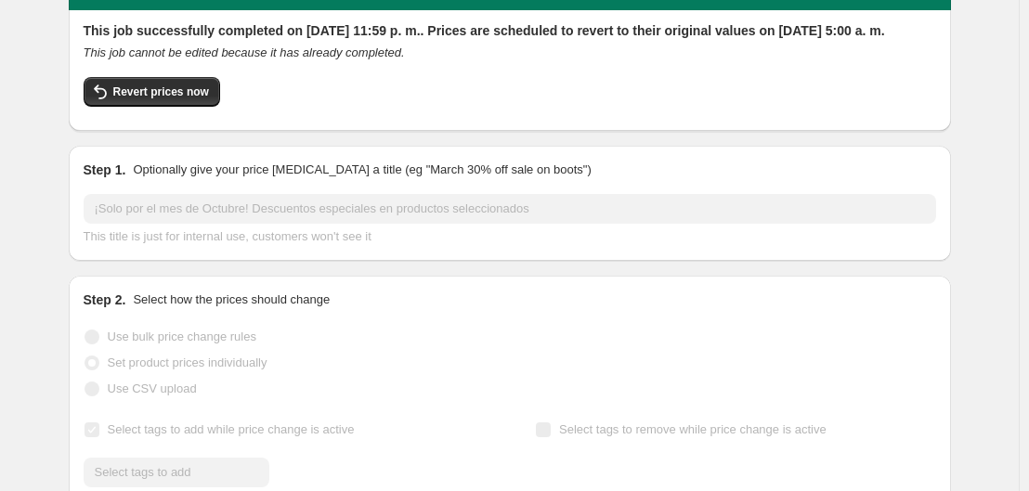
scroll to position [121, 0]
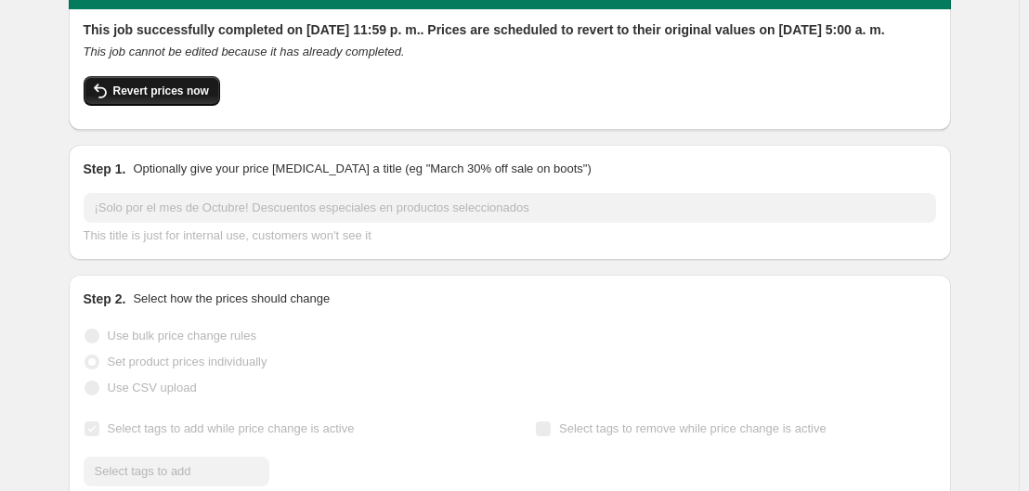
click at [174, 98] on span "Revert prices now" at bounding box center [161, 91] width 96 height 15
checkbox input "false"
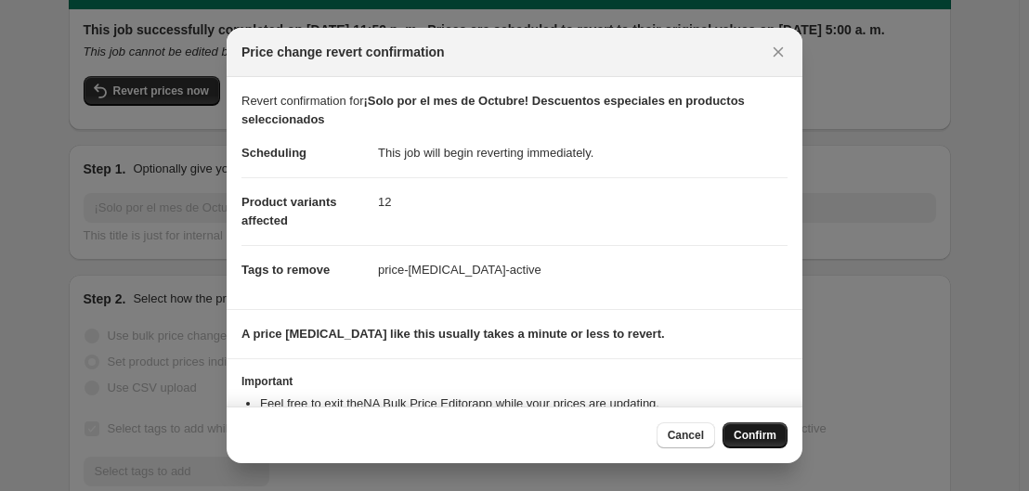
click at [750, 438] on span "Confirm" at bounding box center [755, 435] width 43 height 15
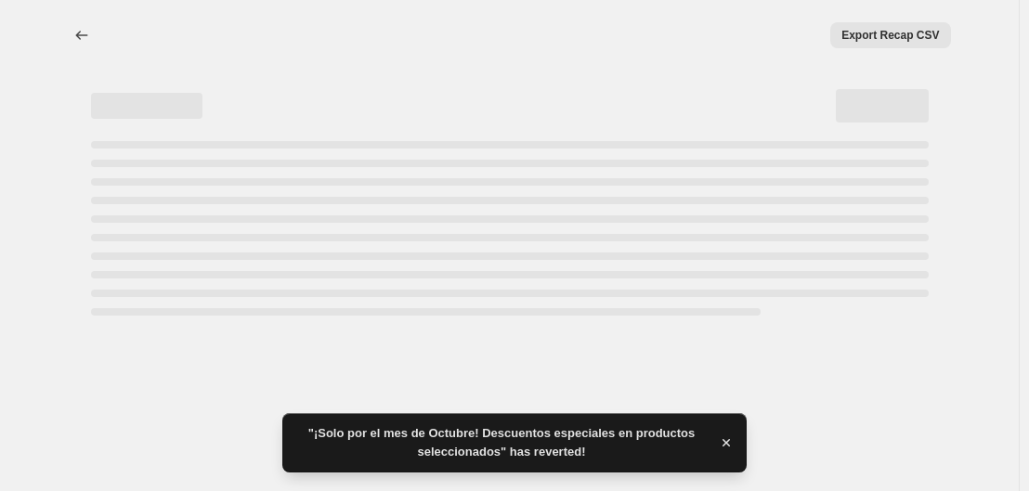
scroll to position [0, 0]
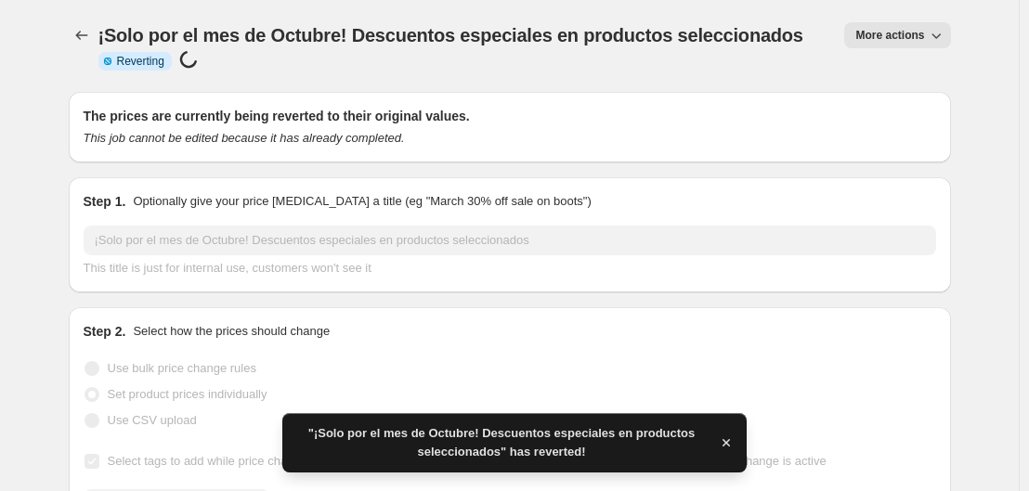
checkbox input "true"
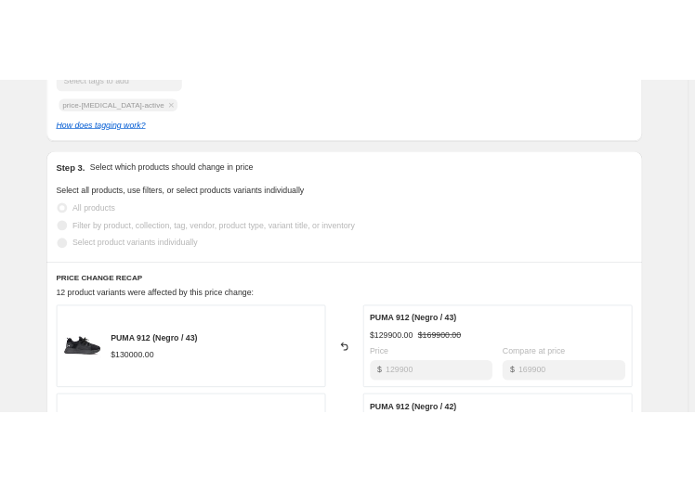
scroll to position [497, 0]
